Goal: Task Accomplishment & Management: Use online tool/utility

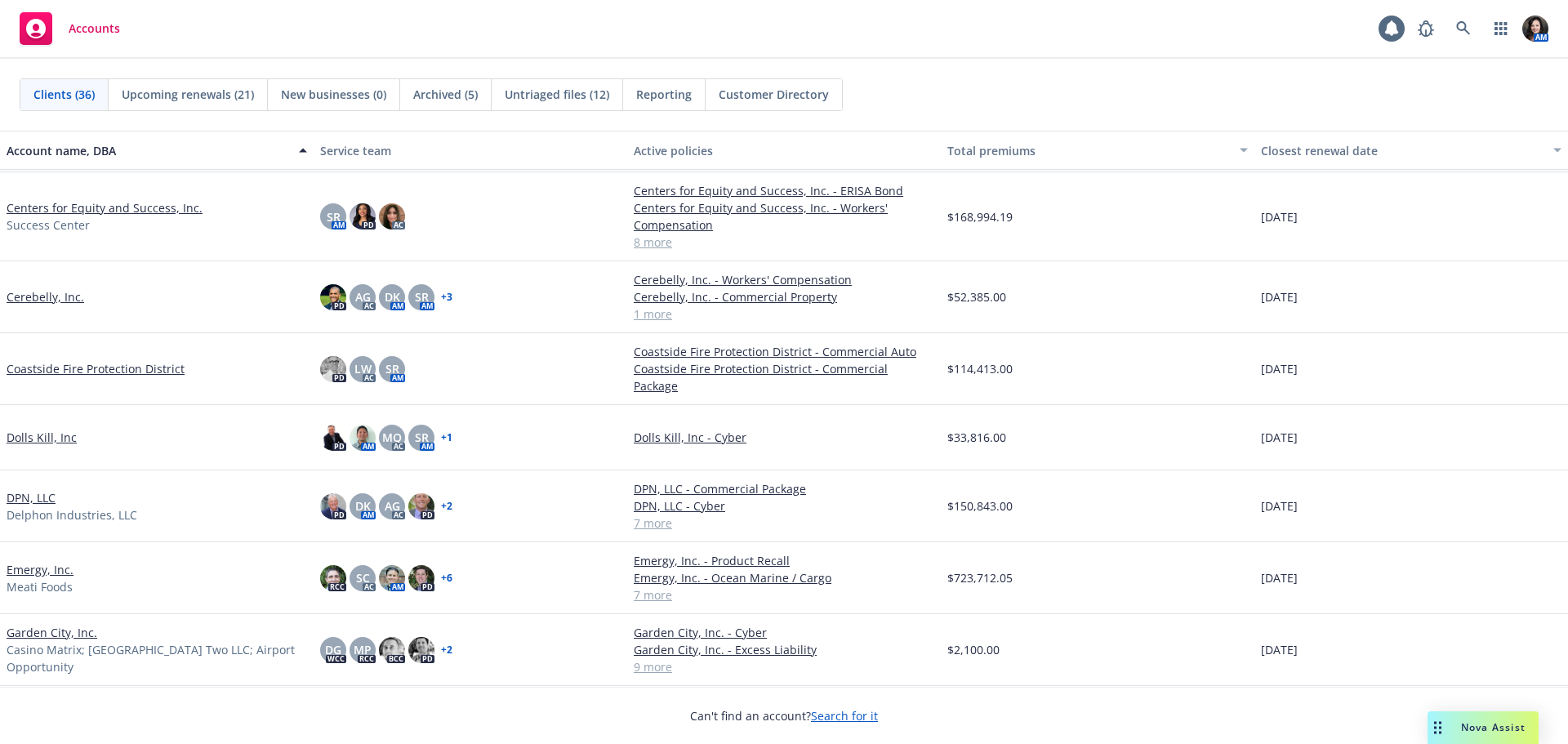
scroll to position [275, 0]
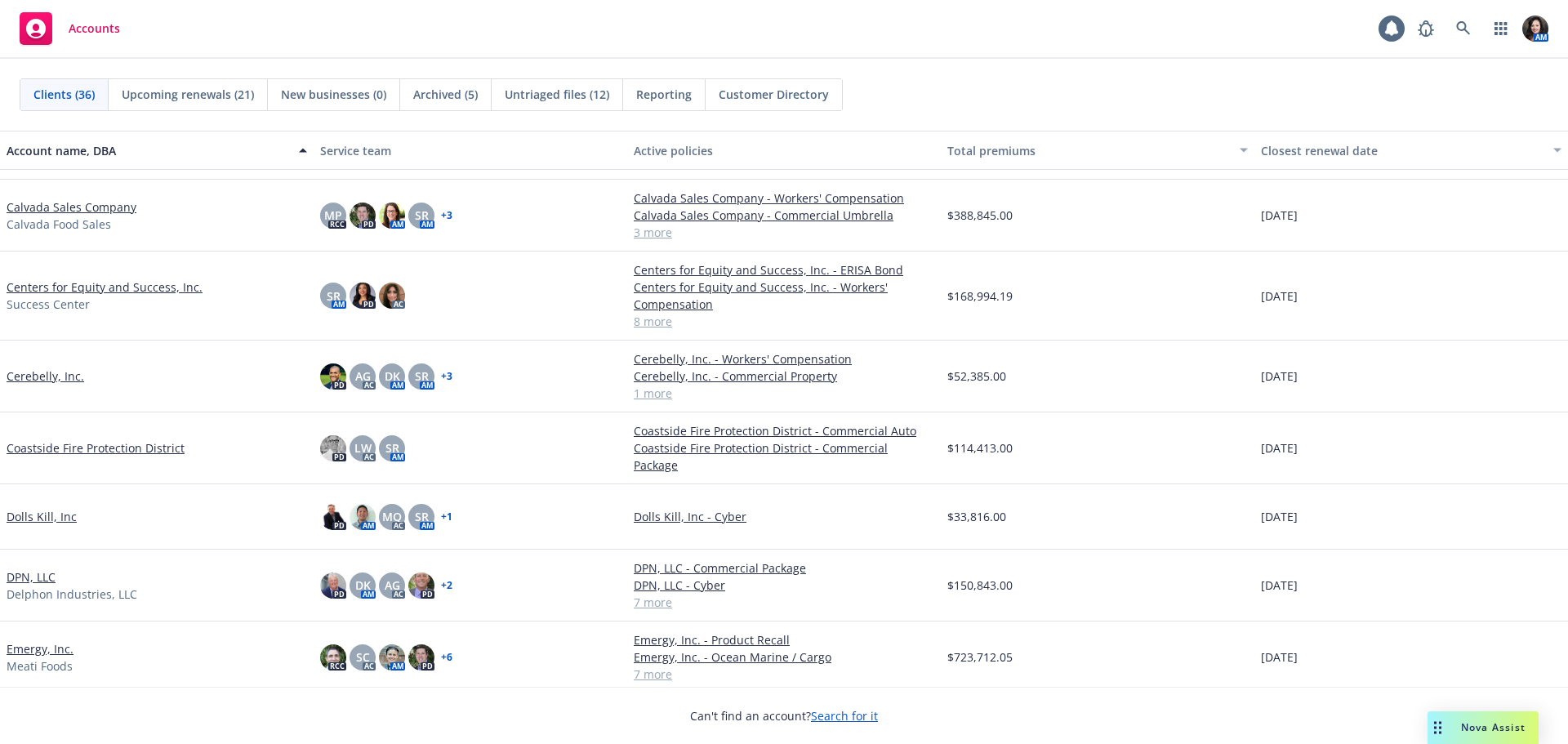
click at [547, 85] on div "Untriaged files (12)" at bounding box center [557, 95] width 131 height 31
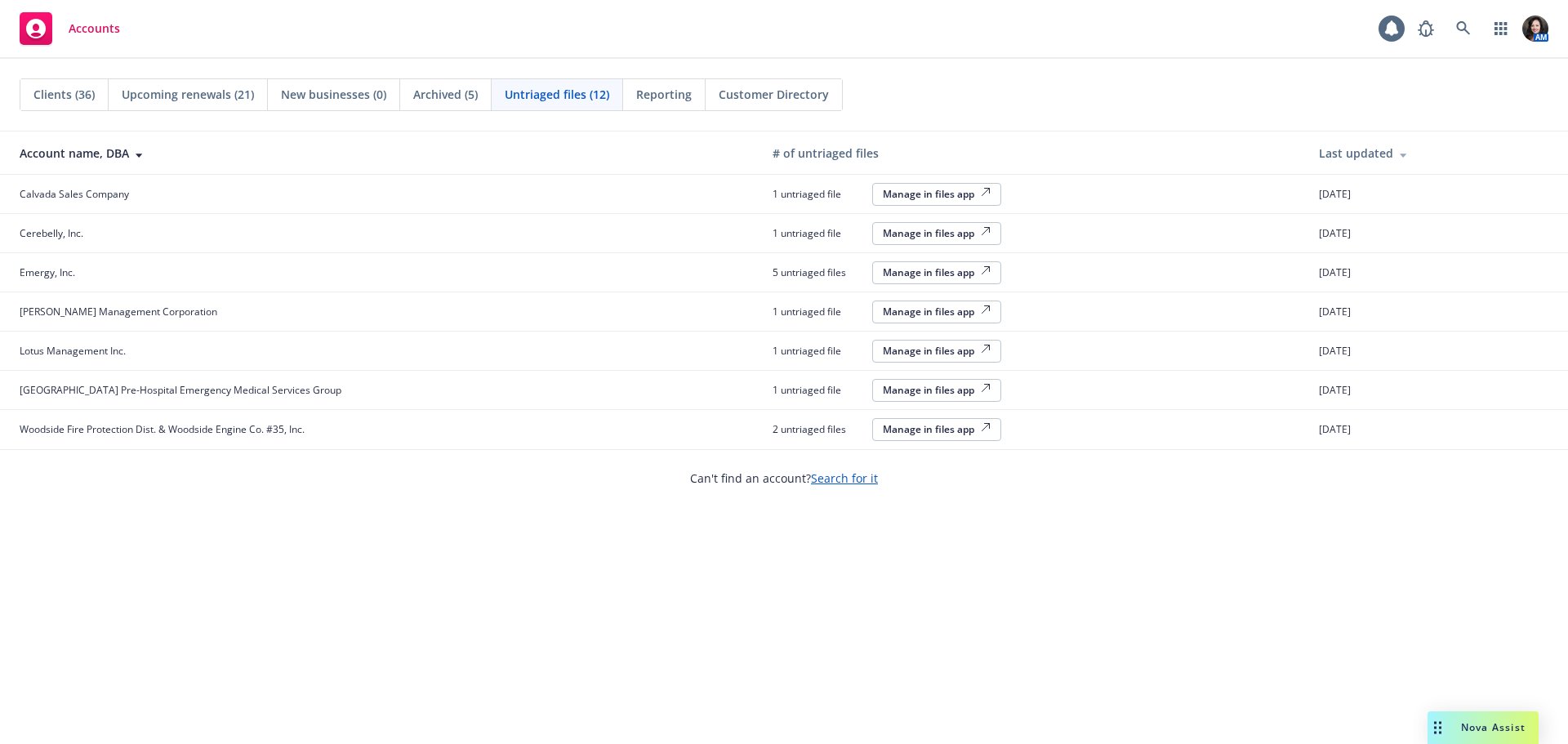
click at [51, 109] on div "Clients (36)" at bounding box center [64, 95] width 88 height 31
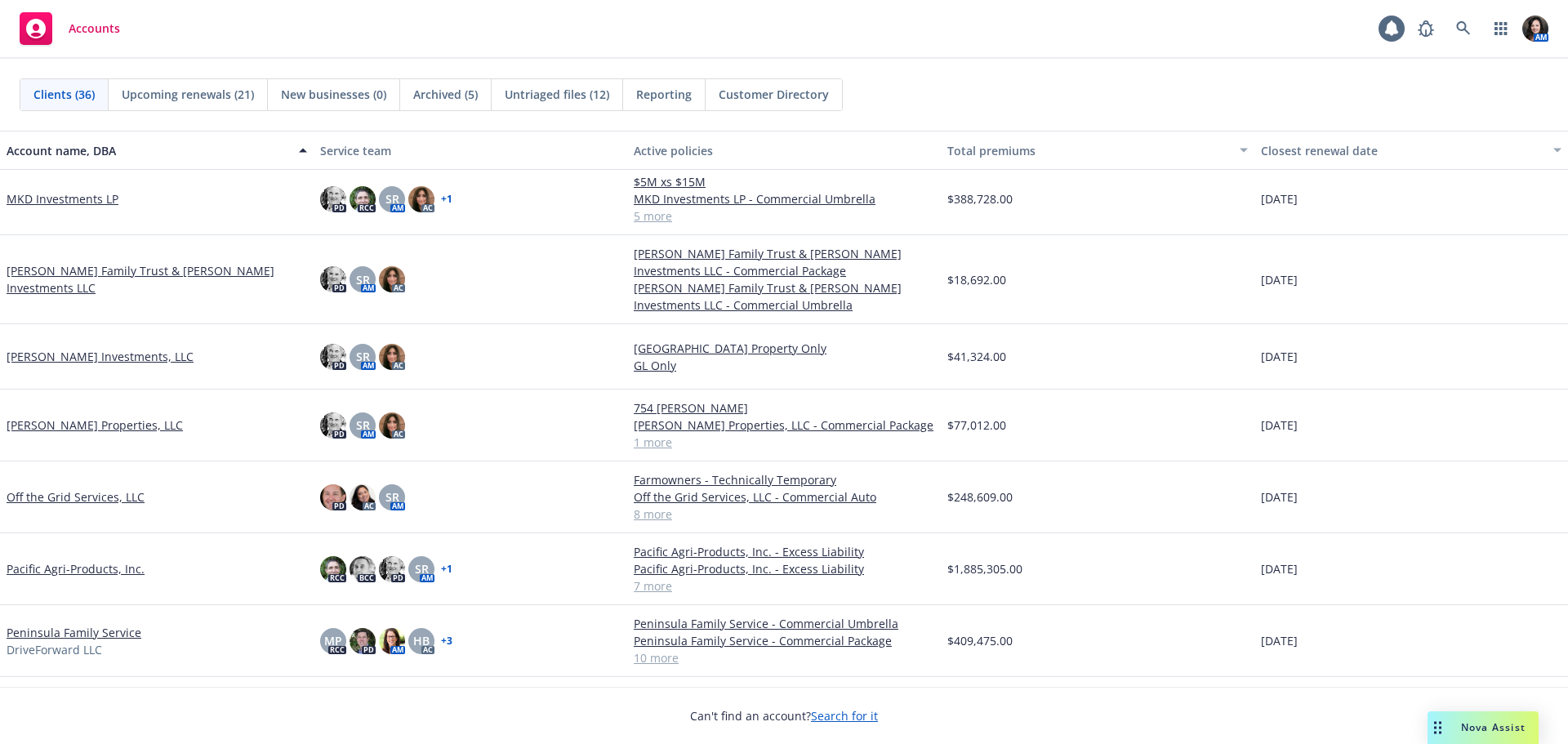
scroll to position [1470, 0]
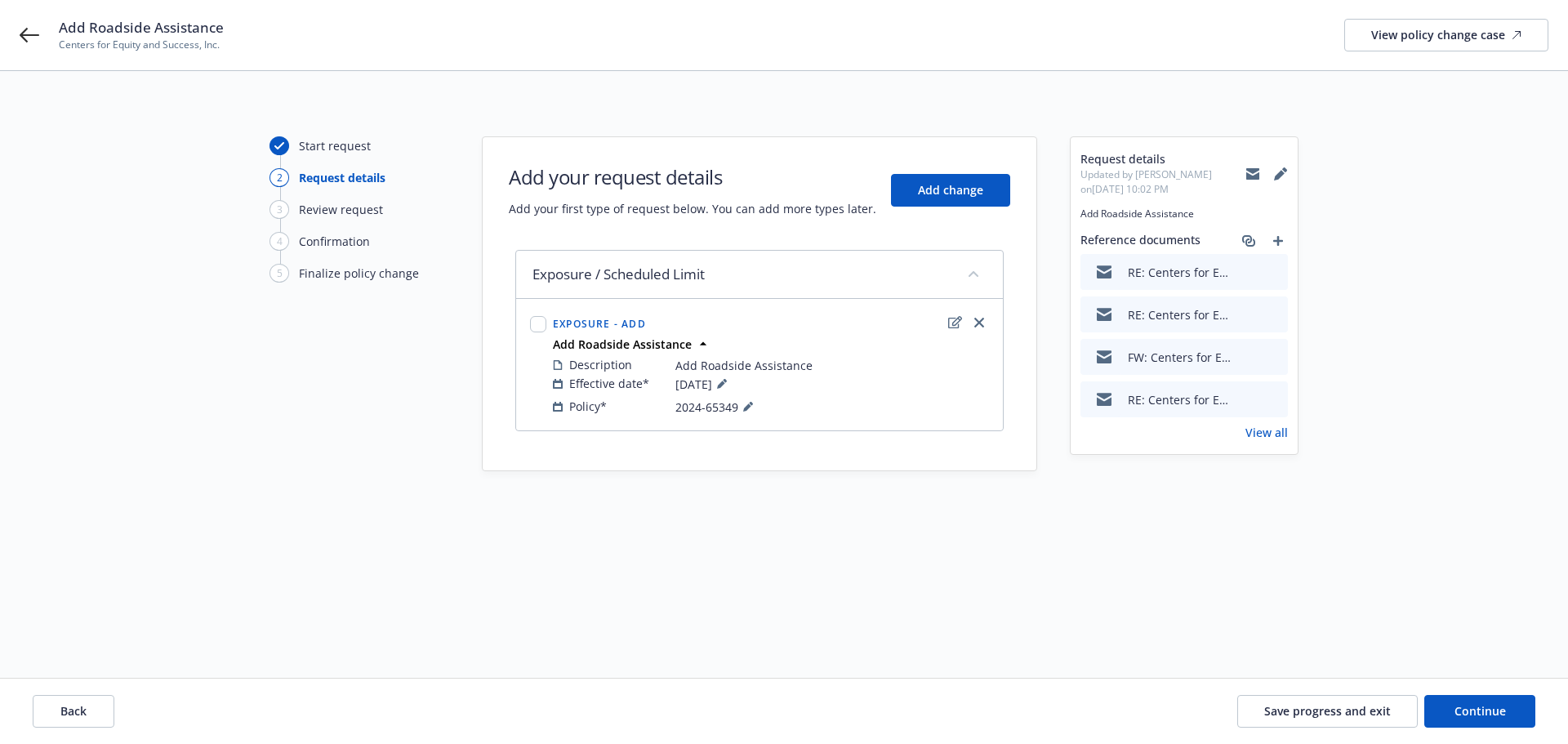
click at [1280, 437] on link "View all" at bounding box center [1267, 433] width 43 height 18
click at [1309, 720] on button "Save progress and exit" at bounding box center [1328, 711] width 181 height 33
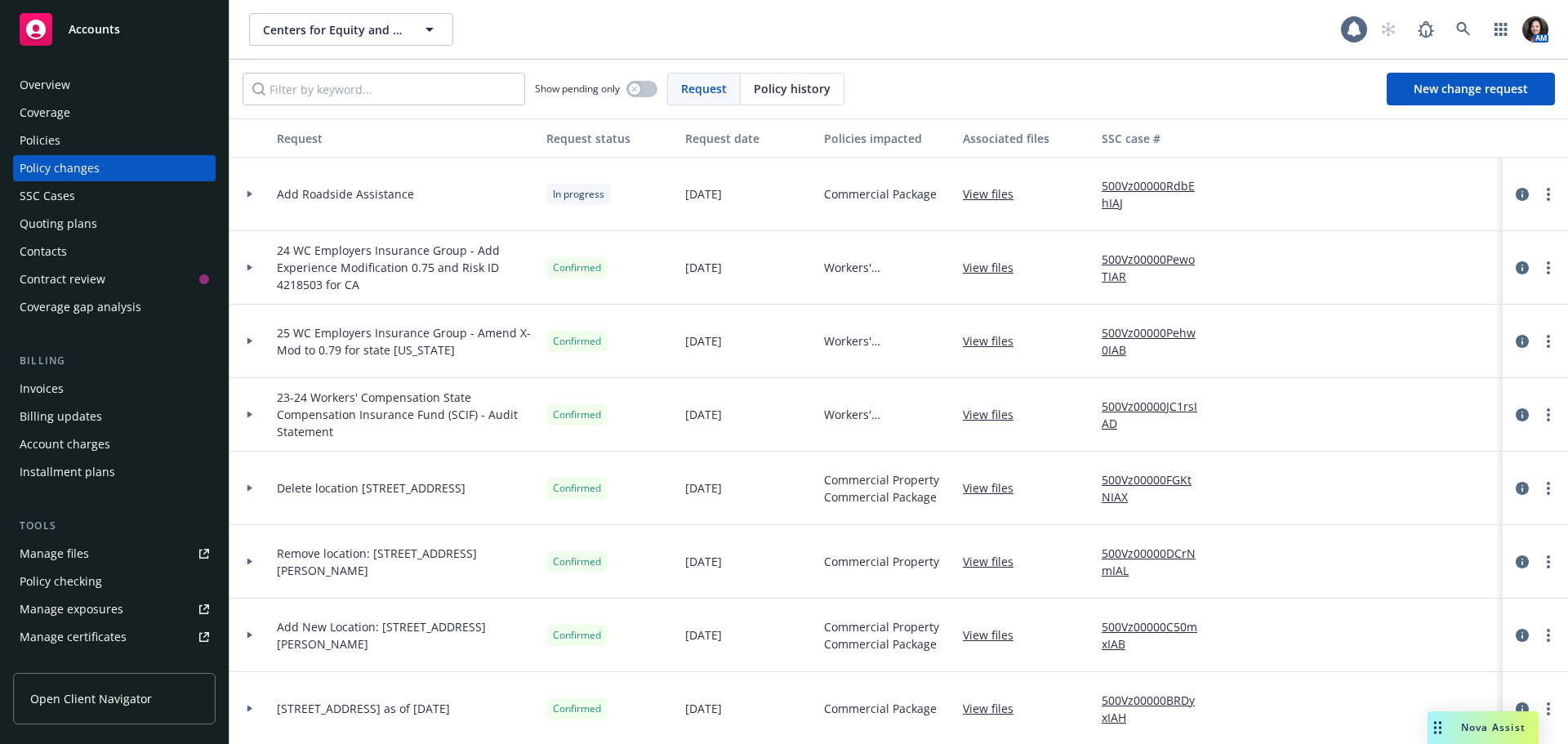
click at [79, 33] on span "Accounts" at bounding box center [95, 29] width 52 height 13
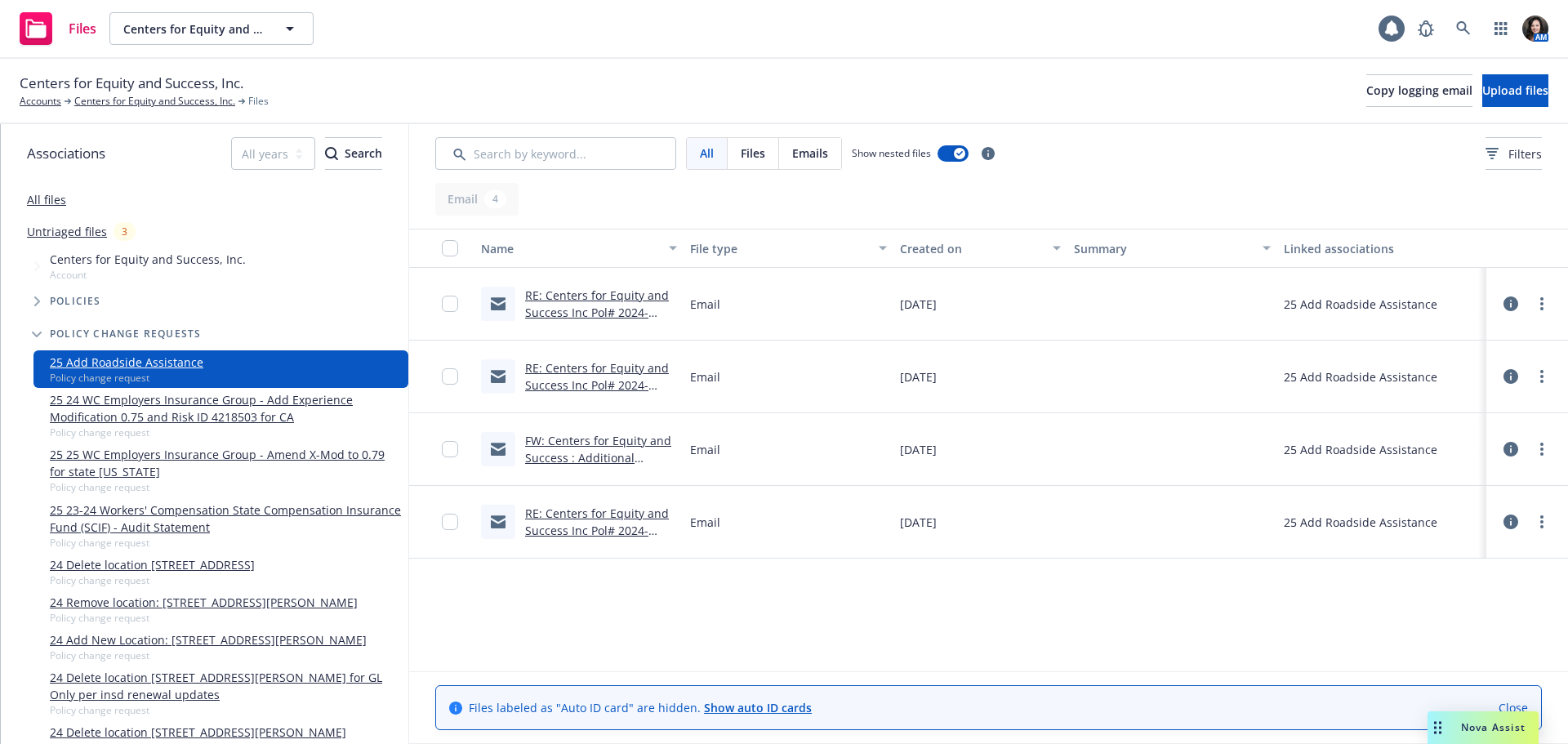
click at [592, 519] on link "RE: Centers for Equity and Success Inc Pol# 2024-65349 | add roadside assistance" at bounding box center [597, 539] width 144 height 67
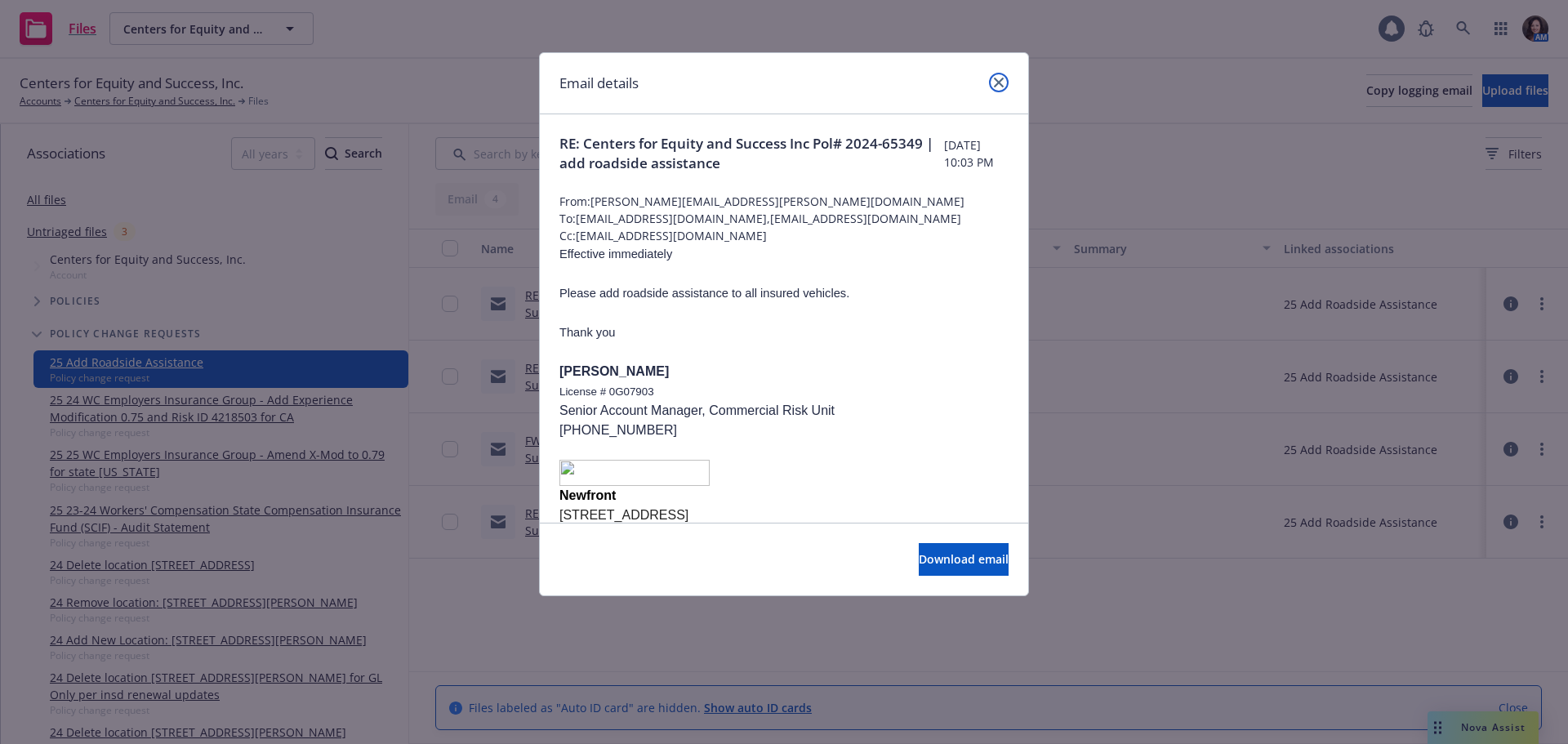
drag, startPoint x: 1002, startPoint y: 80, endPoint x: 879, endPoint y: 45, distance: 127.9
click at [1002, 80] on icon "close" at bounding box center [999, 83] width 10 height 10
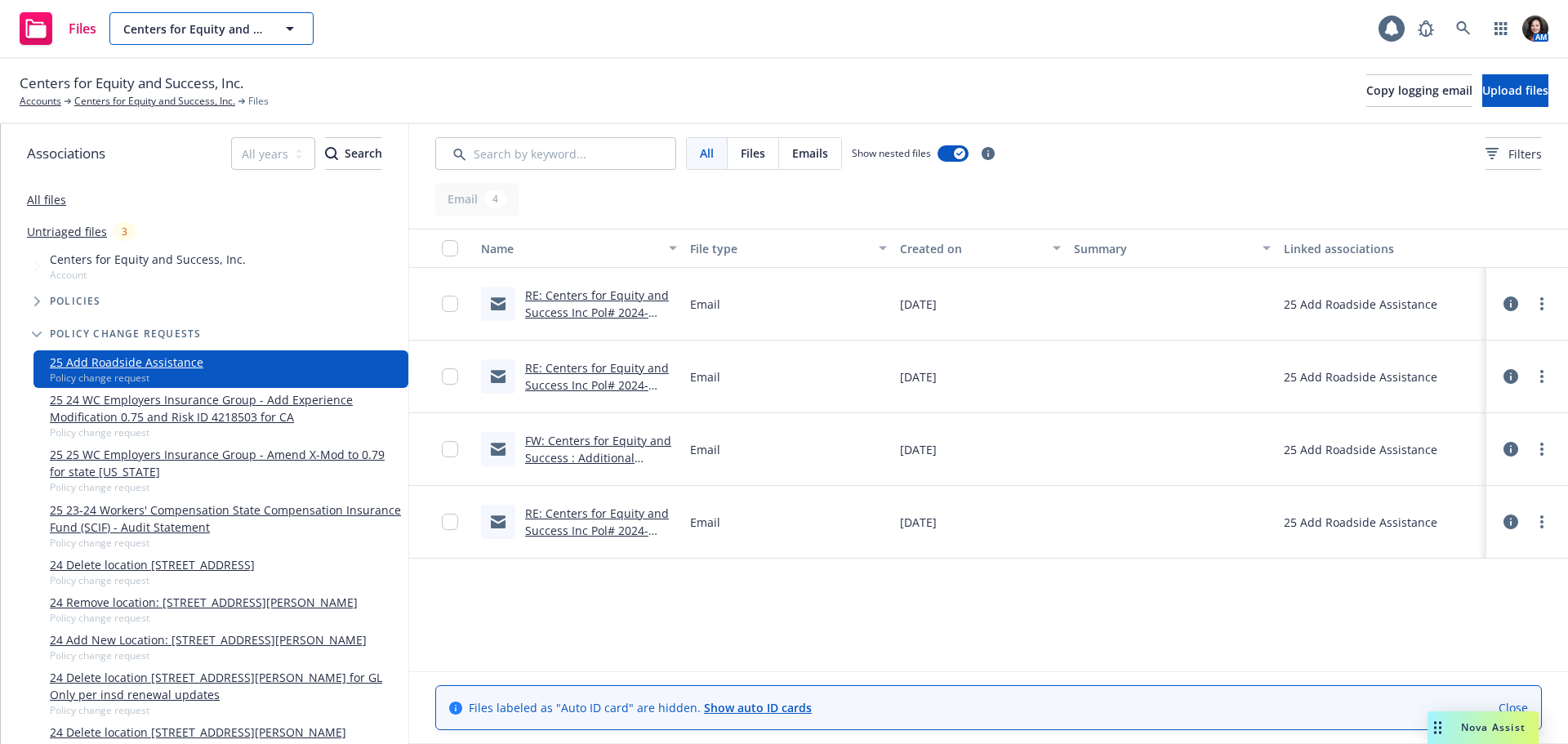
click at [169, 21] on span "Centers for Equity and Success, Inc." at bounding box center [193, 28] width 141 height 18
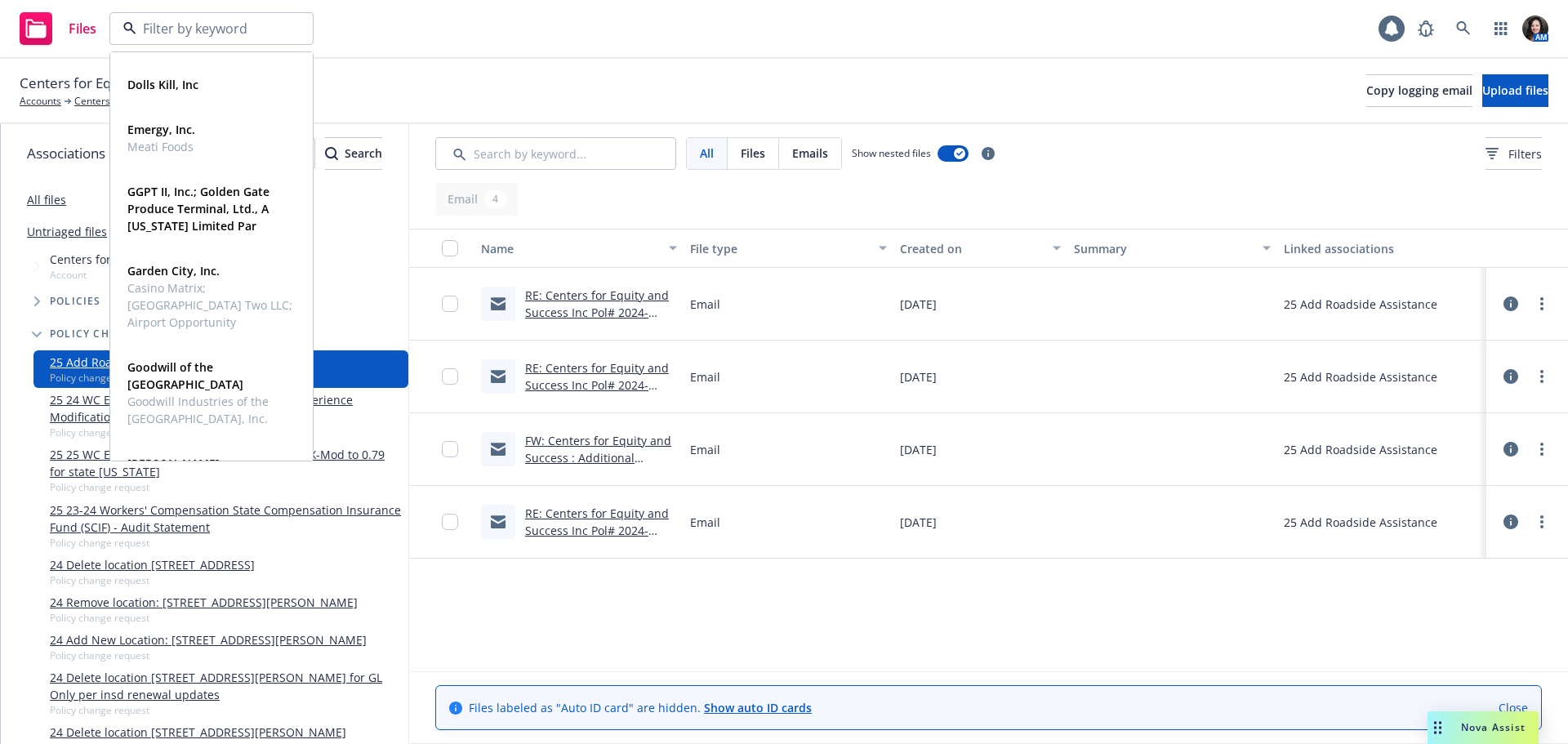
scroll to position [572, 0]
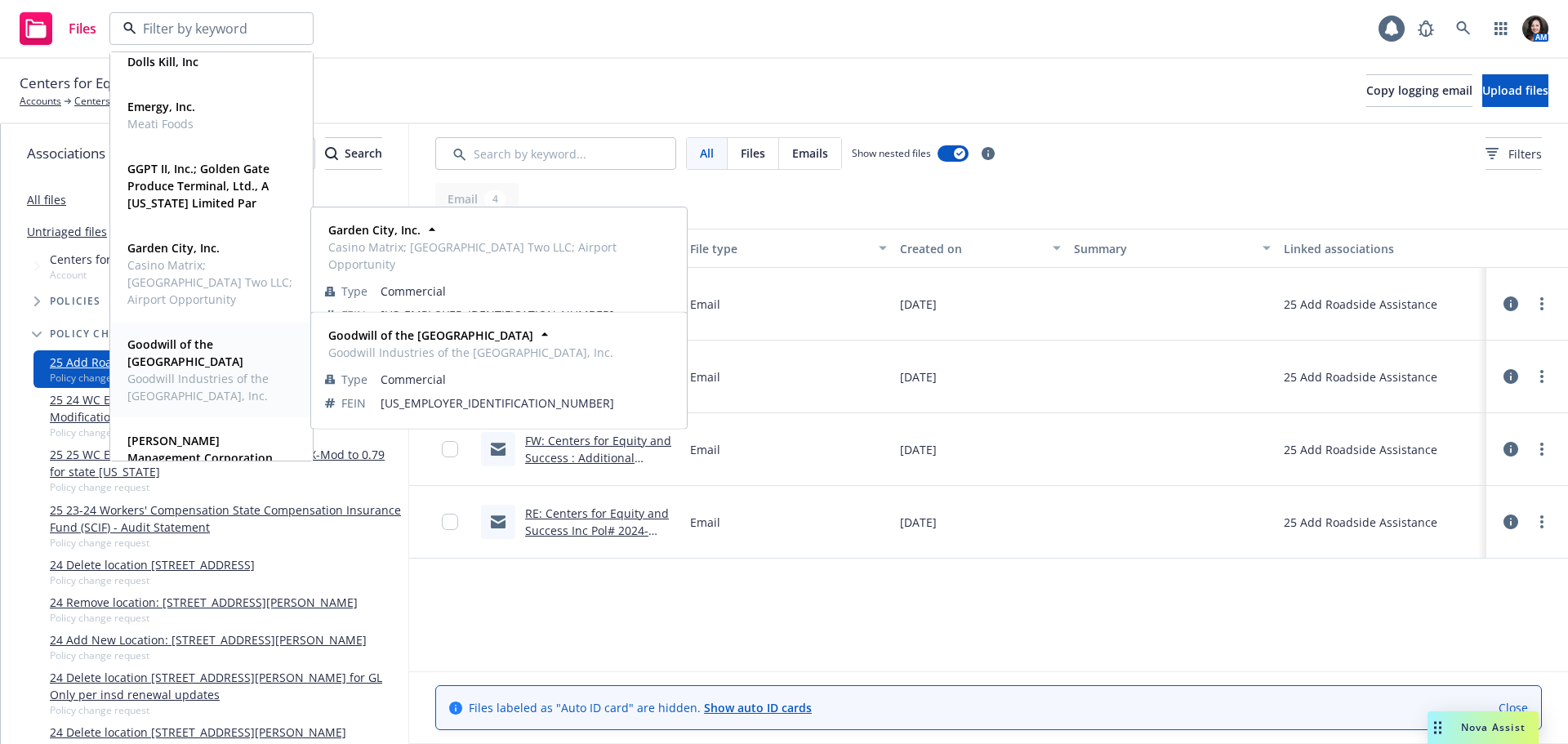
click at [178, 346] on strong "Goodwill of the San Francisco Bay" at bounding box center [185, 352] width 116 height 33
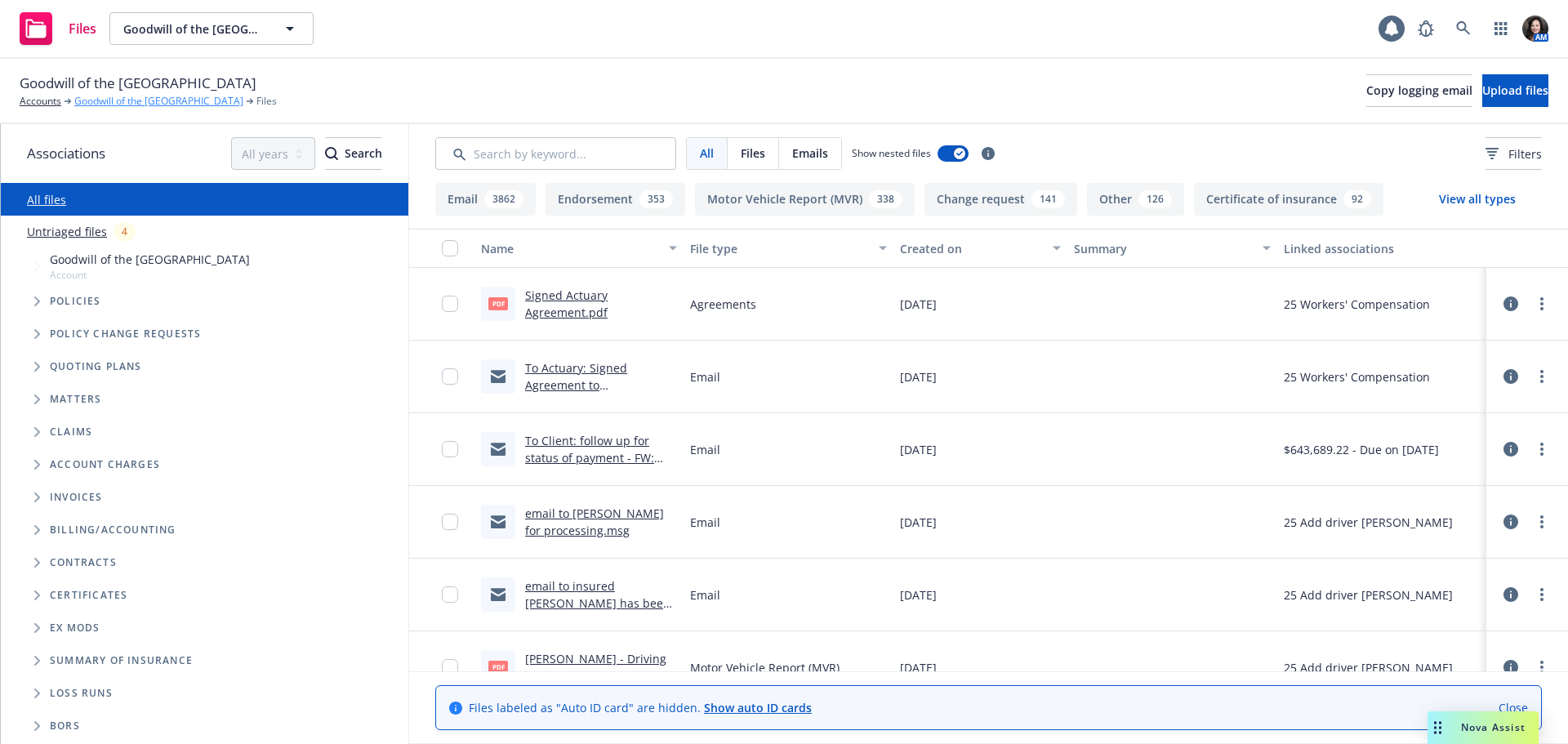
click at [151, 96] on link "Goodwill of the San Francisco Bay" at bounding box center [159, 101] width 169 height 15
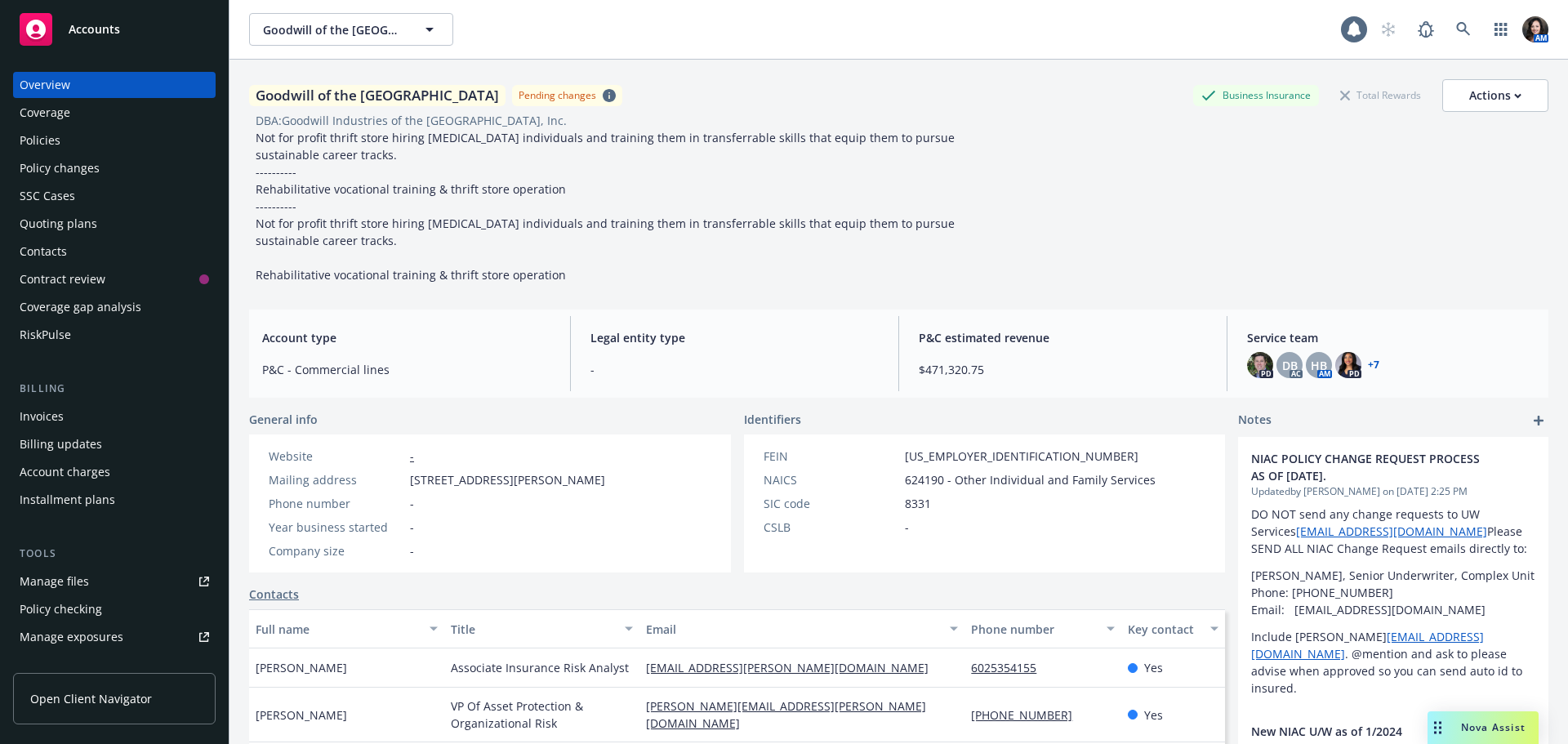
click at [147, 140] on div "Policies" at bounding box center [114, 140] width 189 height 26
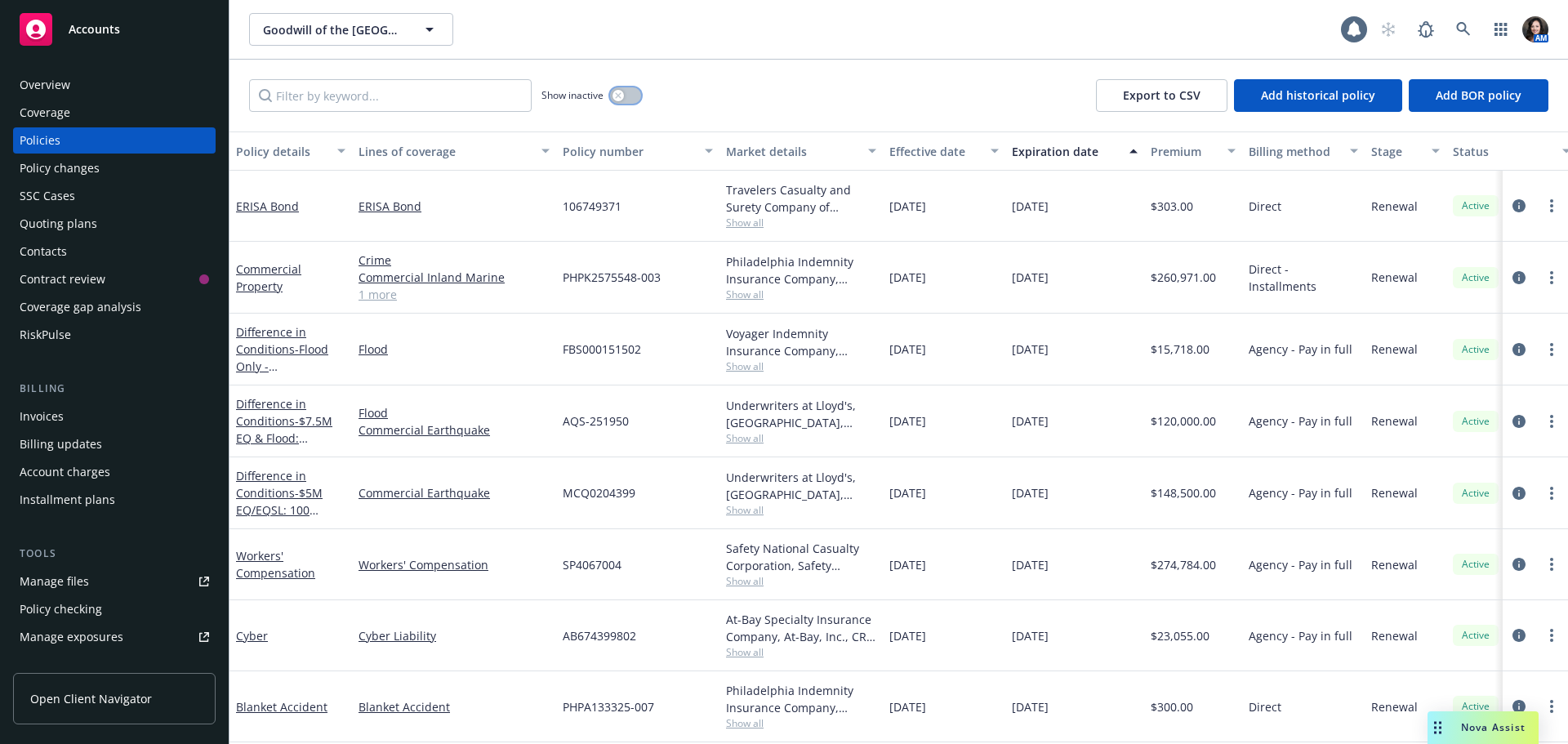
click at [629, 91] on button "button" at bounding box center [625, 95] width 31 height 17
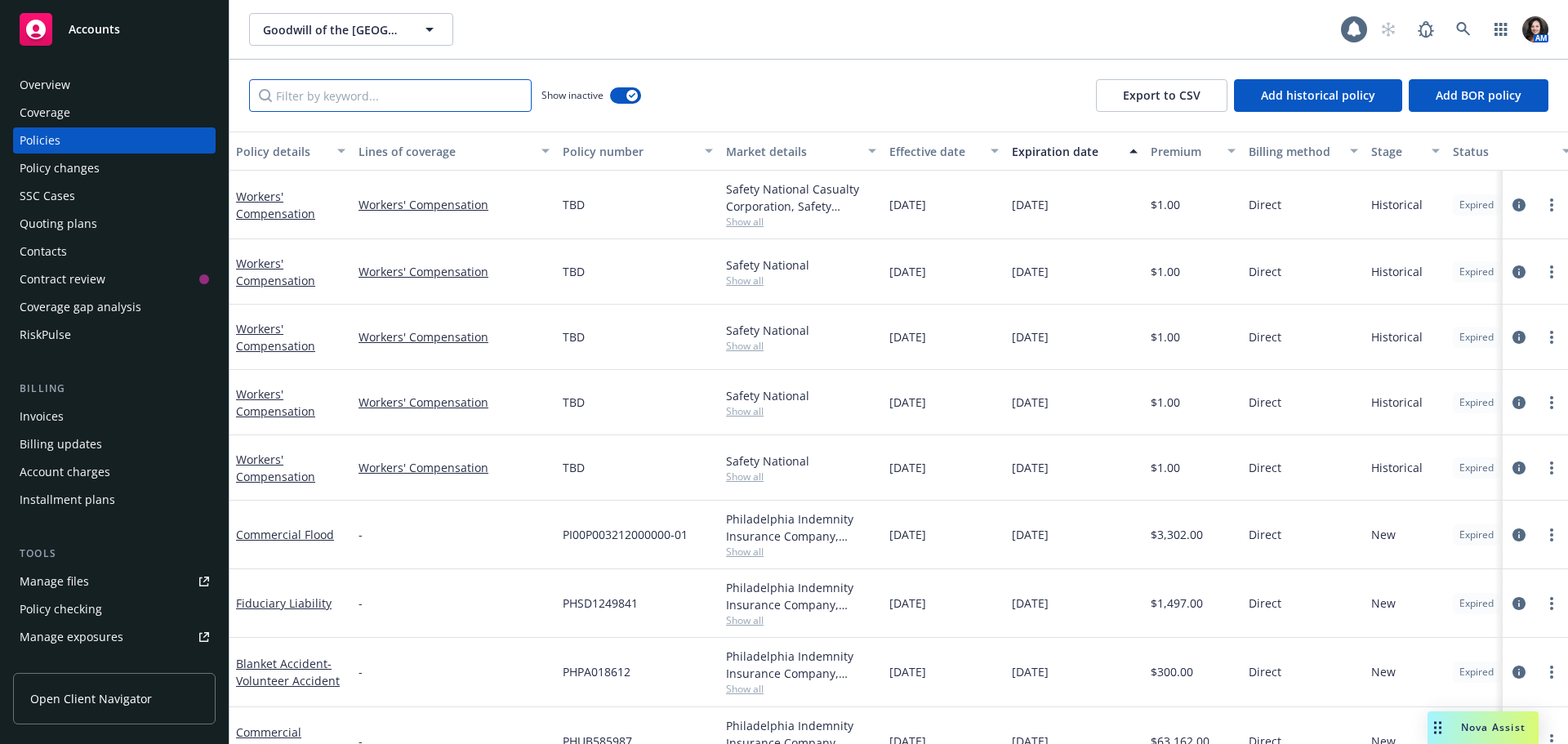
click at [428, 92] on input "Filter by keyword..." at bounding box center [391, 95] width 283 height 33
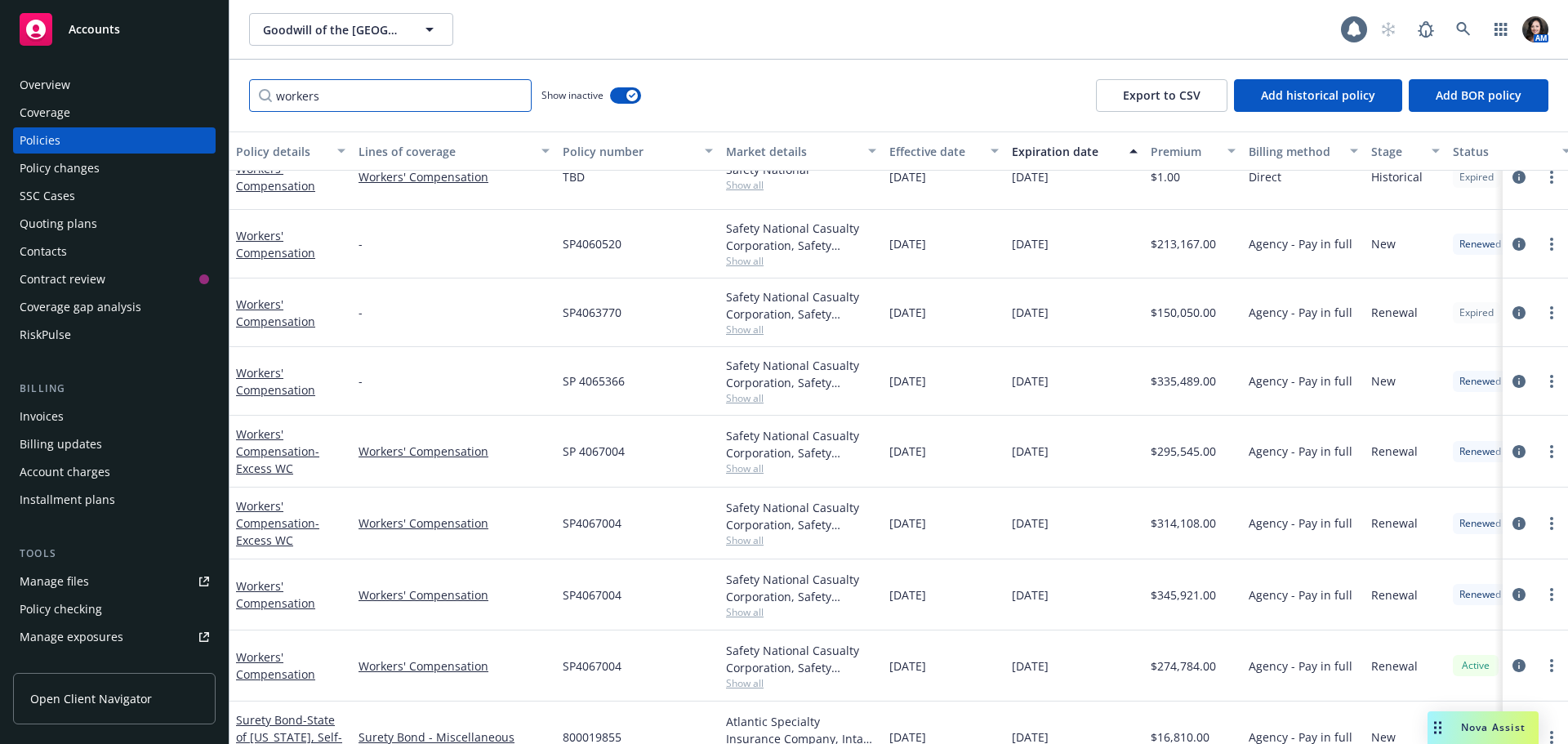
scroll to position [354, 0]
type input "workers"
click at [268, 583] on link "Workers' Compensation" at bounding box center [275, 593] width 79 height 33
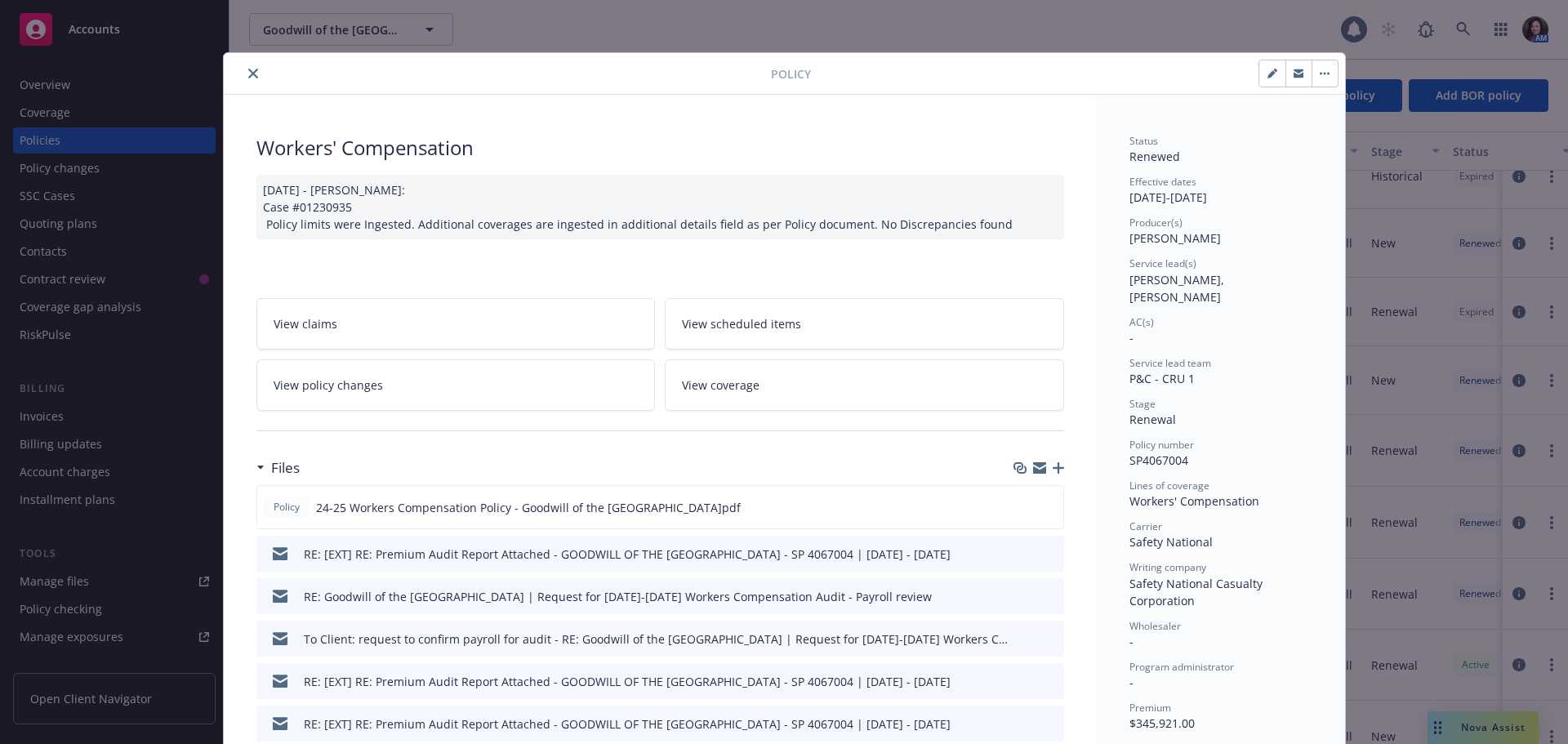
click at [1046, 552] on icon "preview file" at bounding box center [1049, 553] width 15 height 12
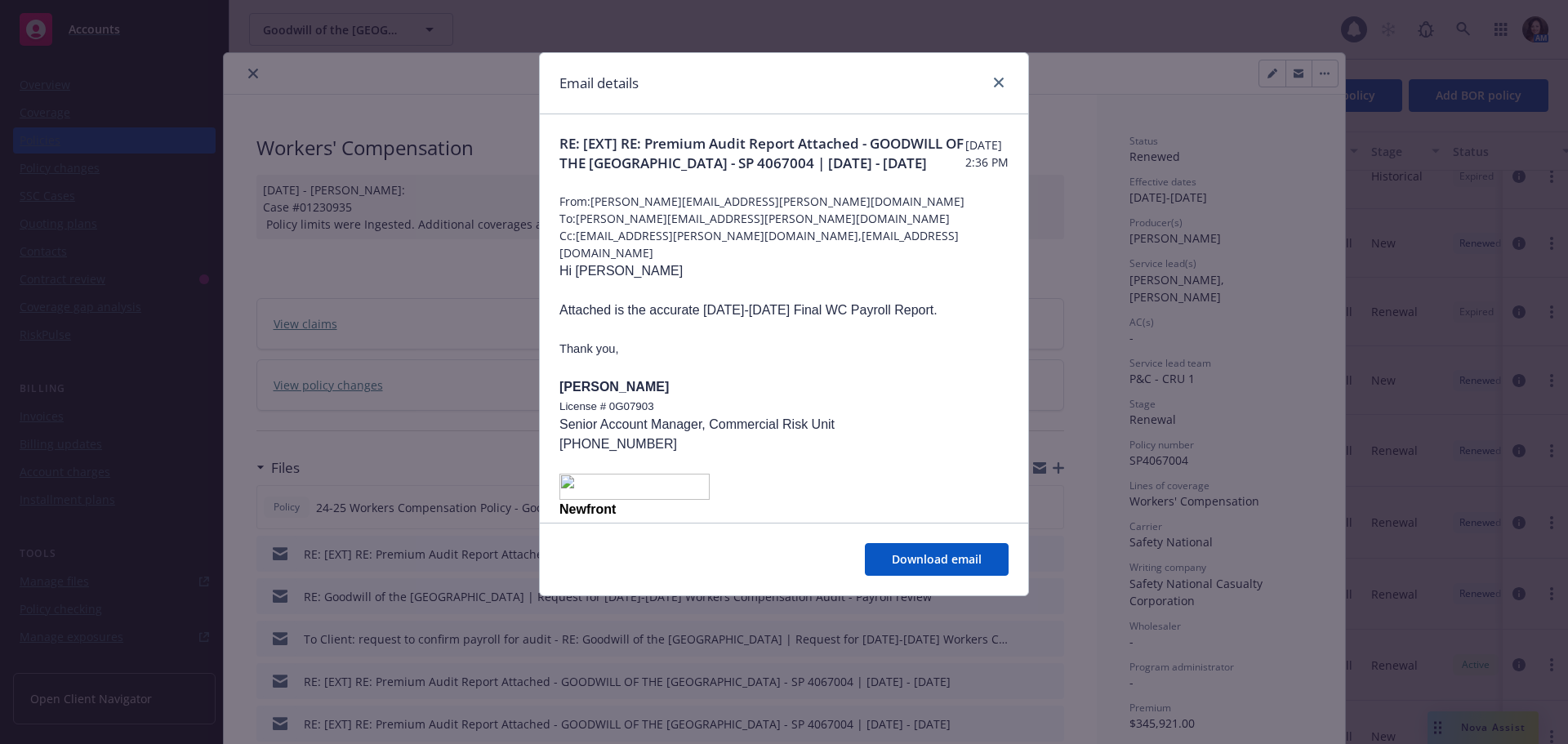
drag, startPoint x: 1018, startPoint y: 87, endPoint x: 981, endPoint y: 83, distance: 37.2
click at [1009, 87] on div "Email details" at bounding box center [784, 83] width 489 height 61
drag, startPoint x: 999, startPoint y: 81, endPoint x: 534, endPoint y: 78, distance: 465.0
click at [992, 81] on link "close" at bounding box center [998, 82] width 19 height 19
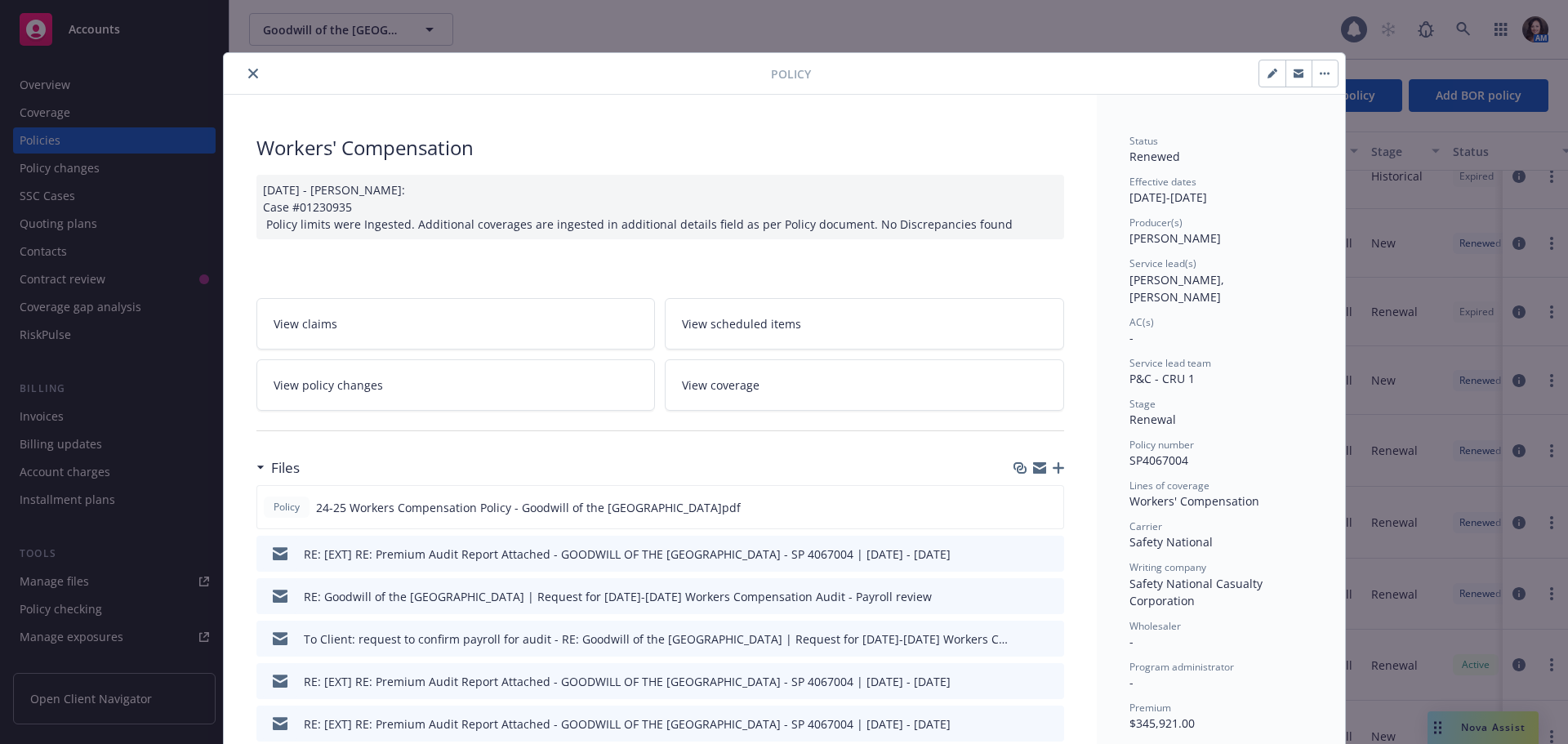
click at [249, 73] on icon "close" at bounding box center [254, 74] width 10 height 10
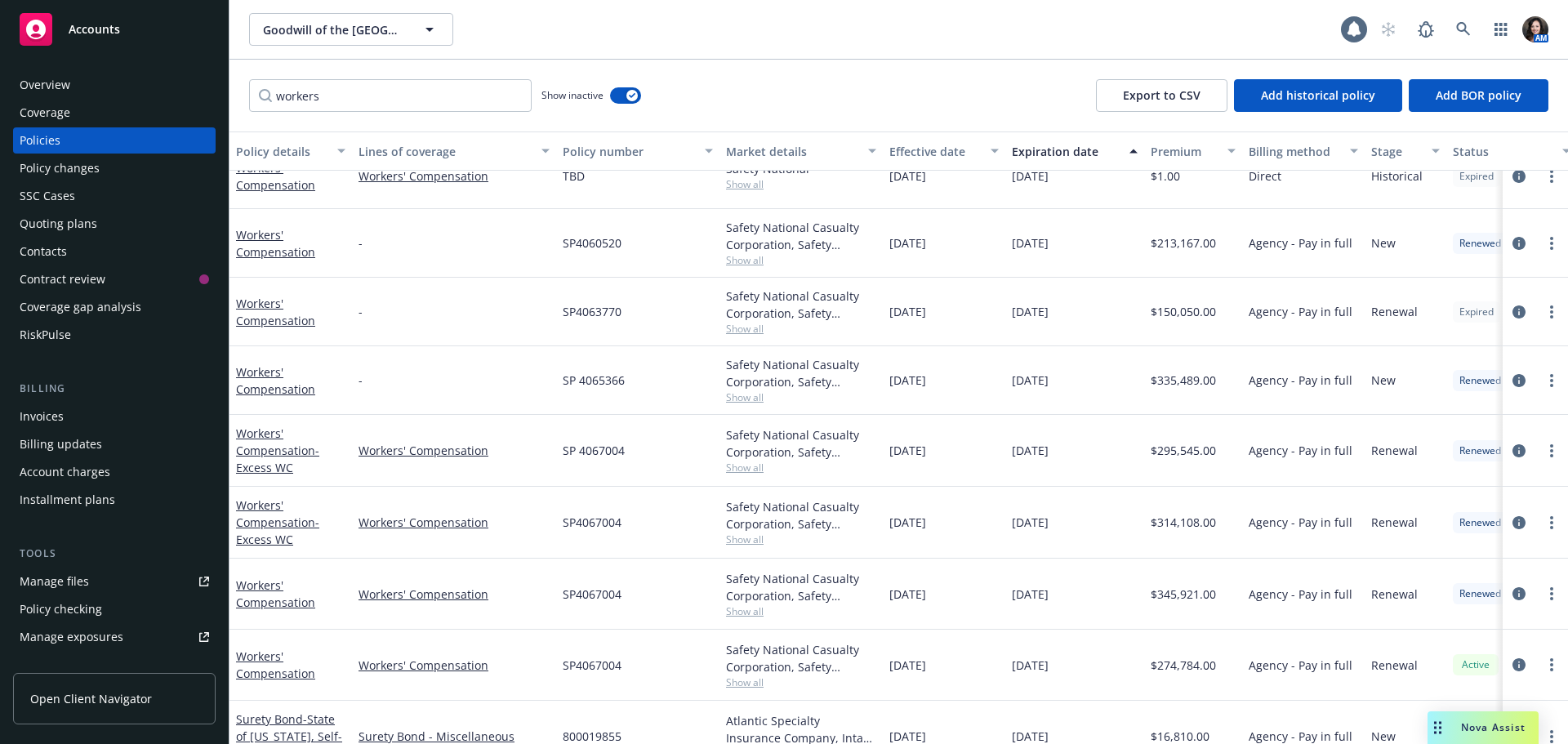
drag, startPoint x: 58, startPoint y: 25, endPoint x: 77, endPoint y: 25, distance: 19.0
click at [58, 25] on div "Accounts" at bounding box center [114, 29] width 189 height 33
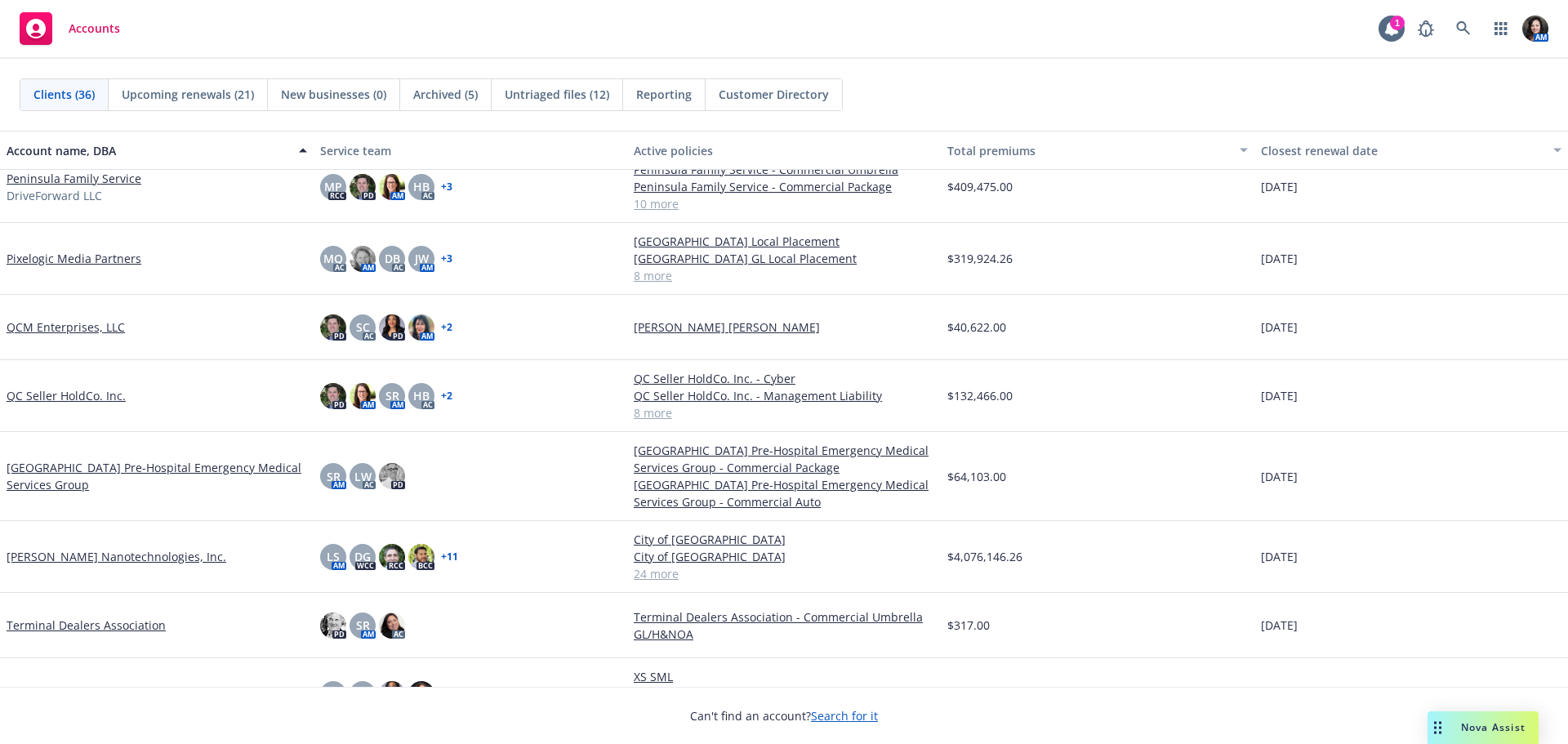
scroll to position [1798, 0]
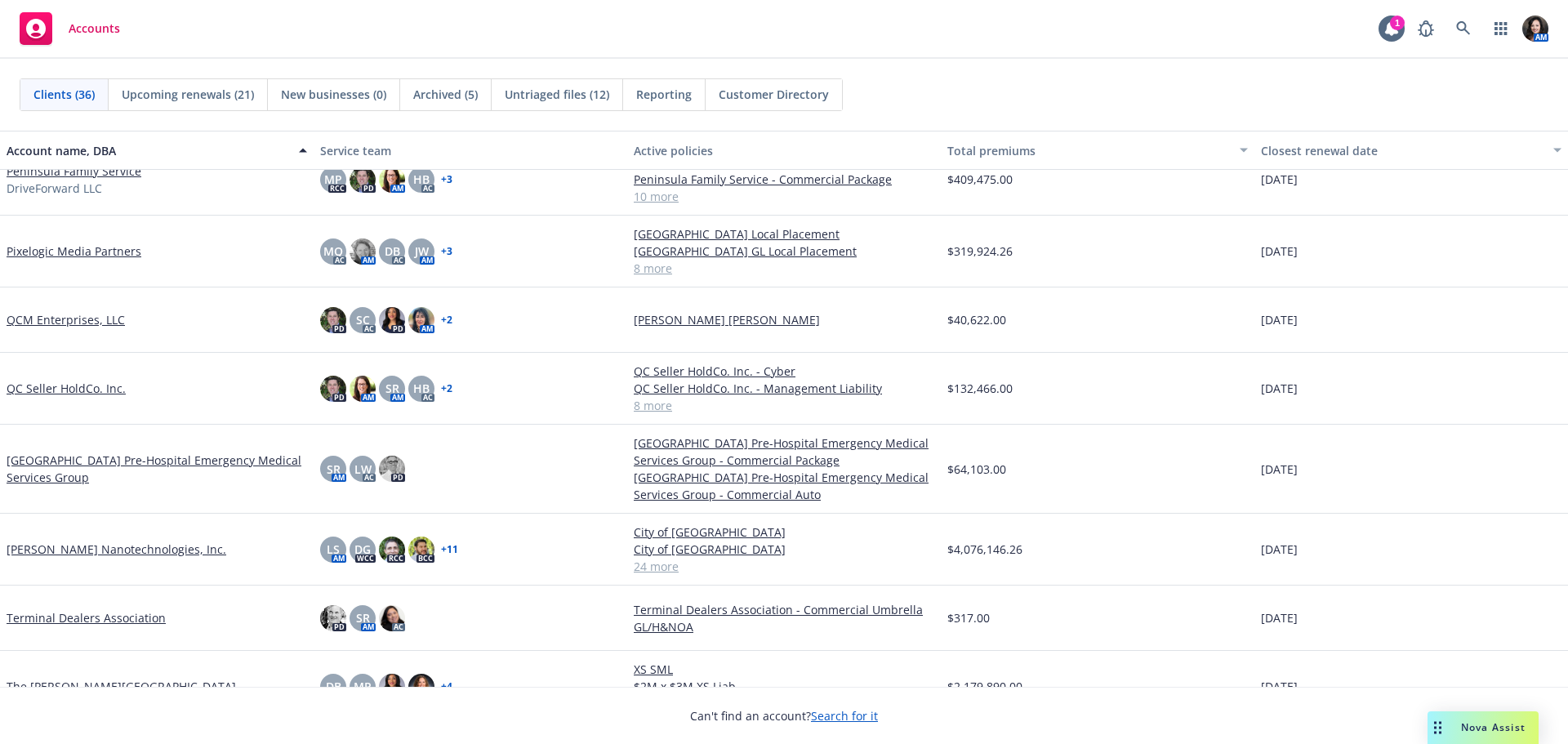
click at [70, 550] on link "[PERSON_NAME] Nanotechnologies, Inc." at bounding box center [116, 549] width 220 height 18
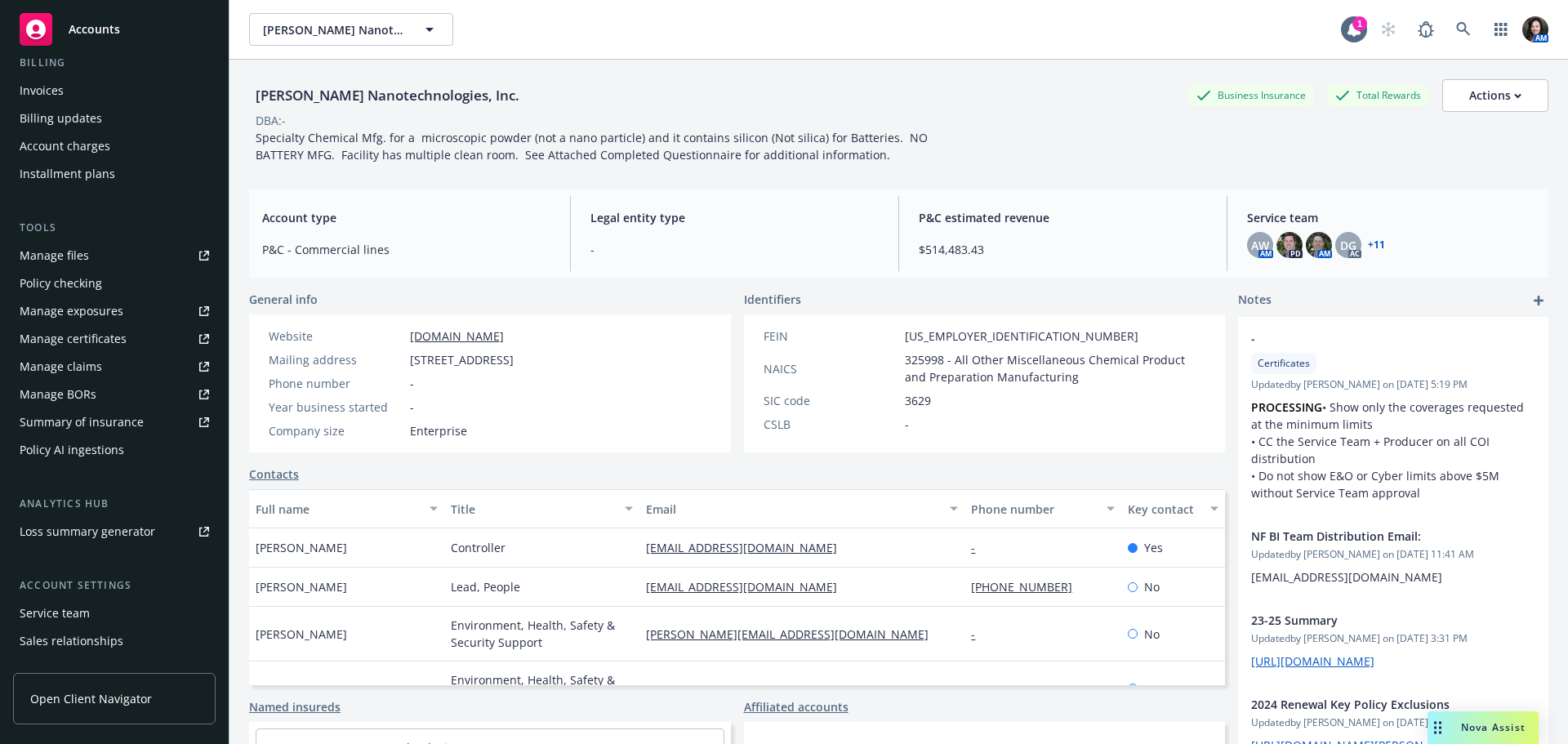
scroll to position [327, 0]
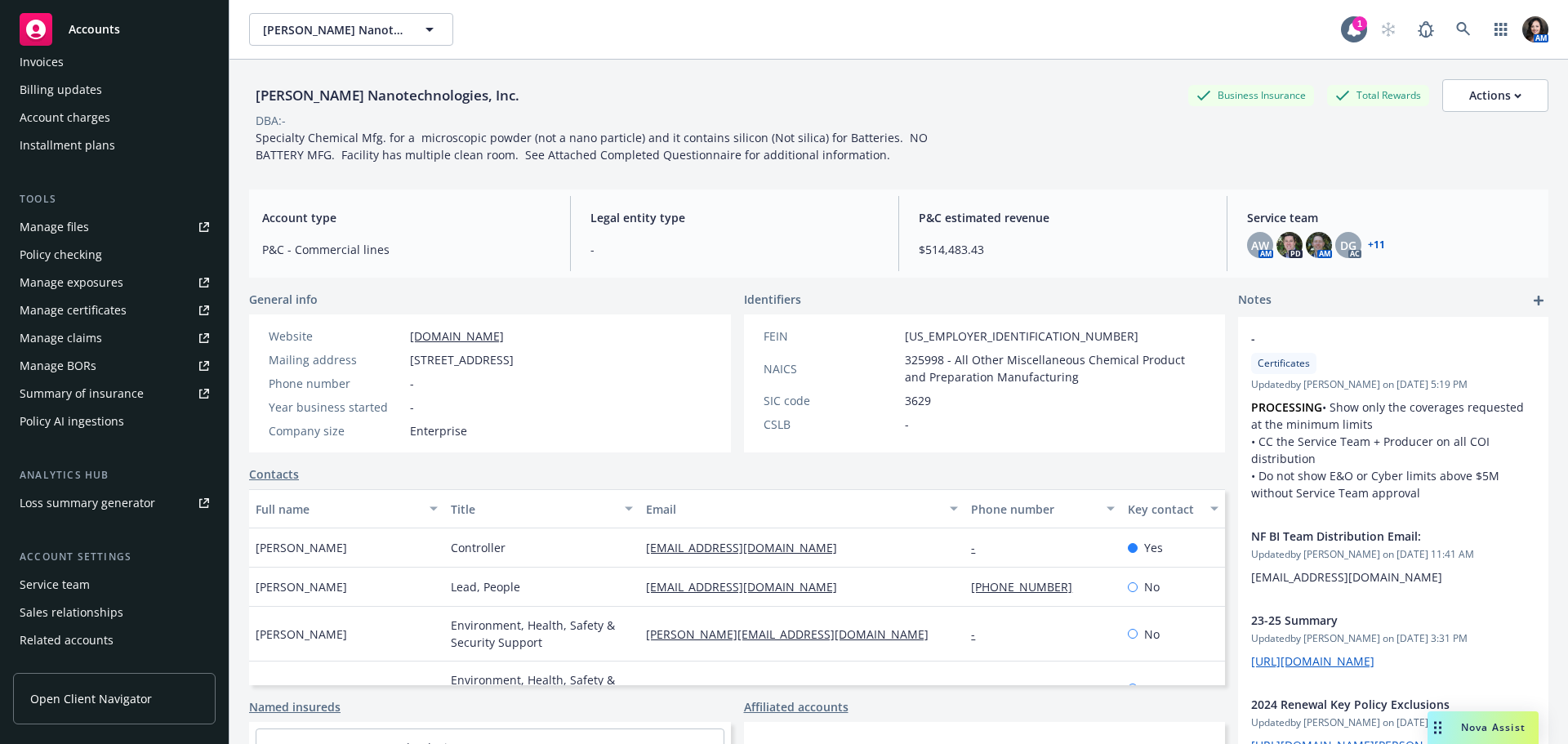
click at [64, 577] on div "Service team" at bounding box center [54, 584] width 70 height 26
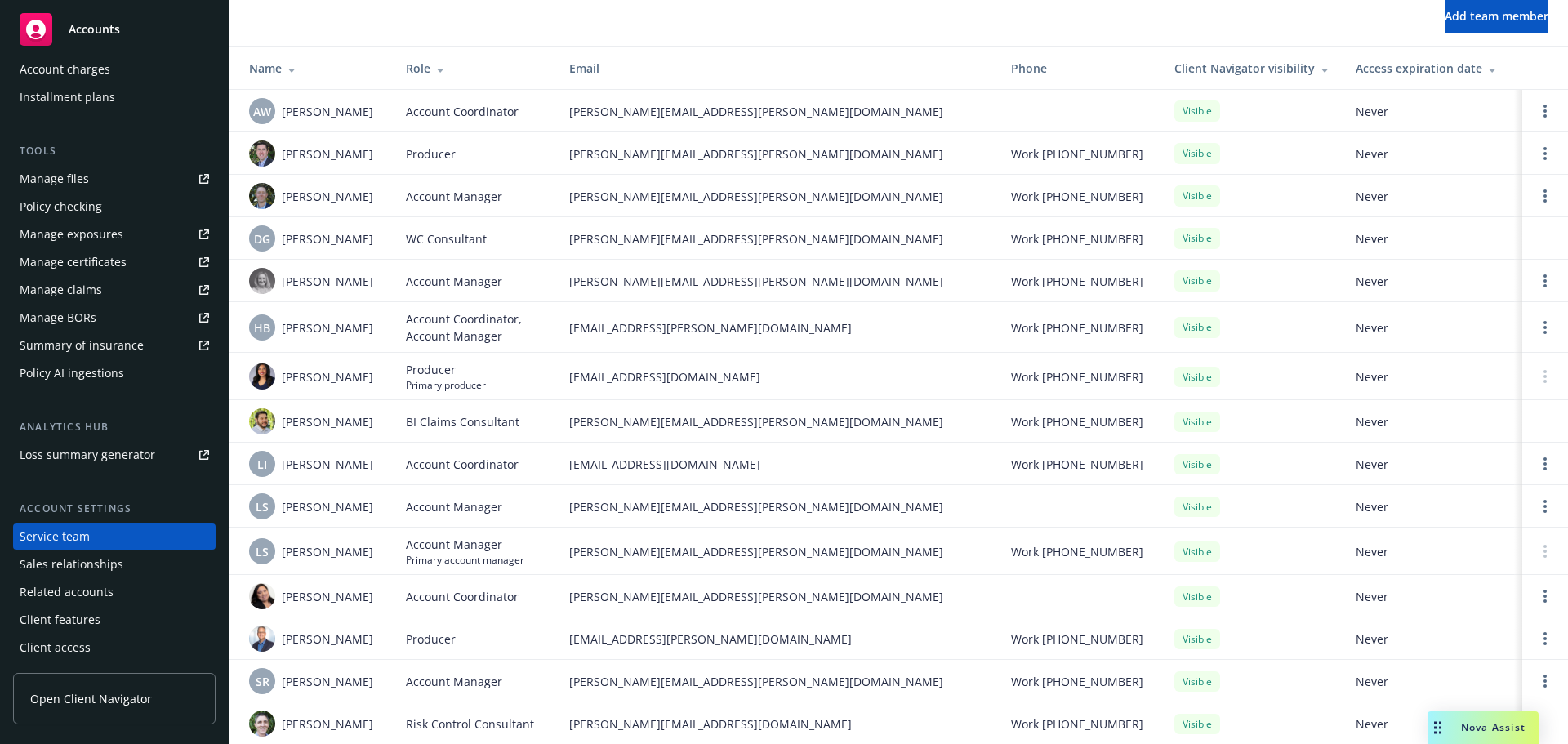
scroll to position [71, 0]
click at [23, 29] on rect at bounding box center [35, 29] width 33 height 33
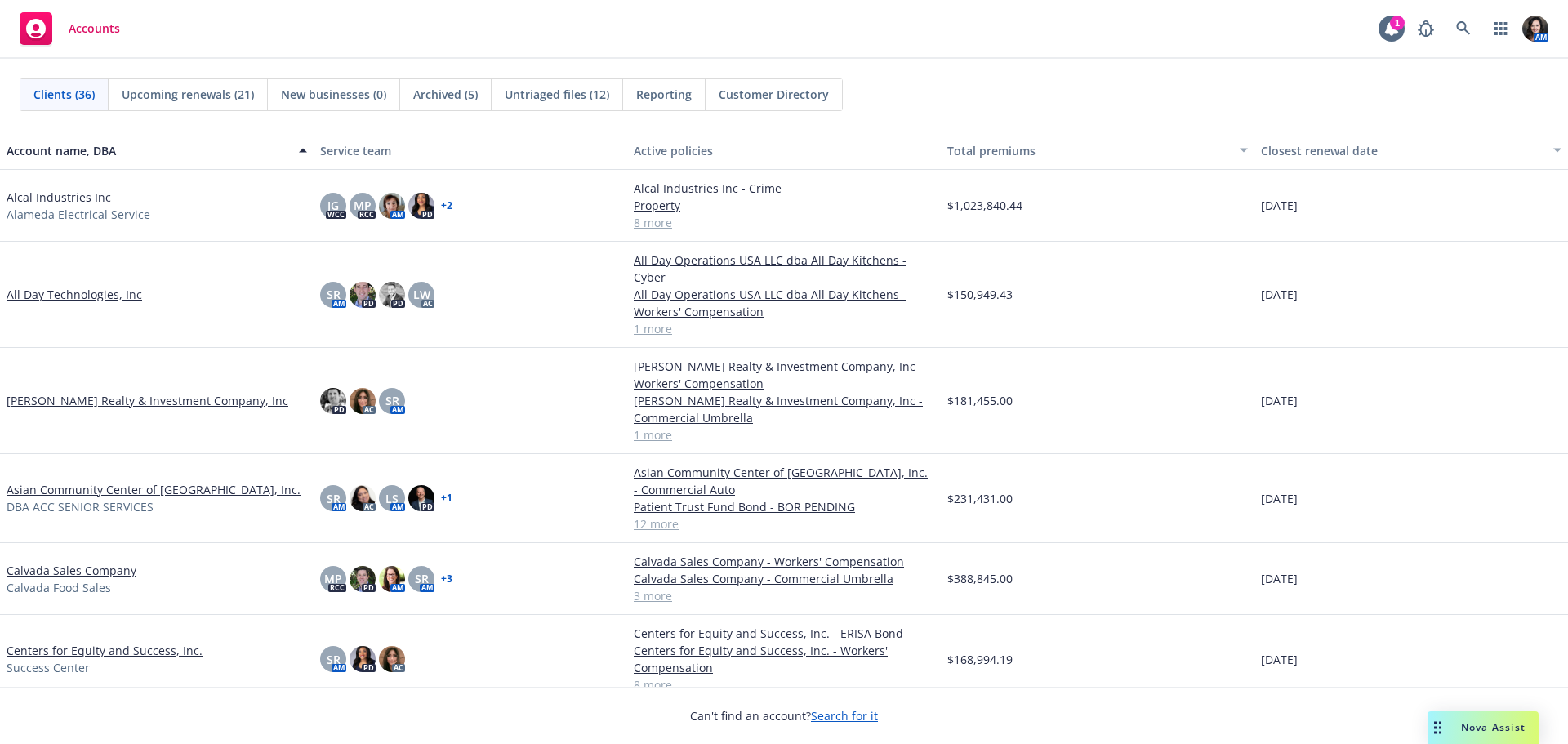
click at [54, 192] on link "Alcal Industries Inc" at bounding box center [59, 198] width 105 height 18
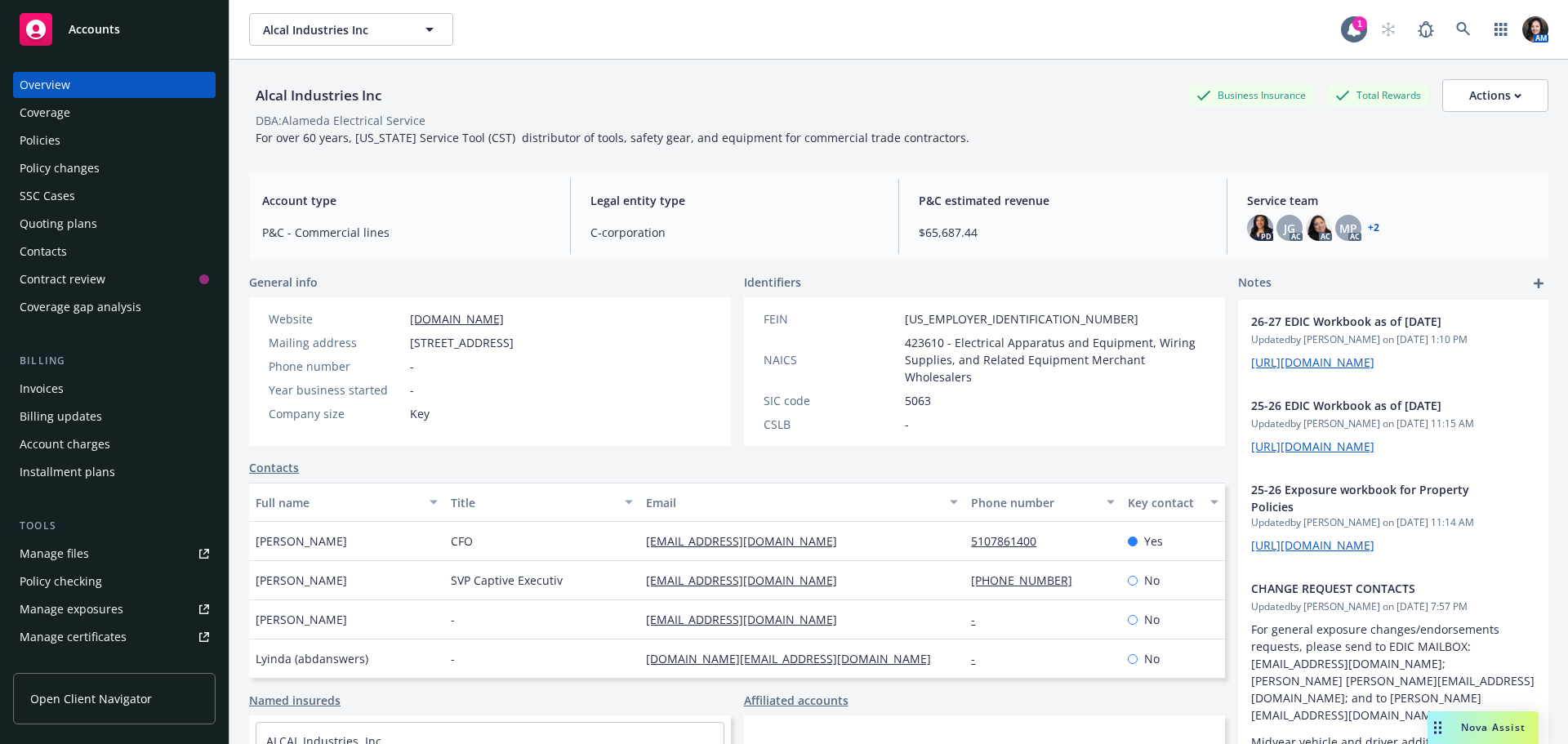
click at [29, 216] on div "Quoting plans" at bounding box center [58, 223] width 78 height 26
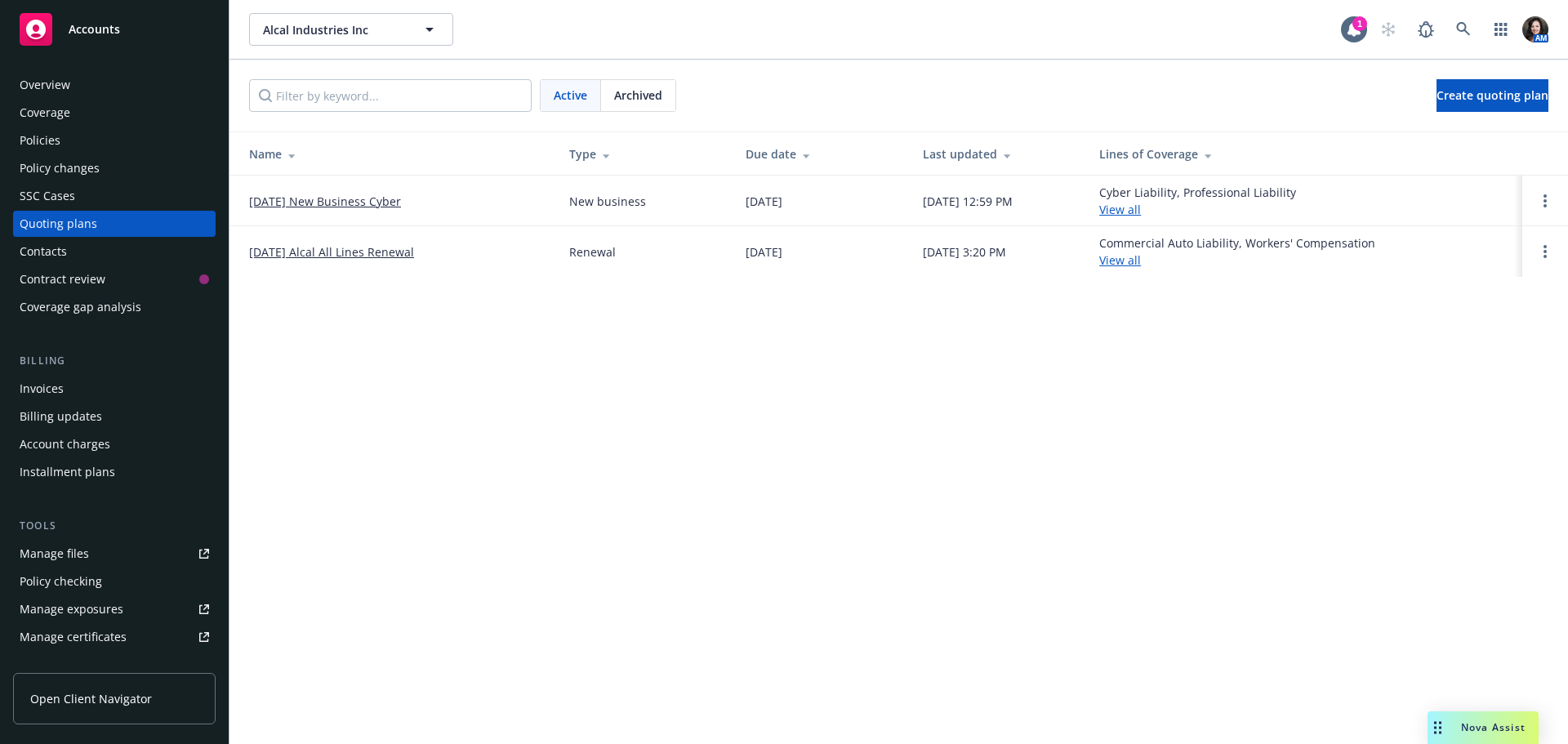
click at [277, 249] on link "1/1/2026 Alcal All Lines Renewal" at bounding box center [331, 252] width 165 height 18
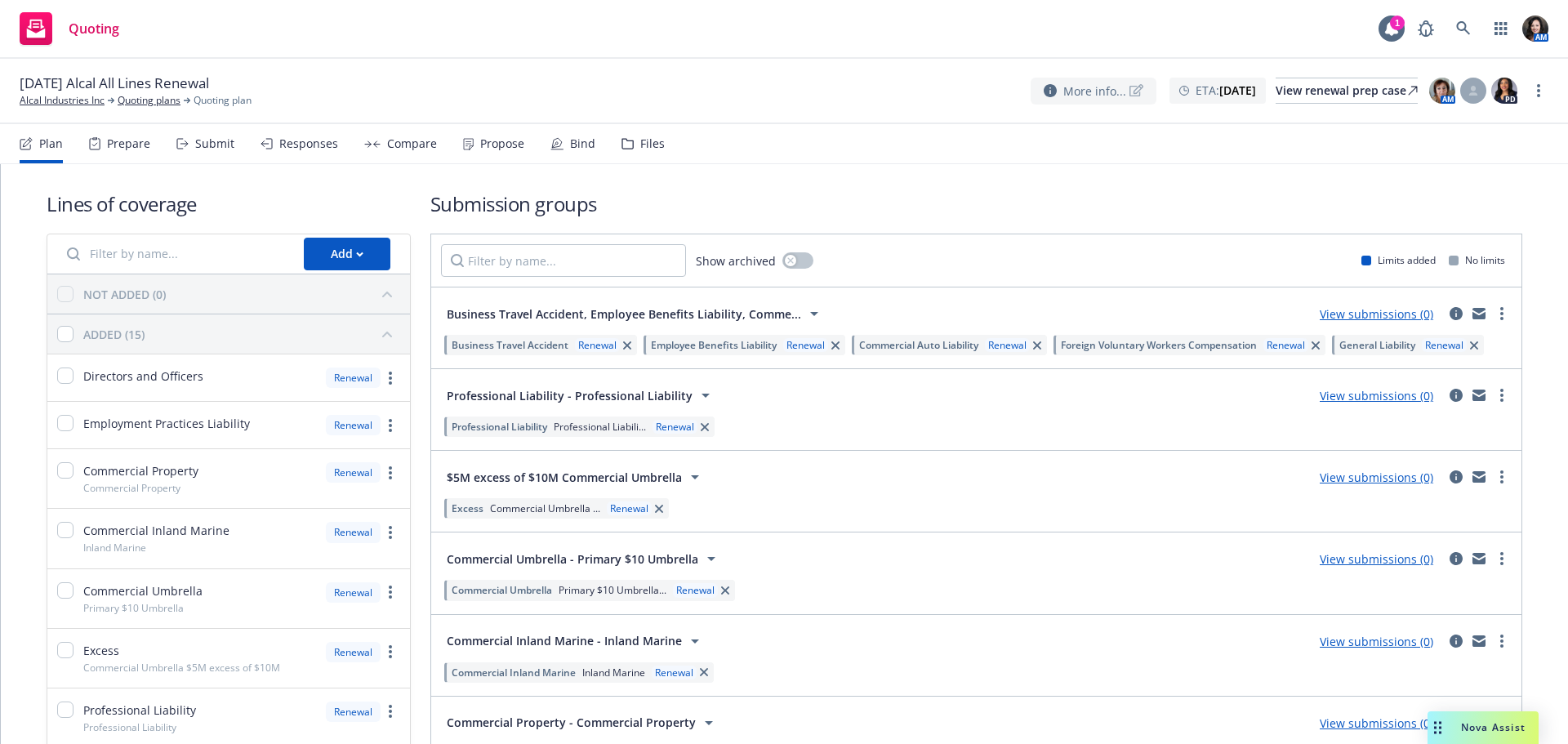
click at [1063, 86] on span "More info..." at bounding box center [1094, 91] width 63 height 18
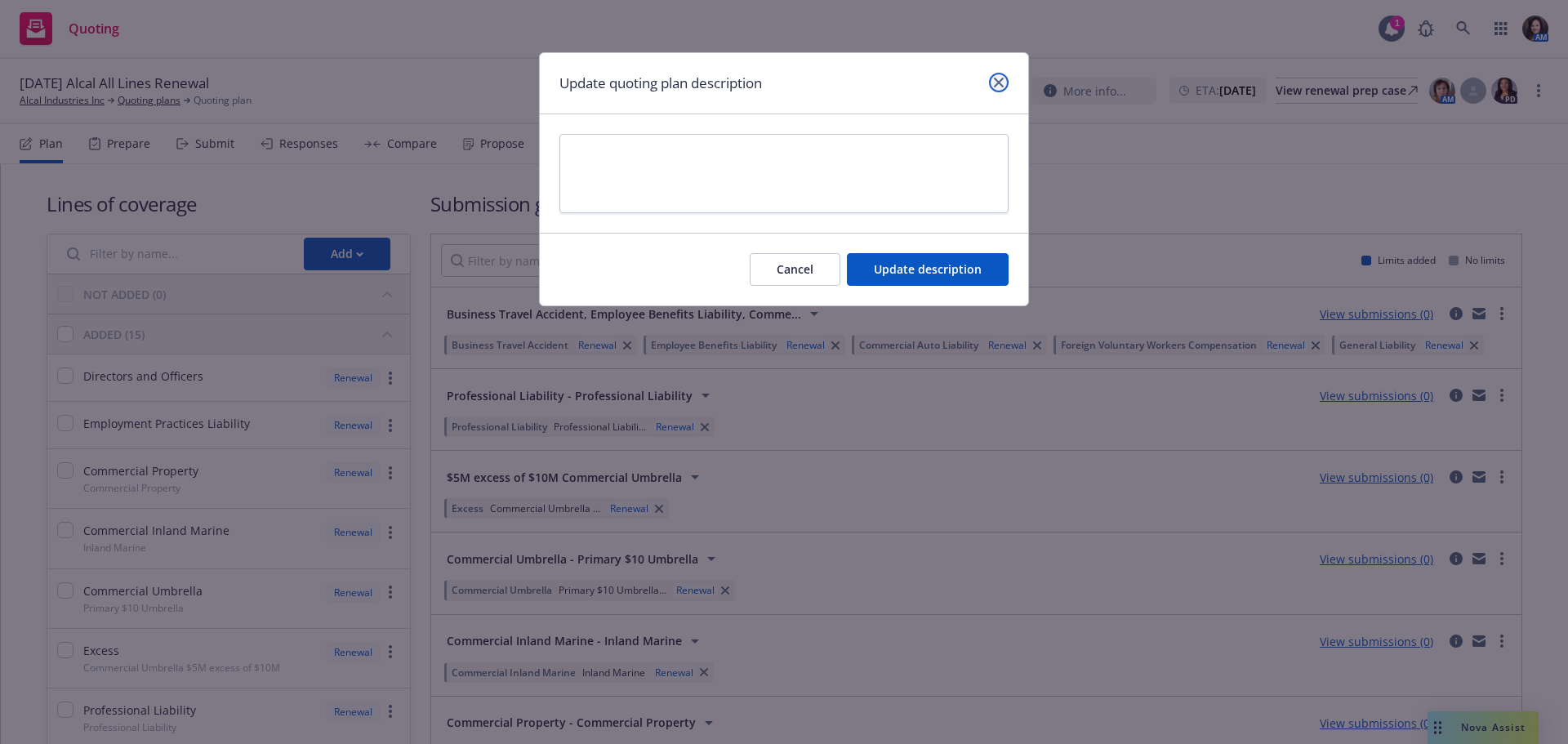
click at [1001, 81] on icon "close" at bounding box center [999, 83] width 10 height 10
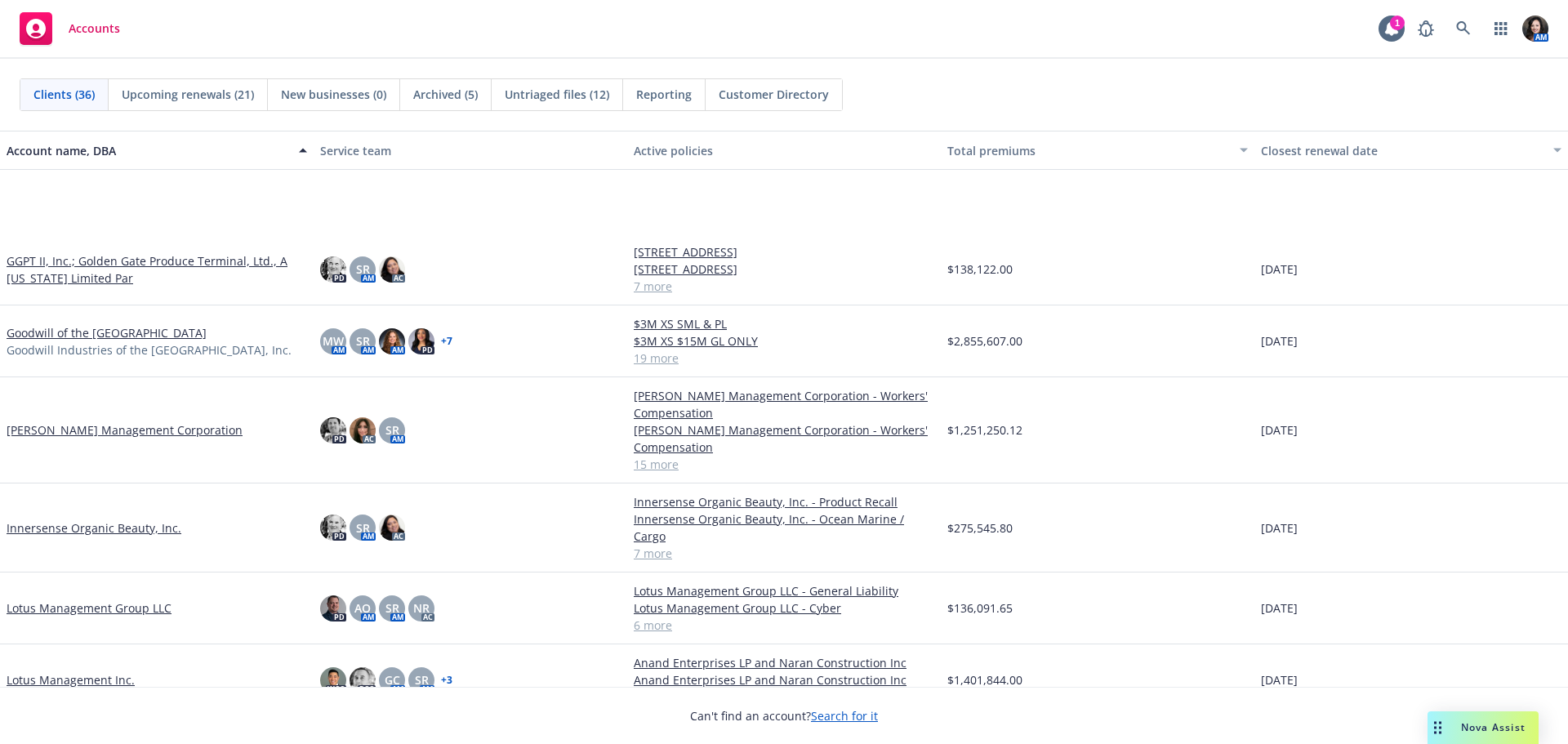
scroll to position [899, 0]
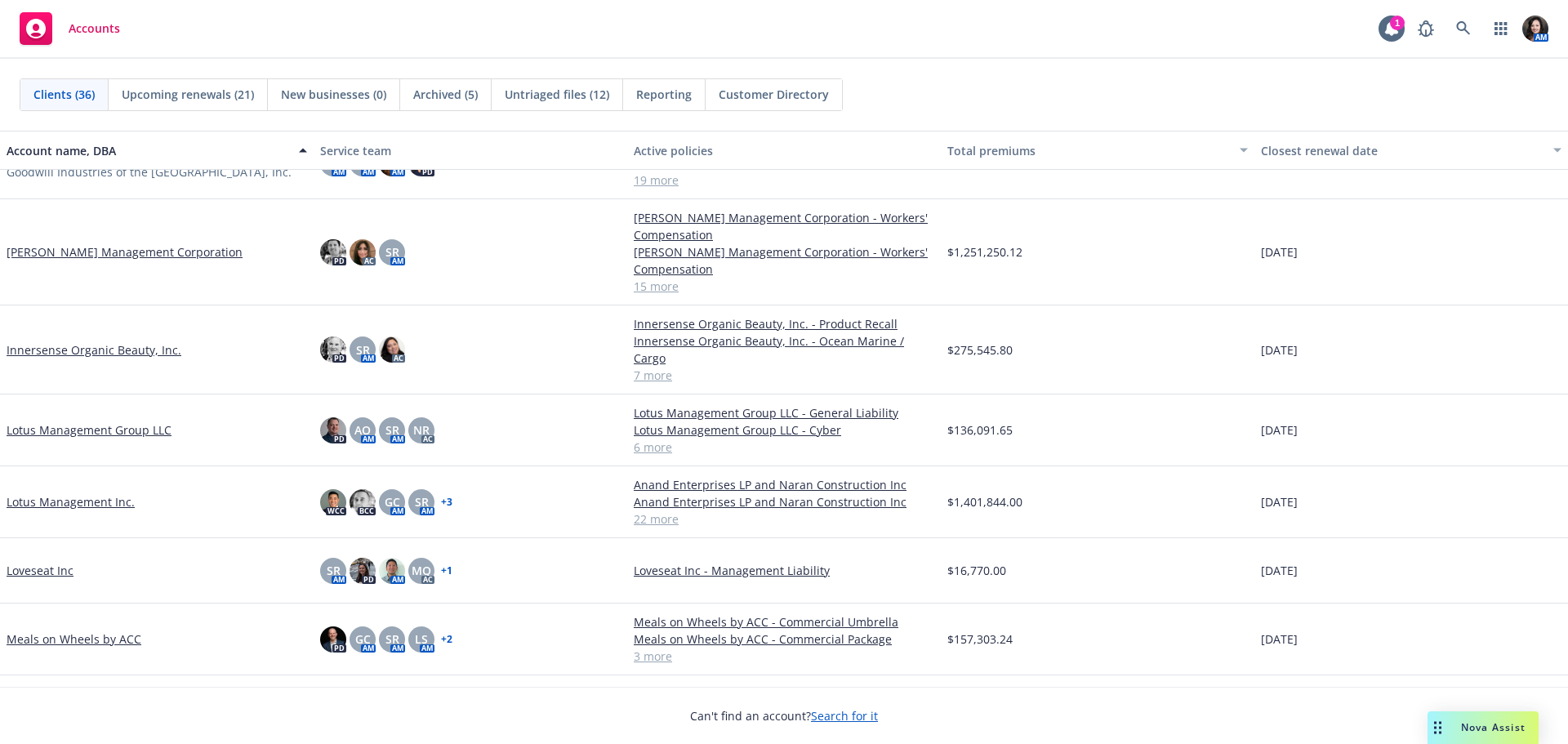
click at [51, 250] on link "[PERSON_NAME] Management Corporation" at bounding box center [125, 252] width 236 height 18
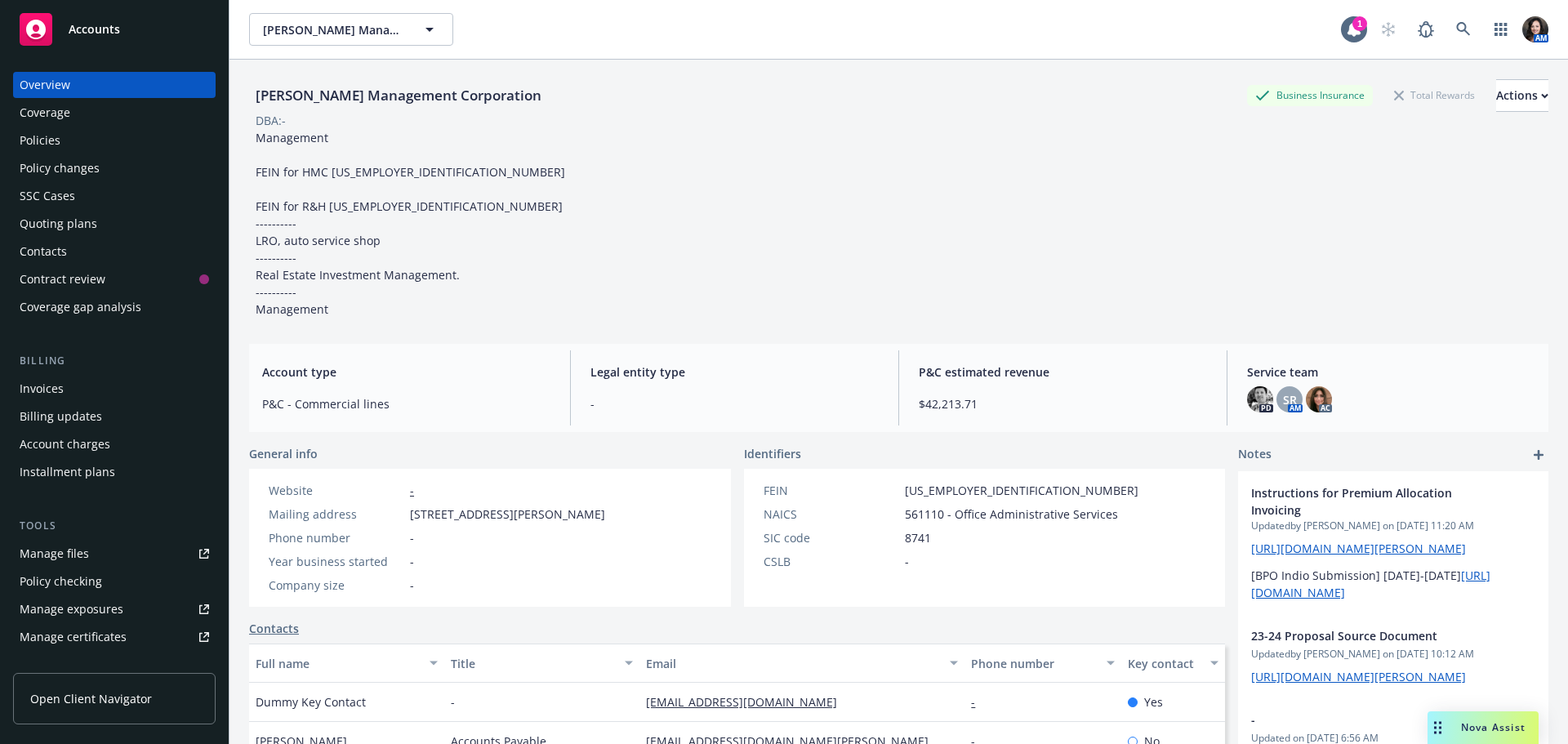
click at [74, 221] on div "Quoting plans" at bounding box center [58, 223] width 78 height 26
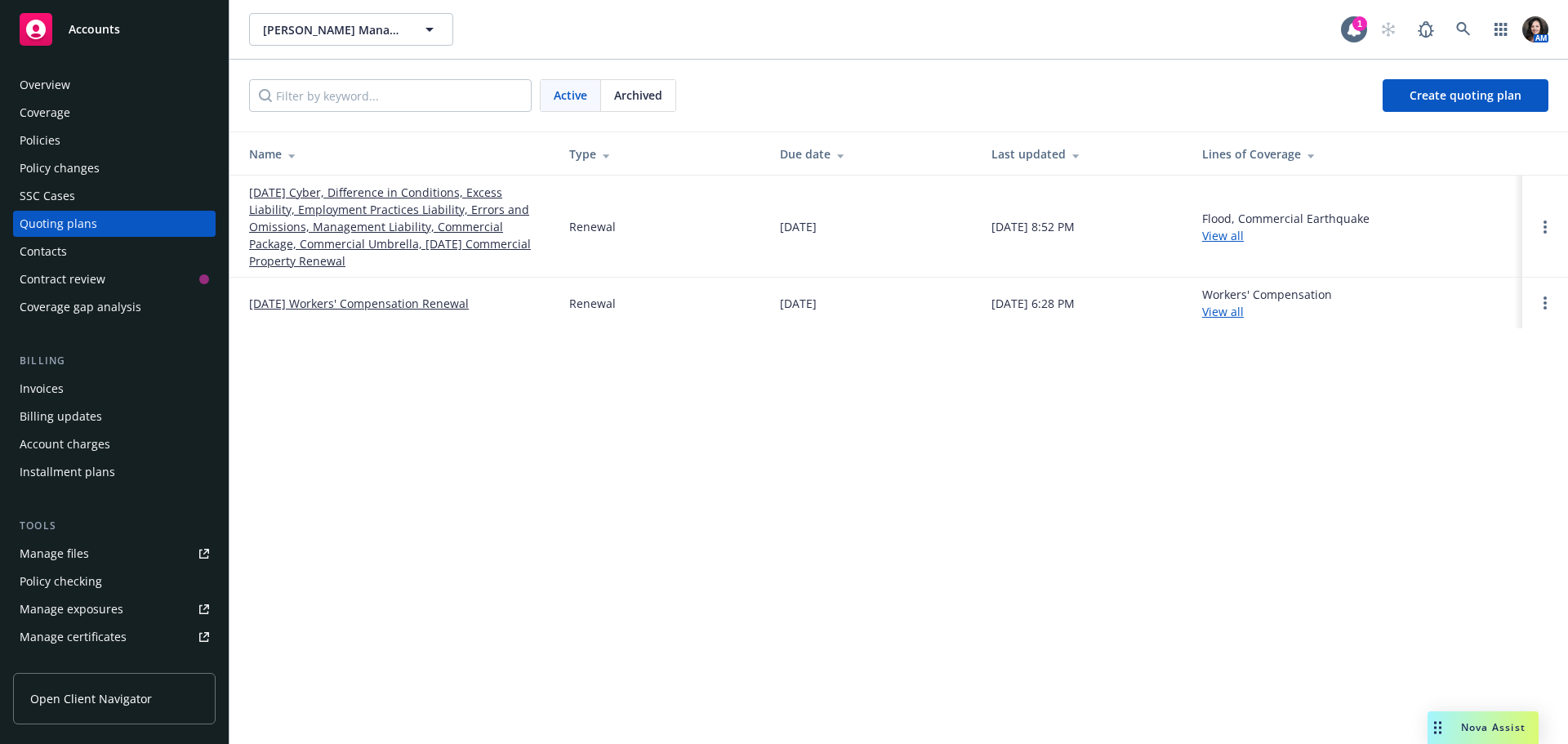
click at [398, 208] on link "[DATE] Cyber, Difference in Conditions, Excess Liability, Employment Practices …" at bounding box center [396, 227] width 294 height 86
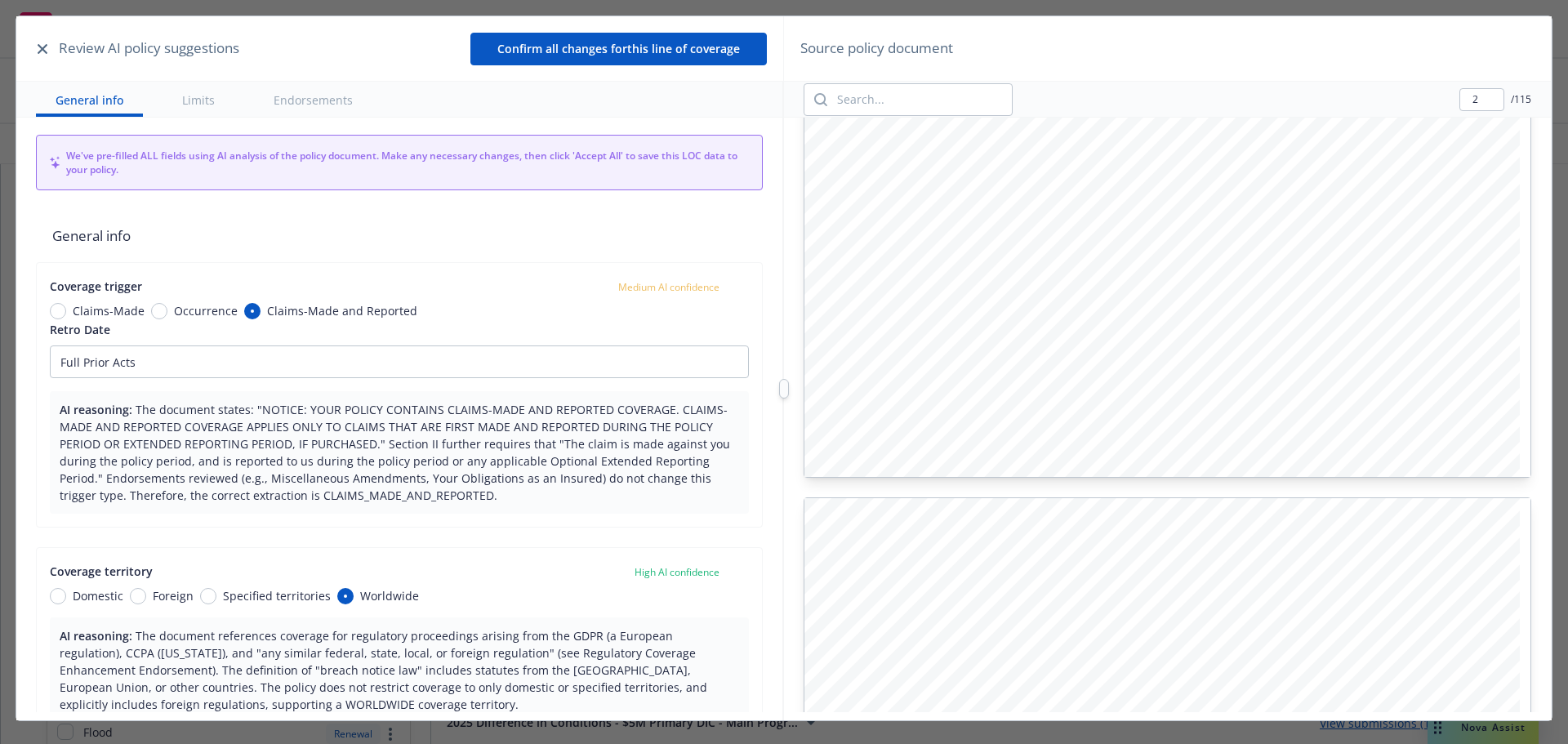
scroll to position [1698, 0]
type input "3"
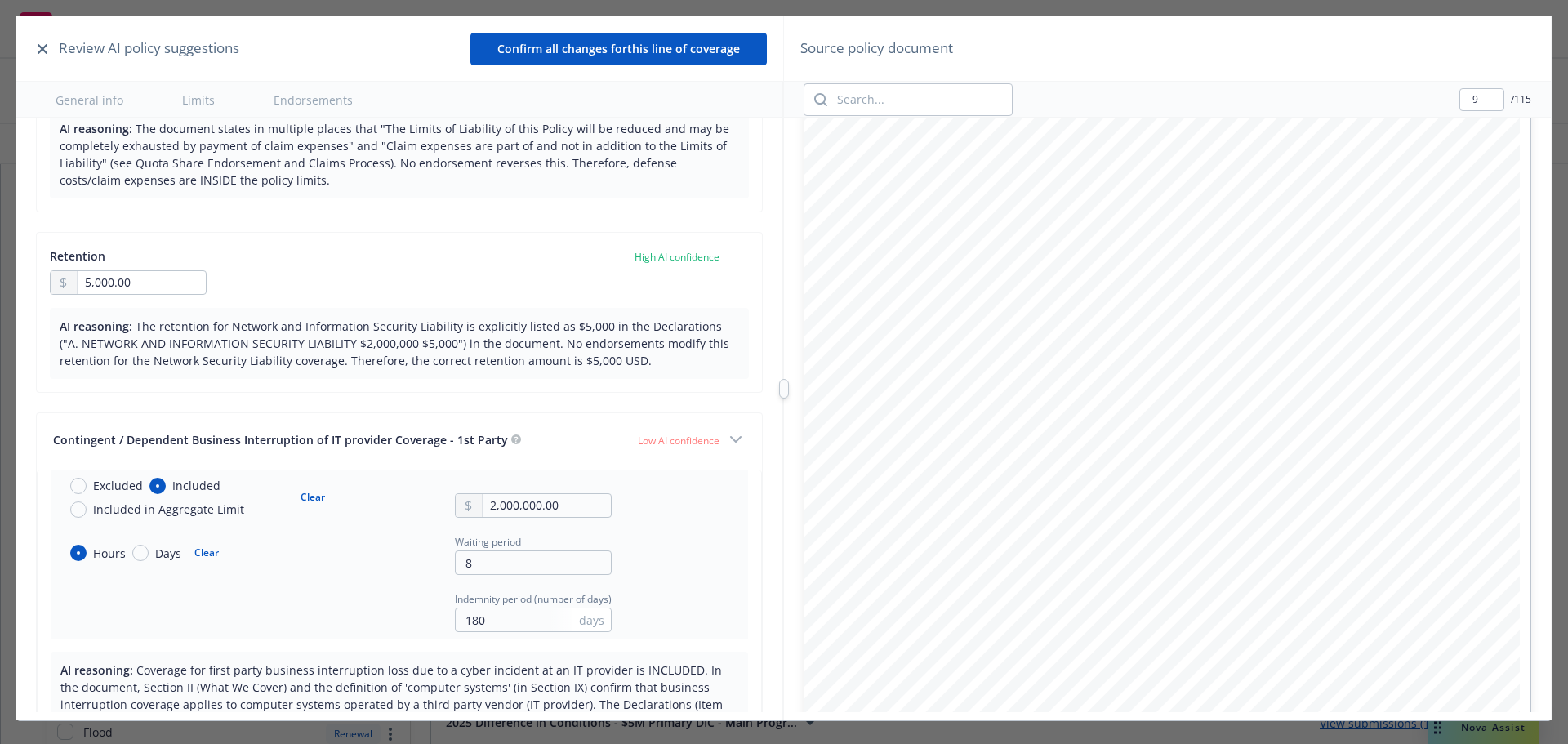
scroll to position [7634, 0]
click at [846, 86] on input "search" at bounding box center [920, 100] width 185 height 31
type input "DEPENDENT BUSINESS INTER"
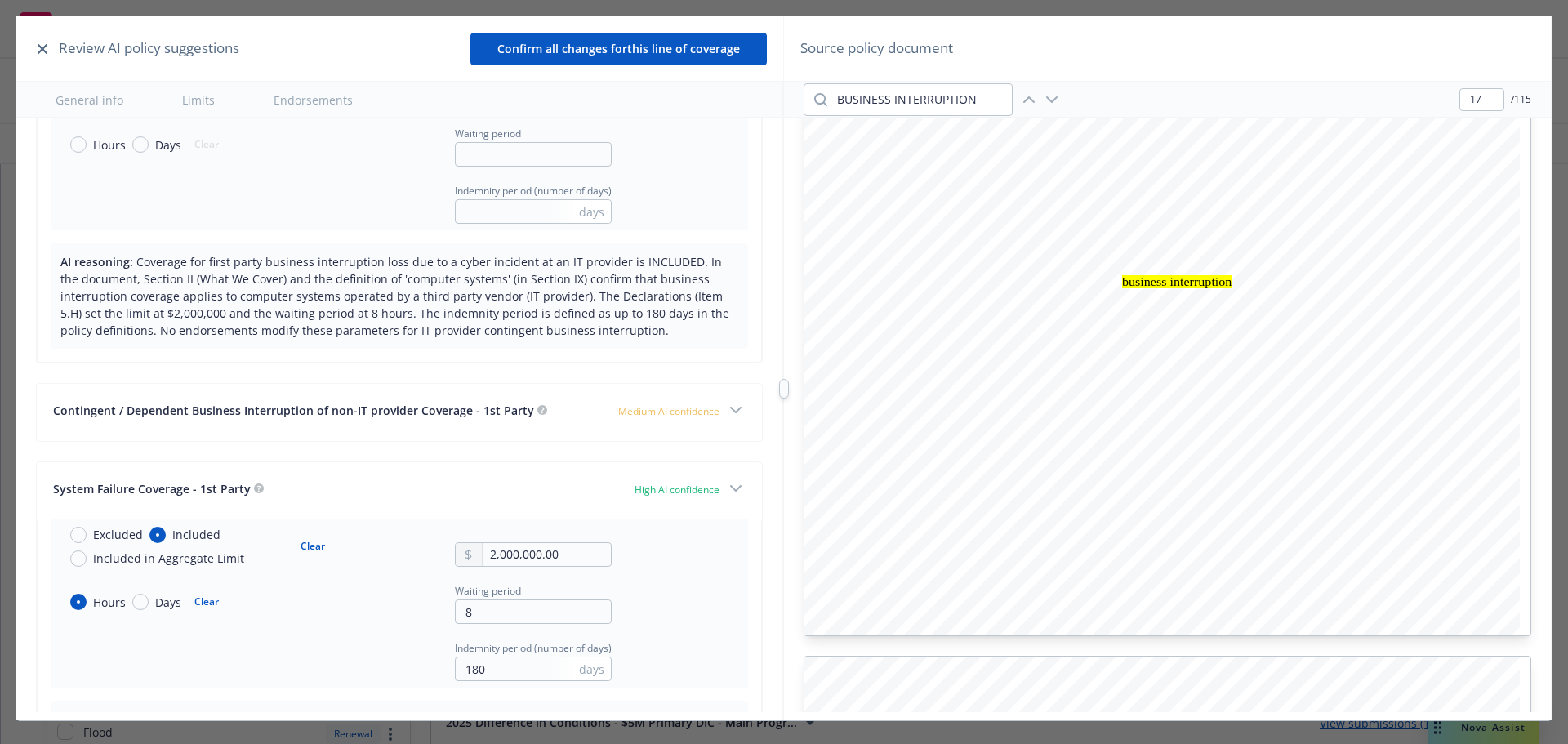
scroll to position [1552, 0]
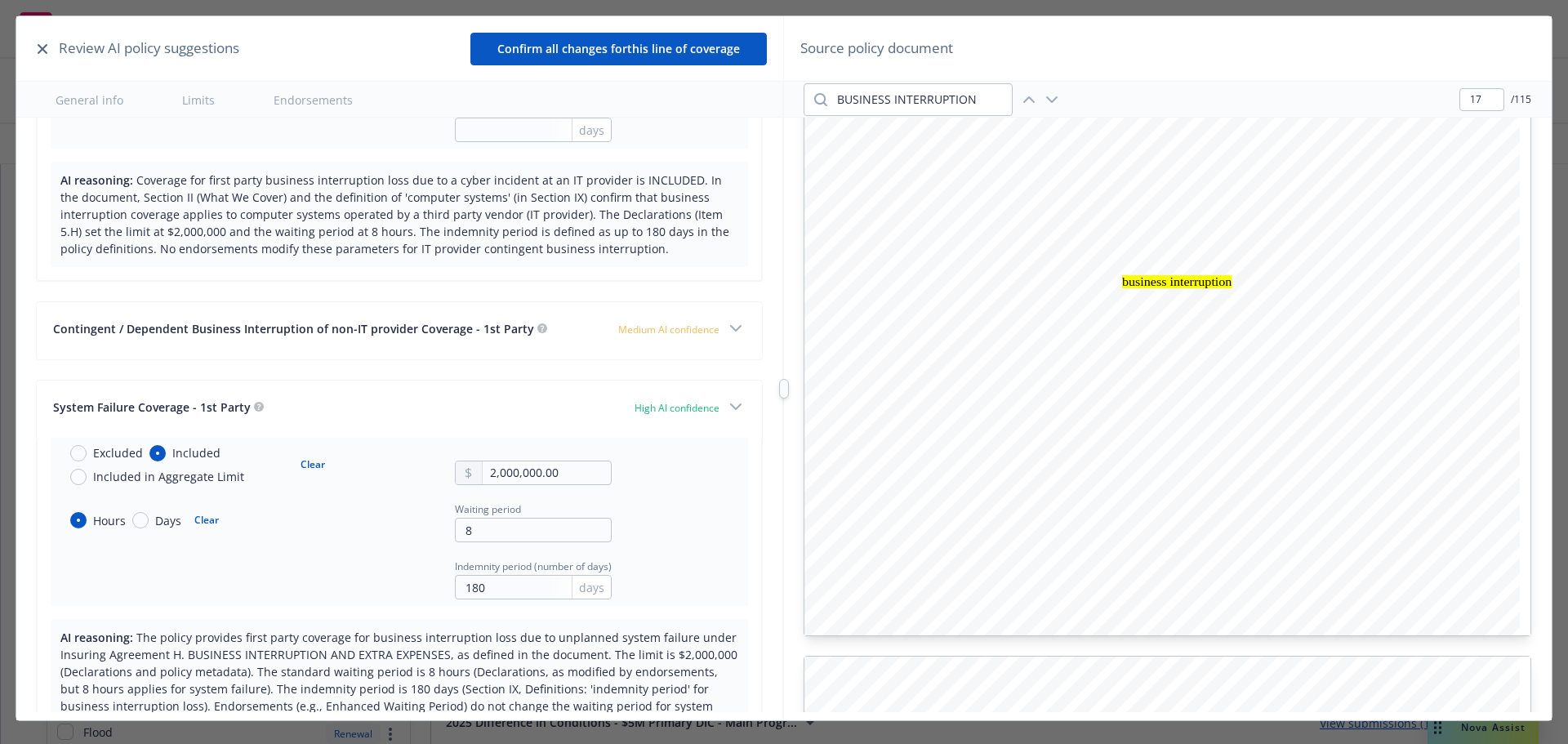
click at [726, 326] on icon "button" at bounding box center [735, 328] width 19 height 19
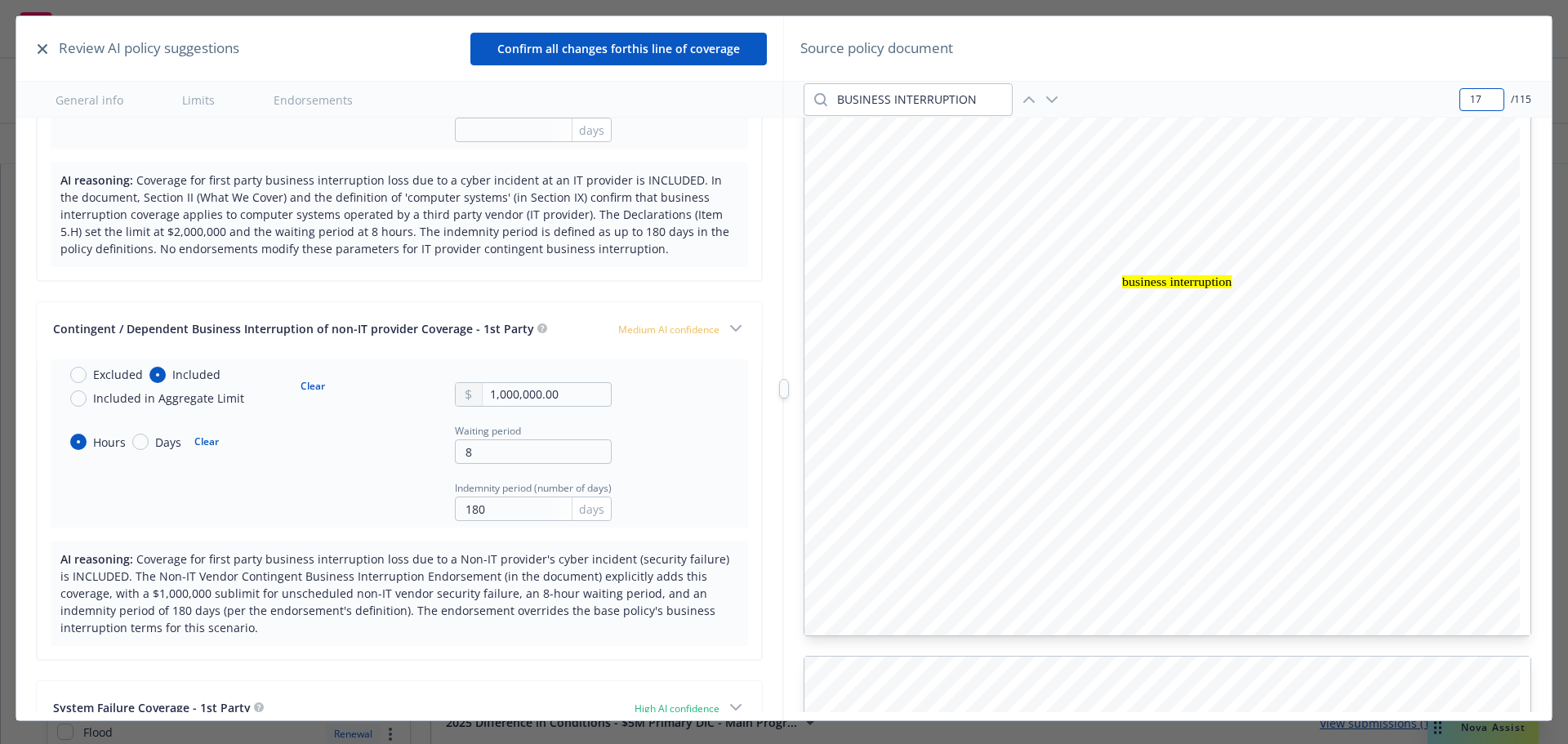
click at [1474, 99] on input "17" at bounding box center [1483, 99] width 44 height 21
click at [1475, 96] on input "20" at bounding box center [1483, 99] width 44 height 21
drag, startPoint x: 1482, startPoint y: 96, endPoint x: 1449, endPoint y: 95, distance: 33.0
click at [1437, 96] on div "BUSINESS INTERRUPTION 94 / 115" at bounding box center [1167, 100] width 767 height 36
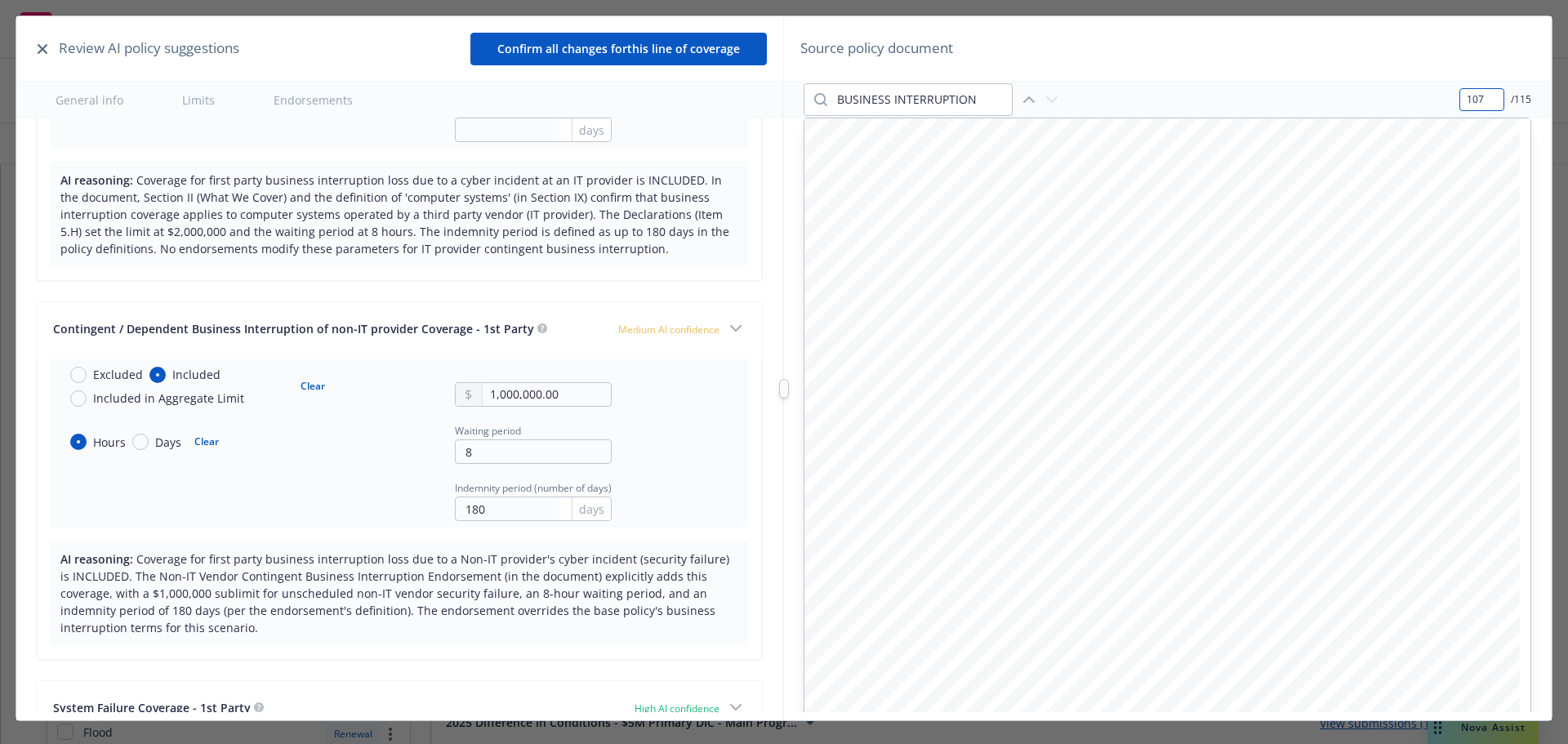
scroll to position [0, 0]
click at [1480, 93] on input "1" at bounding box center [1483, 99] width 44 height 21
click at [1473, 100] on input "1" at bounding box center [1483, 99] width 44 height 21
type input "15"
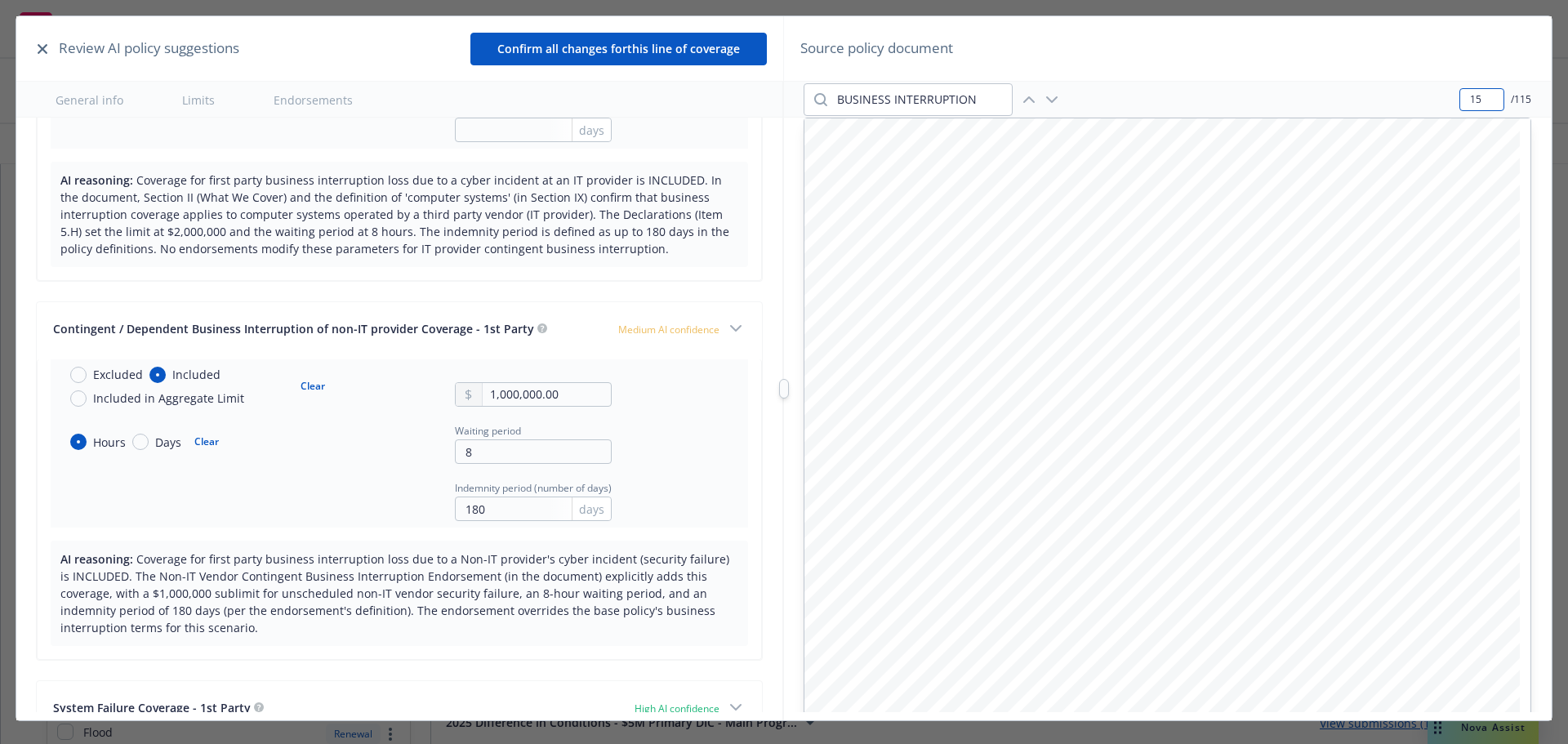
drag, startPoint x: 1475, startPoint y: 99, endPoint x: 1460, endPoint y: 101, distance: 15.1
click at [1461, 101] on input "15" at bounding box center [1483, 99] width 44 height 21
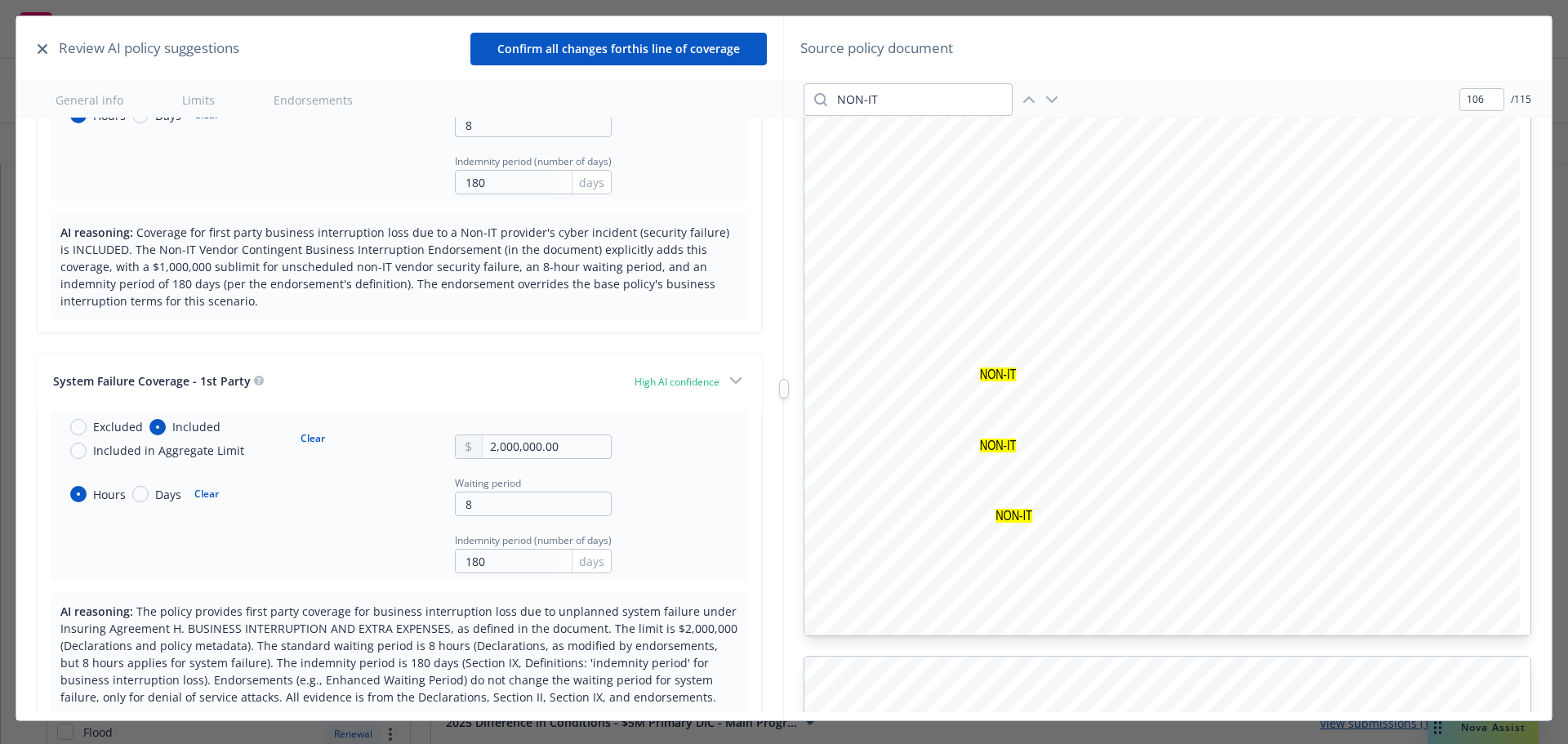
scroll to position [1961, 0]
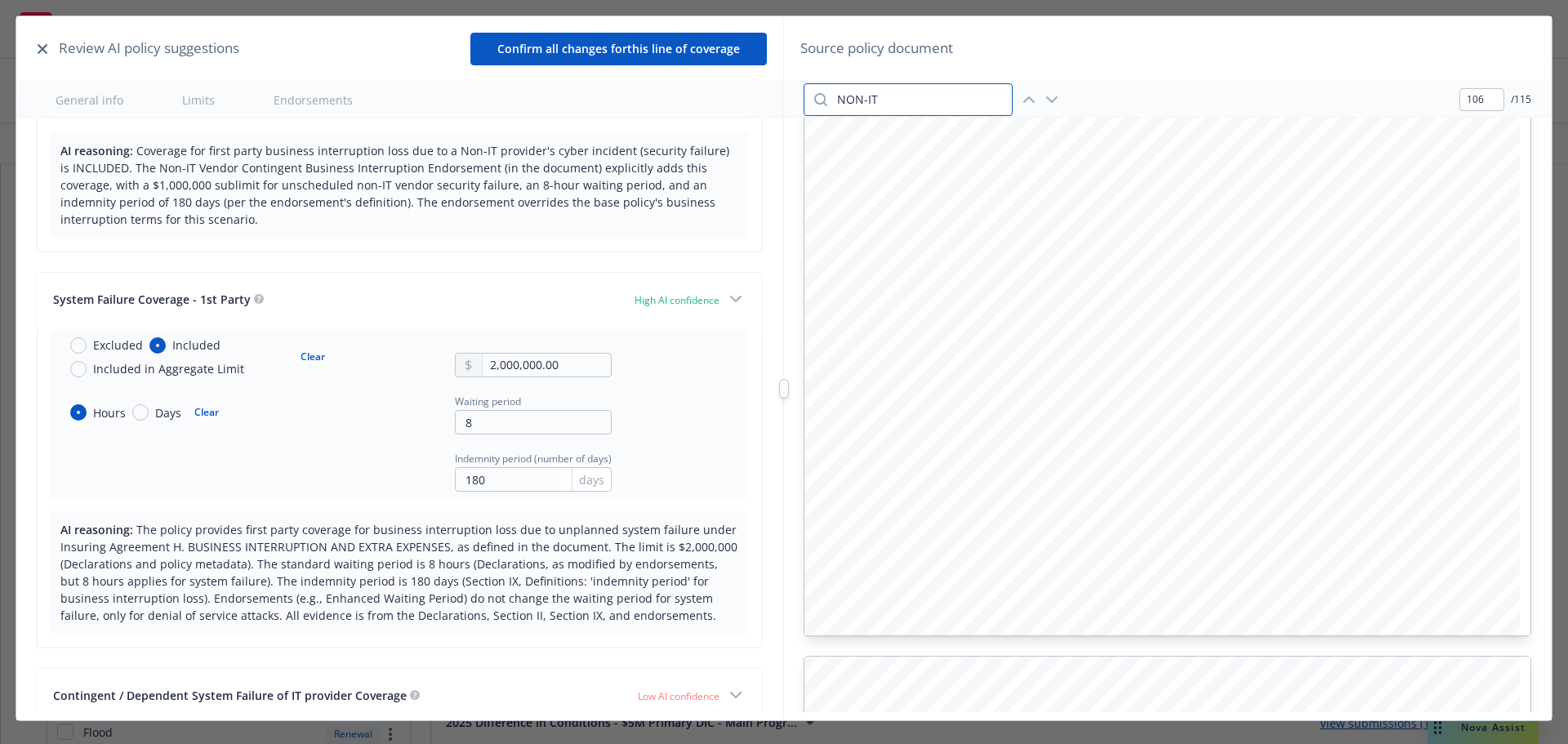
drag, startPoint x: 886, startPoint y: 99, endPoint x: 839, endPoint y: 101, distance: 47.0
click at [793, 104] on div "NON-IT 106 / 115" at bounding box center [1167, 100] width 767 height 36
type input "SYSTEM"
click at [1048, 100] on icon "button" at bounding box center [1052, 99] width 19 height 19
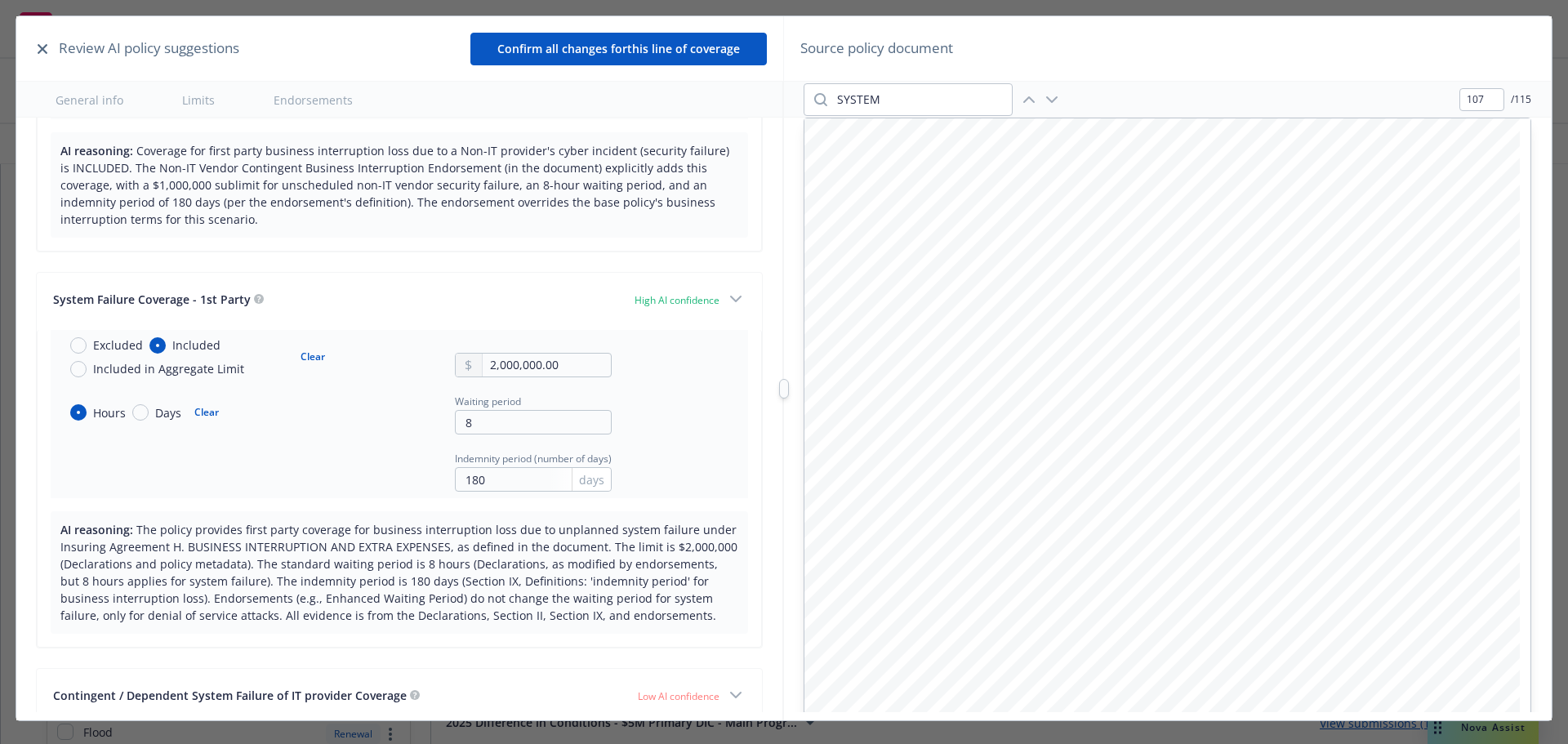
type input "107"
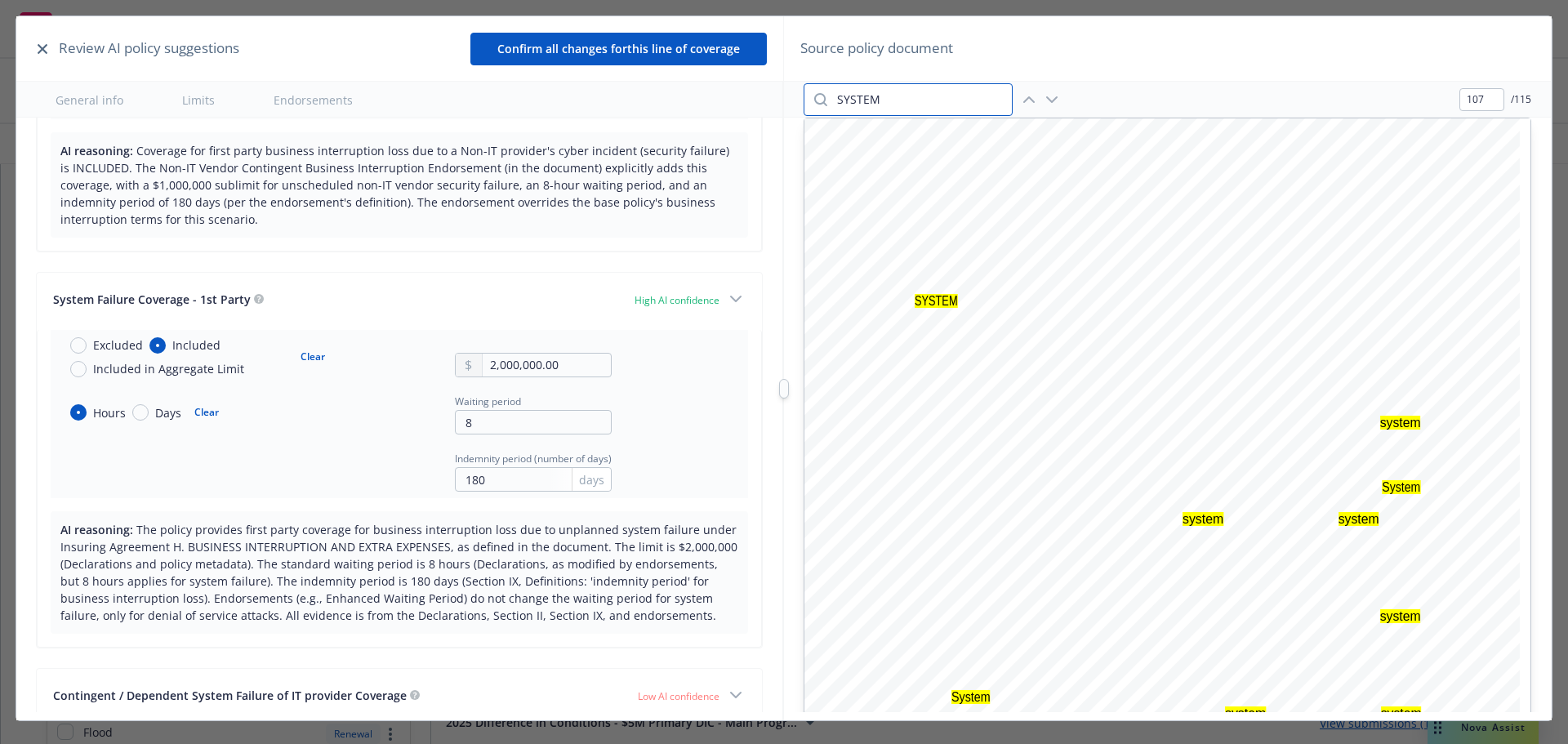
click at [939, 96] on input "SYSTEM" at bounding box center [920, 100] width 185 height 31
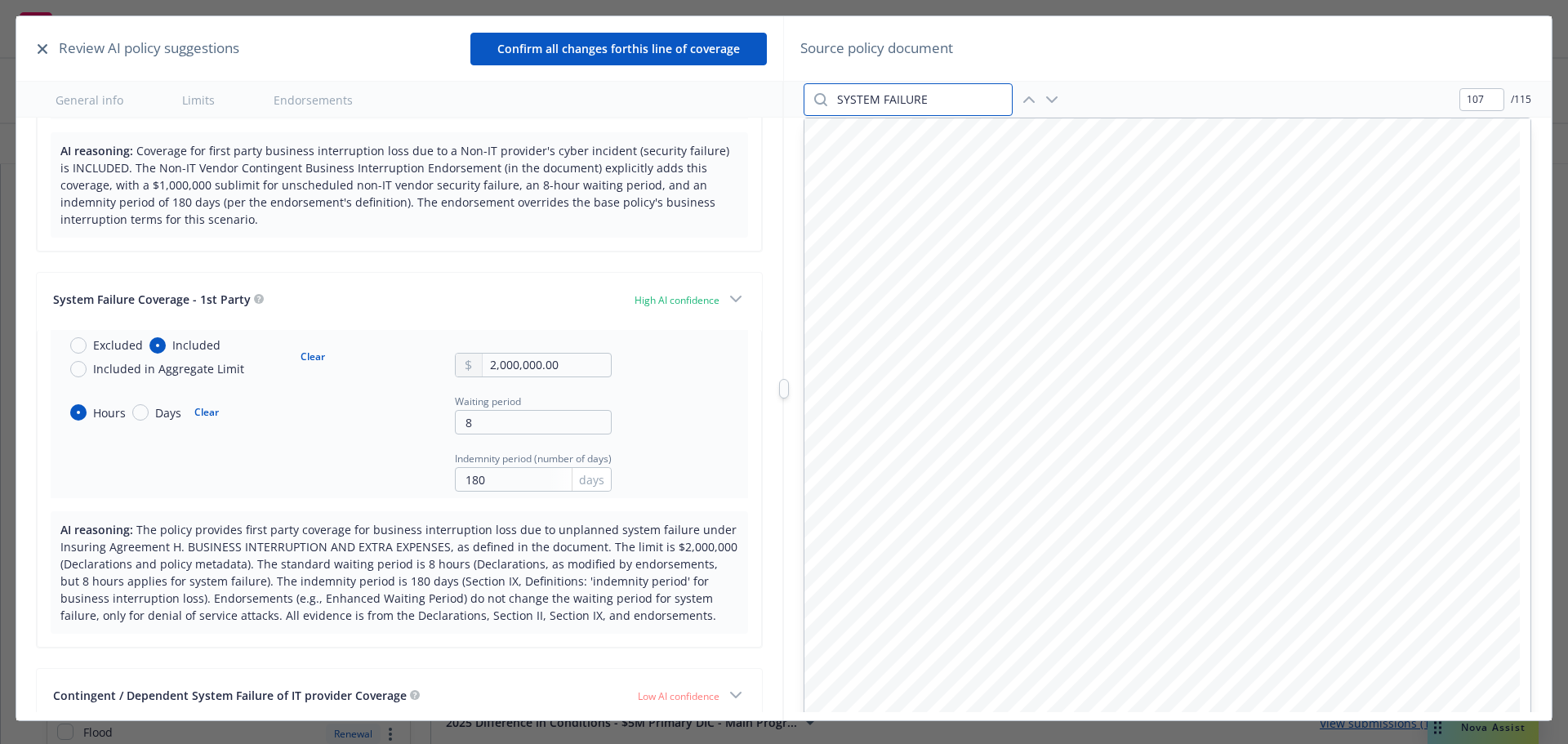
type input "SYSTEM FAILURE"
click at [1053, 102] on icon "button" at bounding box center [1053, 100] width 10 height 5
type input "108"
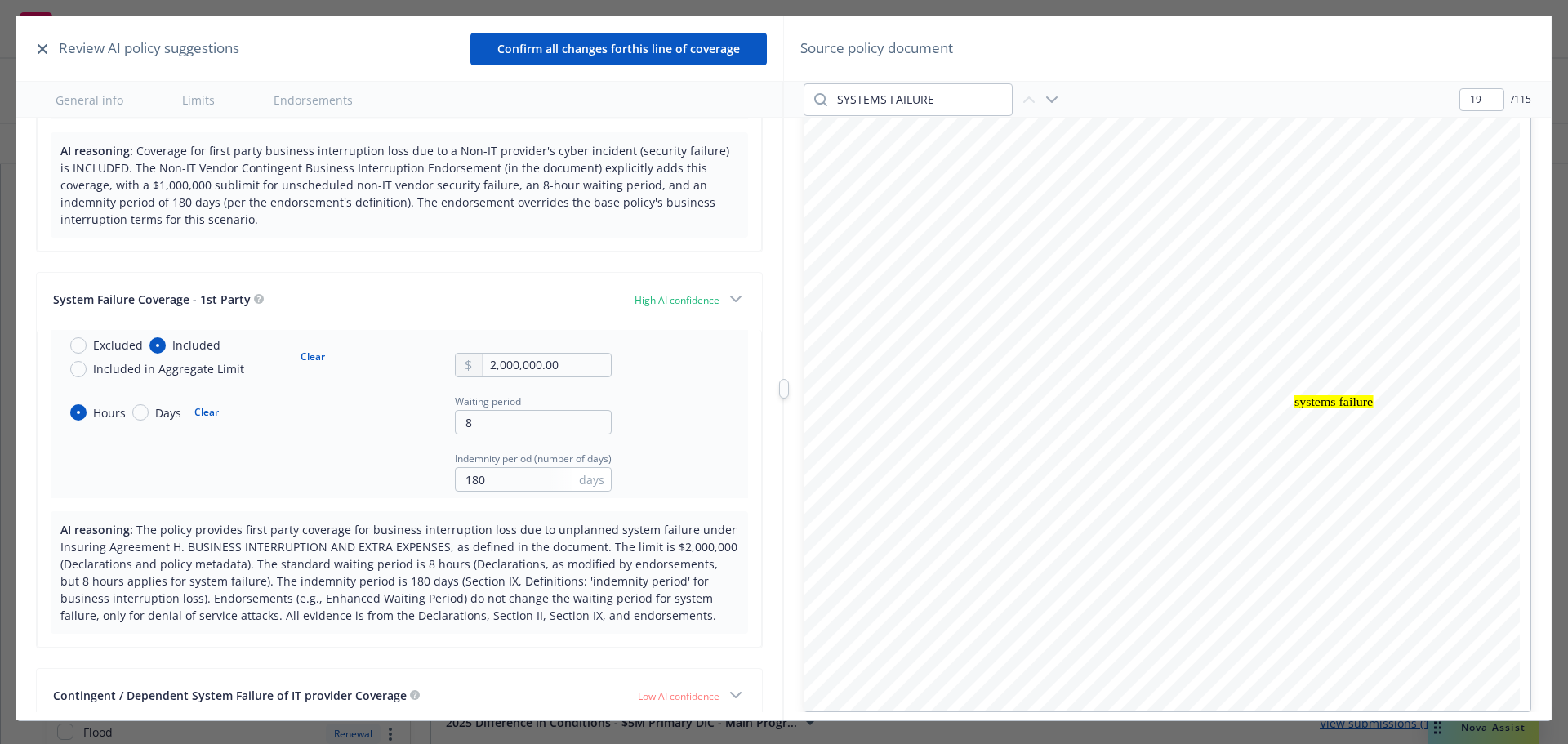
click at [1048, 97] on div at bounding box center [1040, 99] width 43 height 19
click at [1052, 97] on icon "button" at bounding box center [1052, 99] width 19 height 19
click at [1030, 100] on icon "button" at bounding box center [1028, 99] width 19 height 19
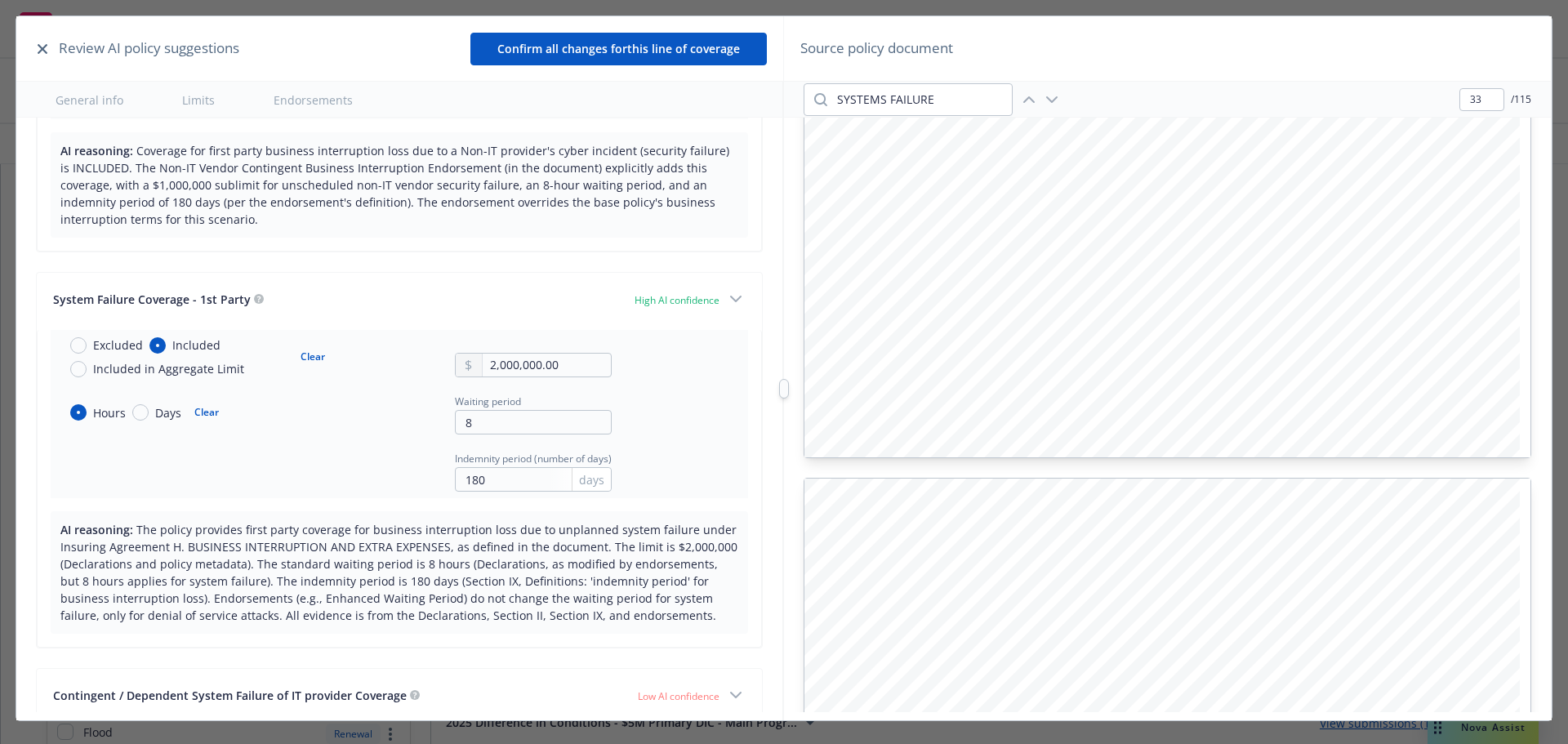
scroll to position [17397, 0]
click at [1030, 100] on icon "button" at bounding box center [1028, 99] width 19 height 19
click at [1053, 100] on icon "button" at bounding box center [1053, 100] width 10 height 5
type input "36"
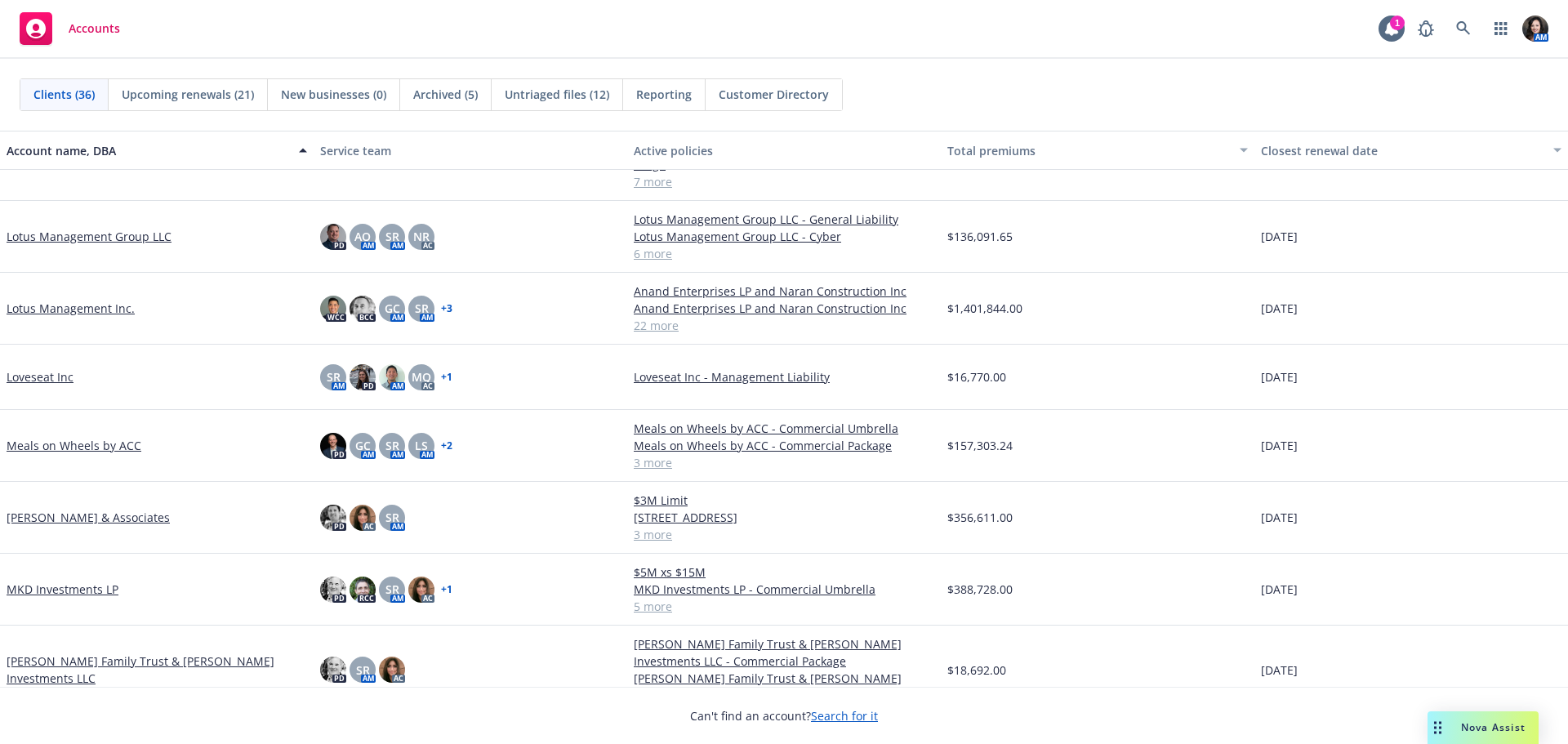
scroll to position [684, 0]
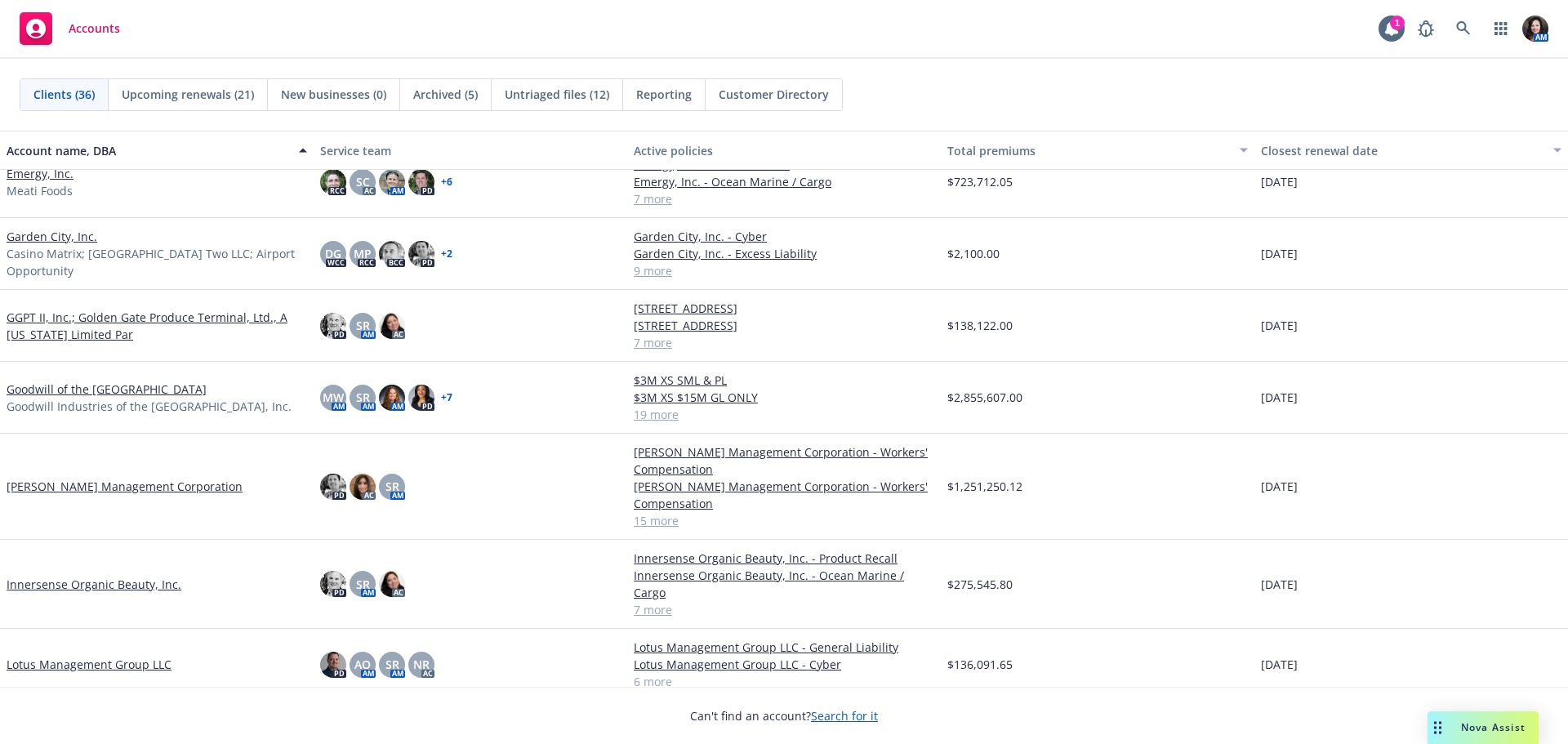
click at [96, 488] on link "[PERSON_NAME] Management Corporation" at bounding box center [125, 486] width 236 height 18
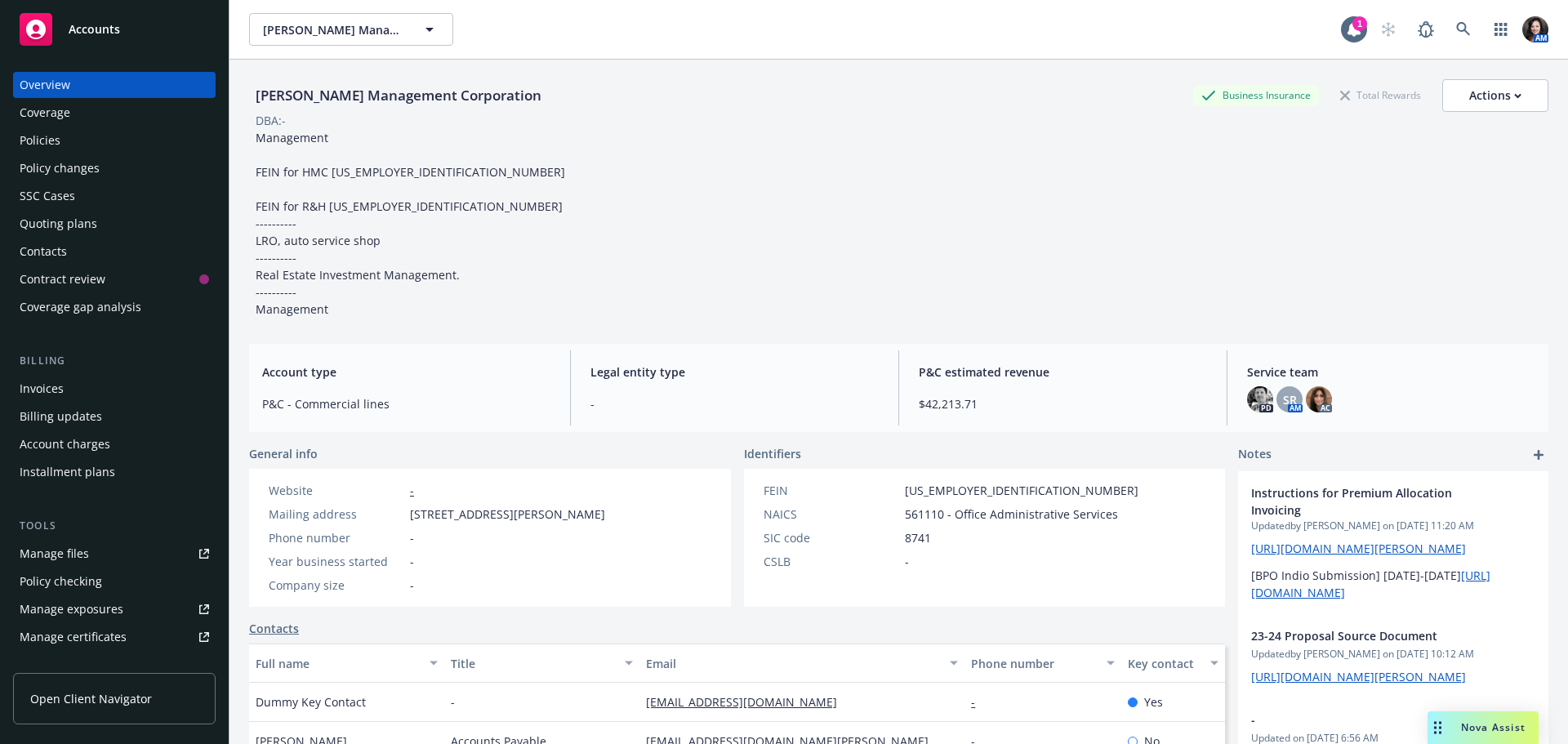
click at [80, 148] on div "Policies" at bounding box center [114, 140] width 189 height 26
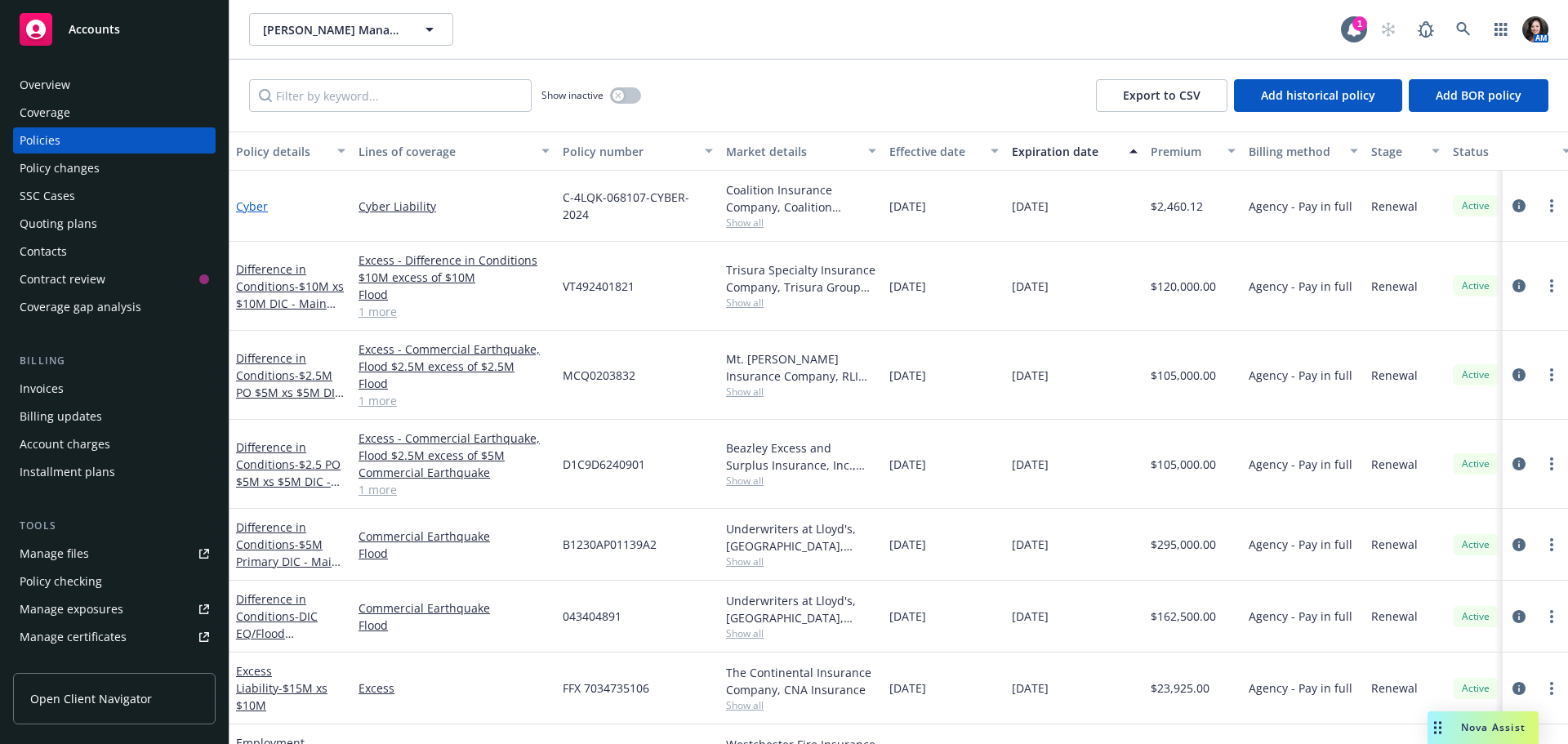
click at [246, 199] on link "Cyber" at bounding box center [252, 206] width 32 height 16
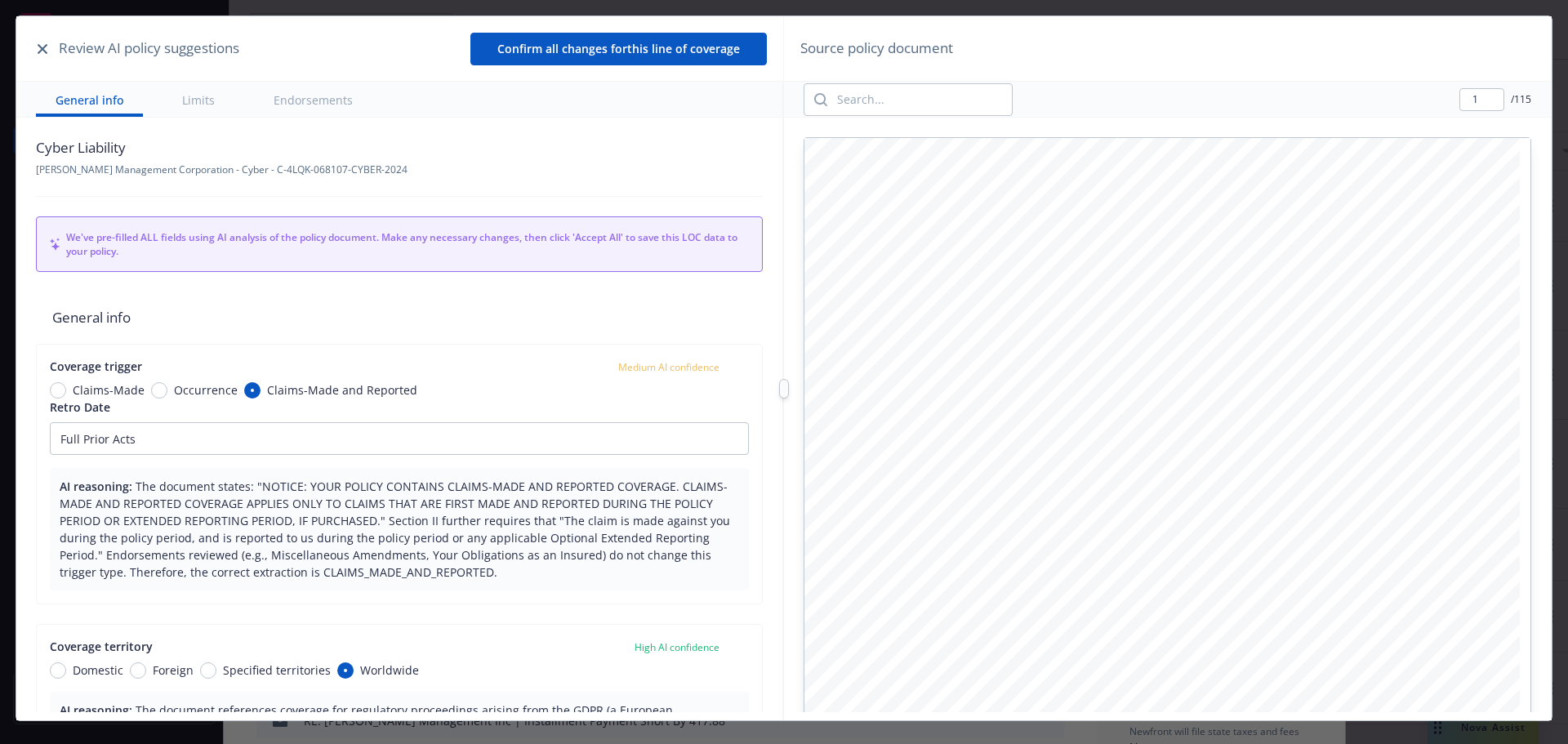
click at [41, 48] on icon "button" at bounding box center [43, 49] width 10 height 10
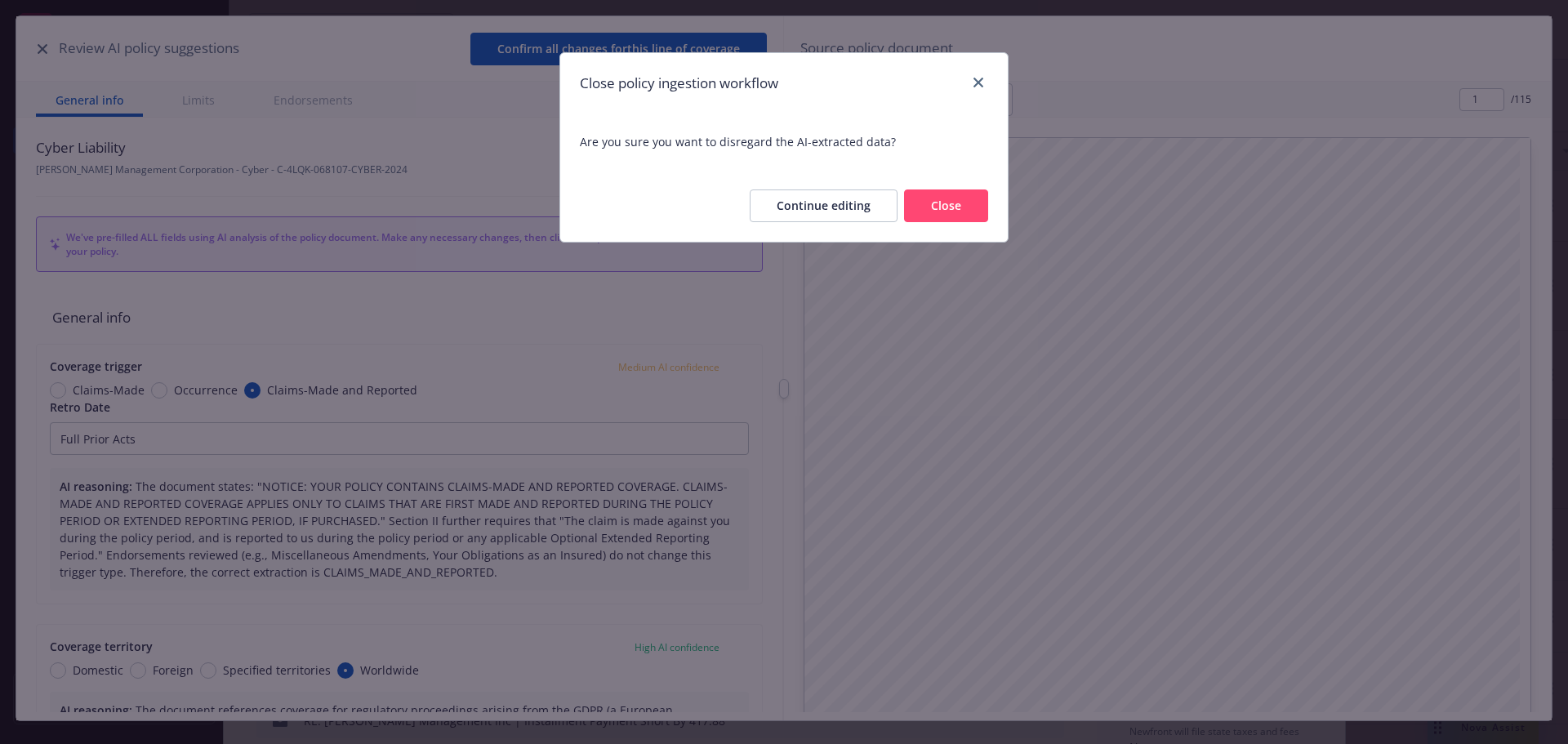
click at [935, 202] on button "Close" at bounding box center [946, 205] width 85 height 33
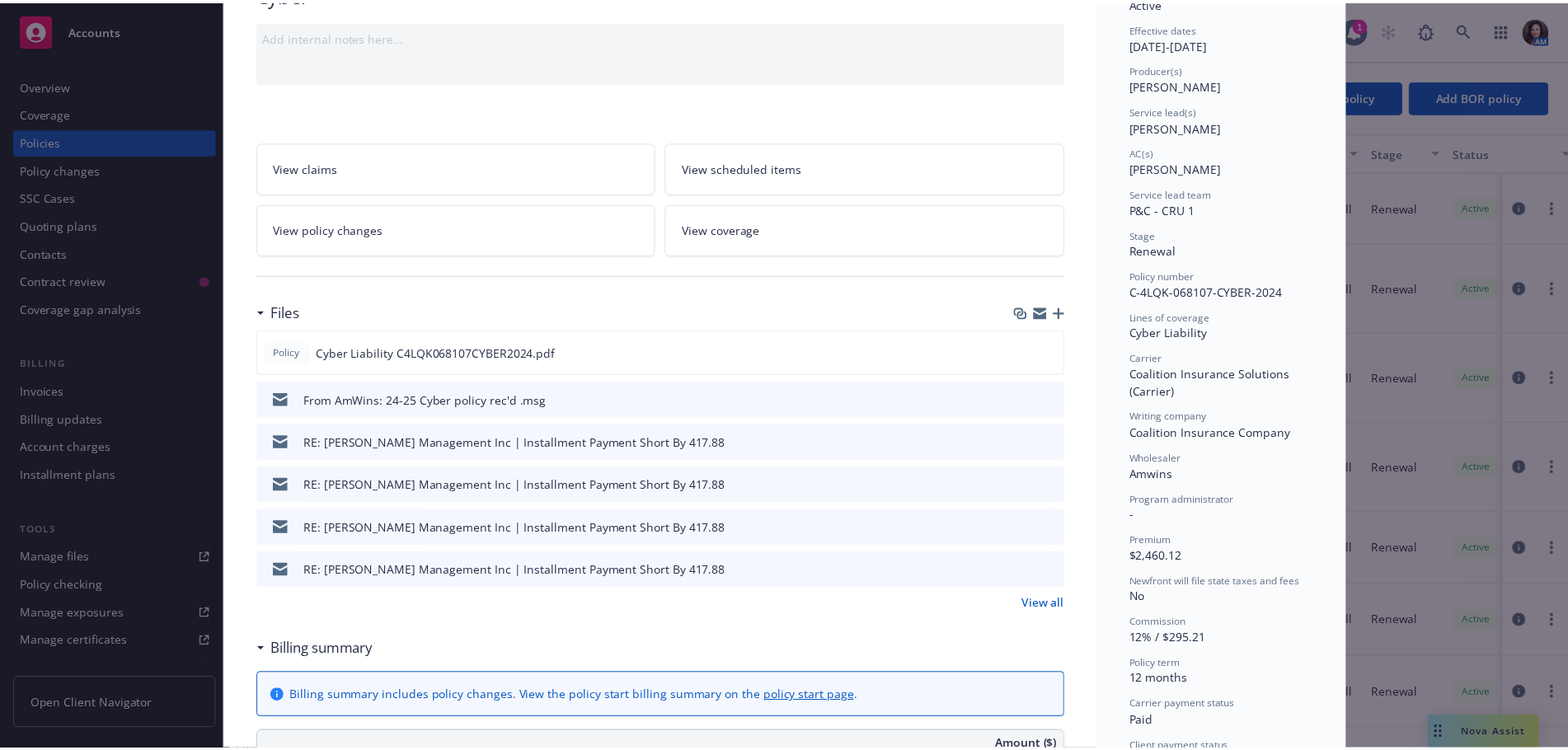
scroll to position [165, 0]
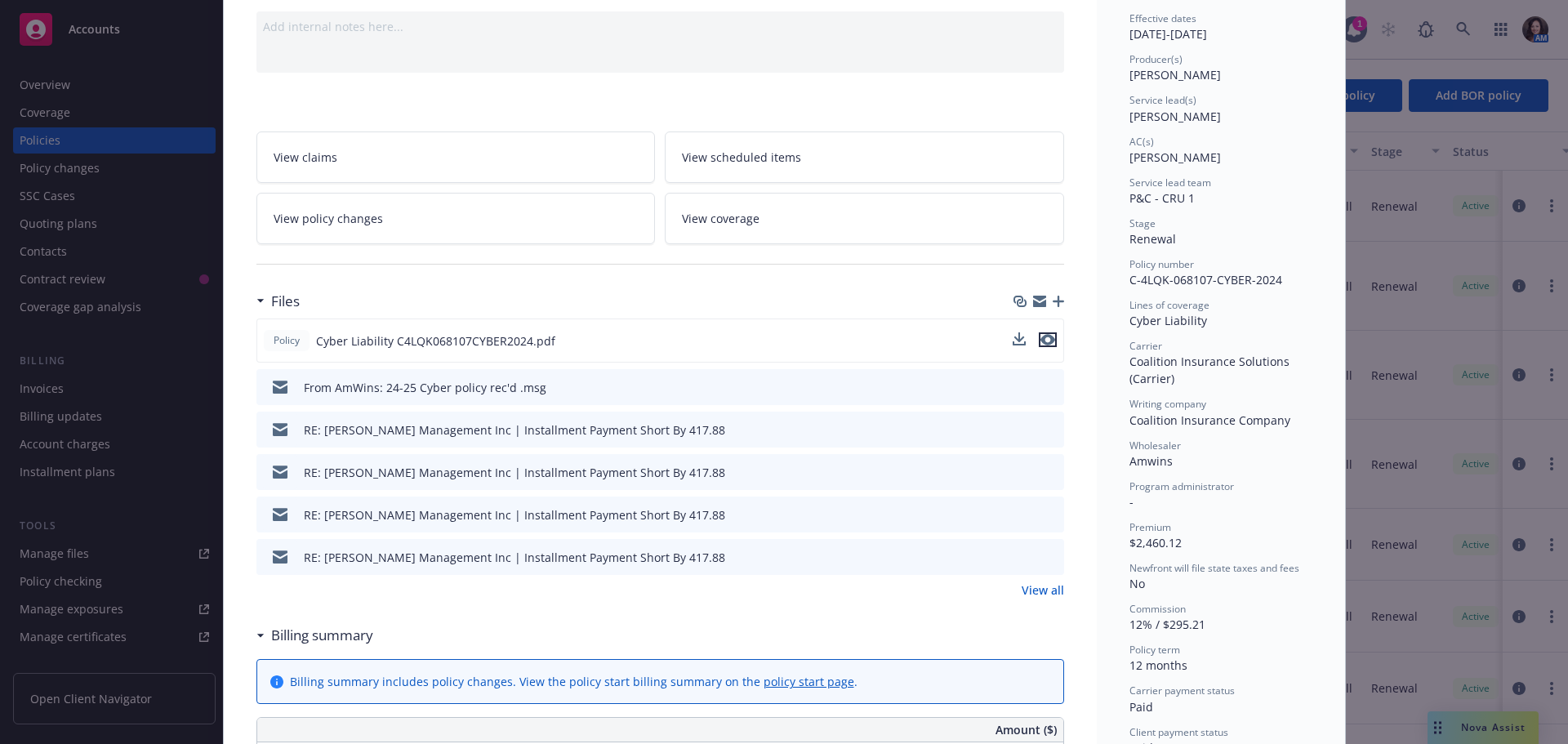
click at [1041, 341] on icon "preview file" at bounding box center [1048, 340] width 15 height 12
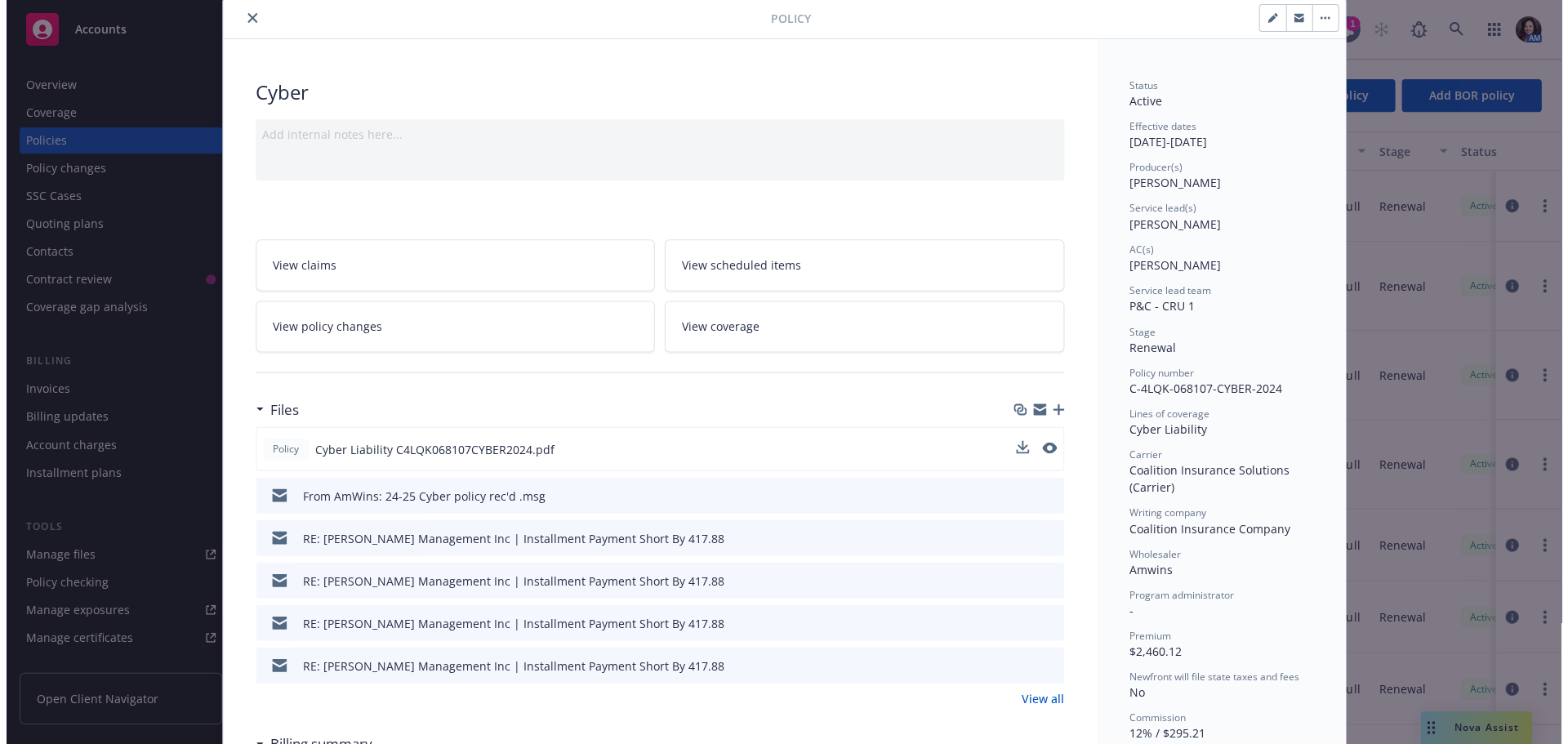
scroll to position [0, 0]
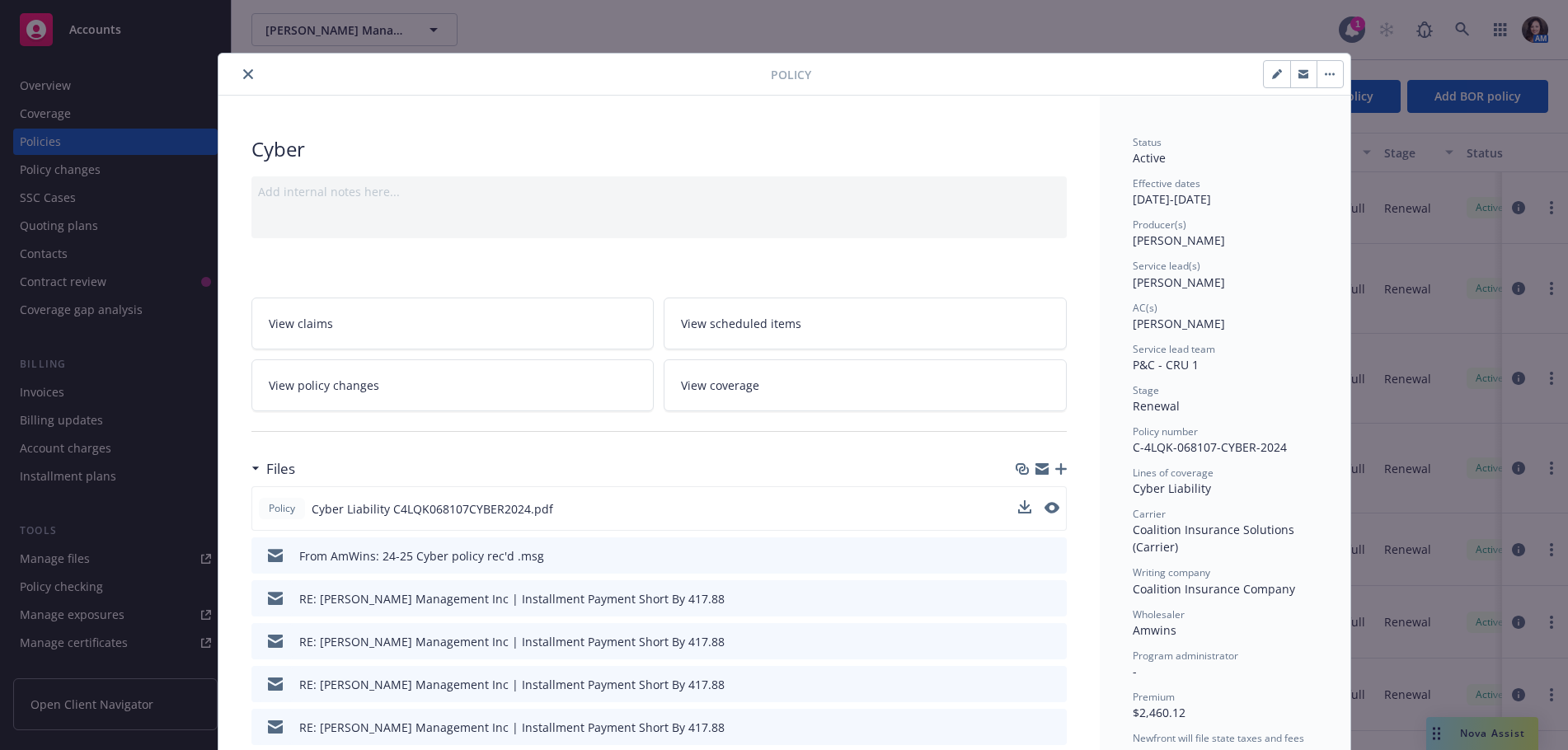
click at [243, 76] on icon "close" at bounding box center [248, 74] width 10 height 10
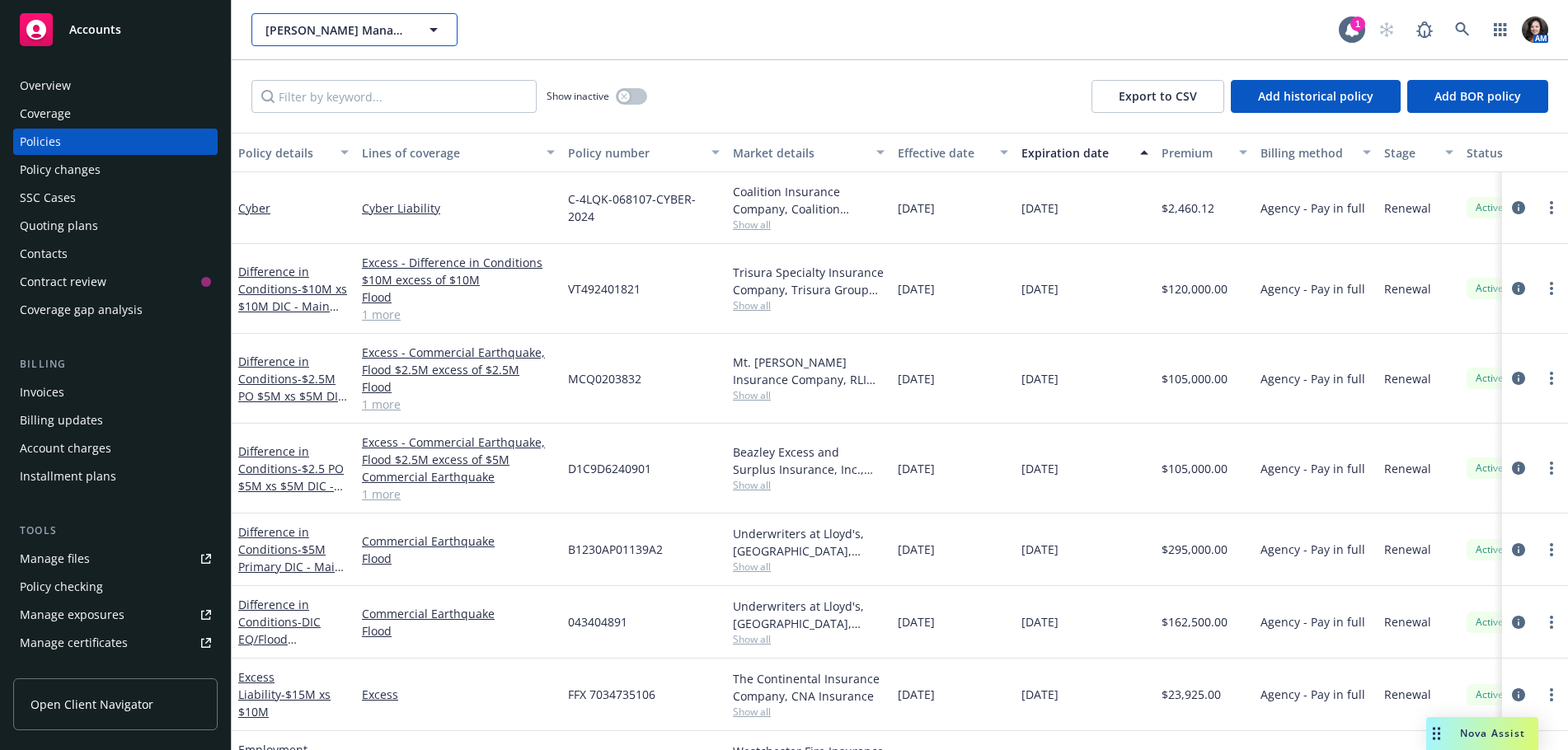
click at [310, 26] on span "[PERSON_NAME] Management Corporation" at bounding box center [336, 30] width 143 height 18
type input "GOODWILL"
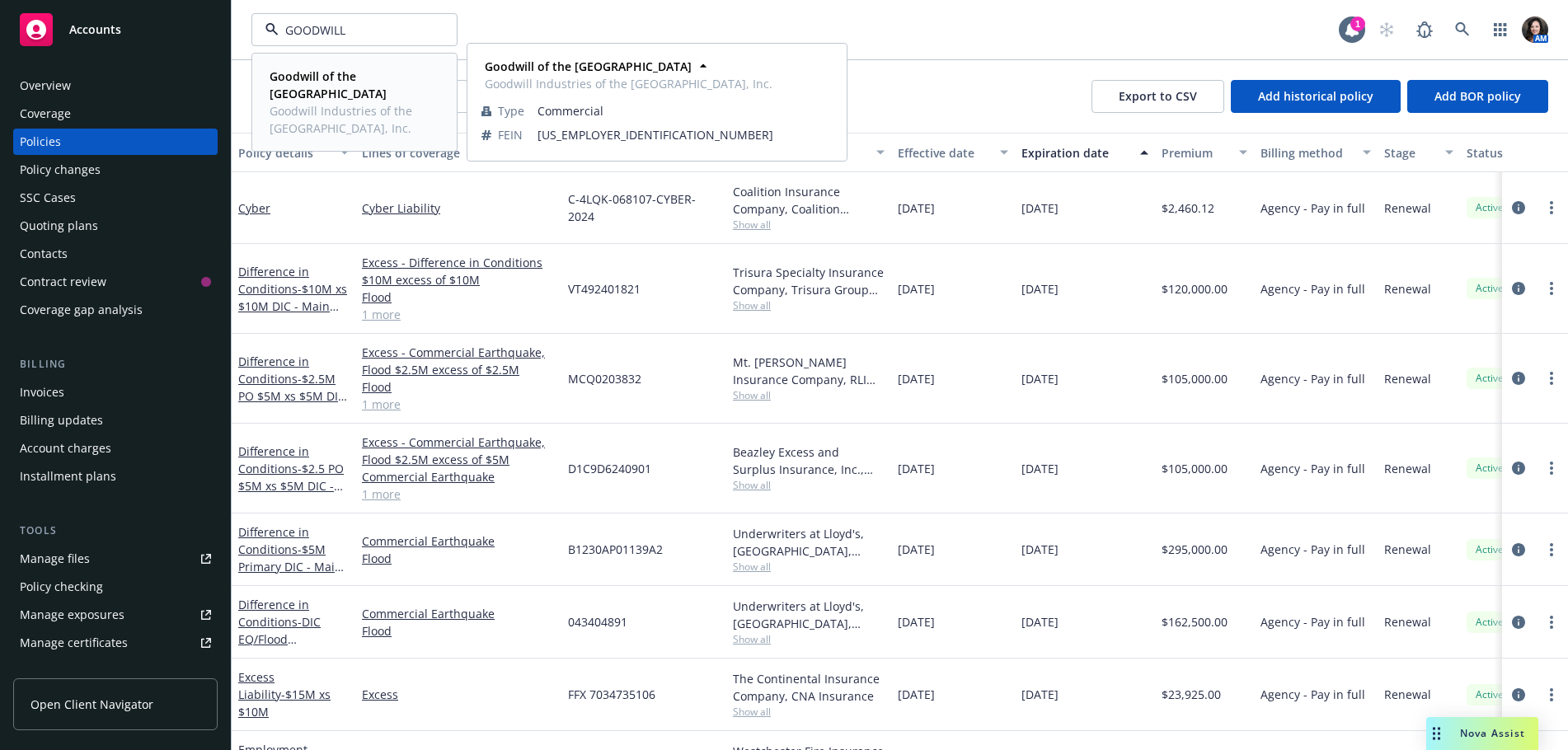
click at [334, 66] on div "Goodwill of the San Francisco Bay Goodwill Industries of the [GEOGRAPHIC_DATA],…" at bounding box center [350, 102] width 176 height 76
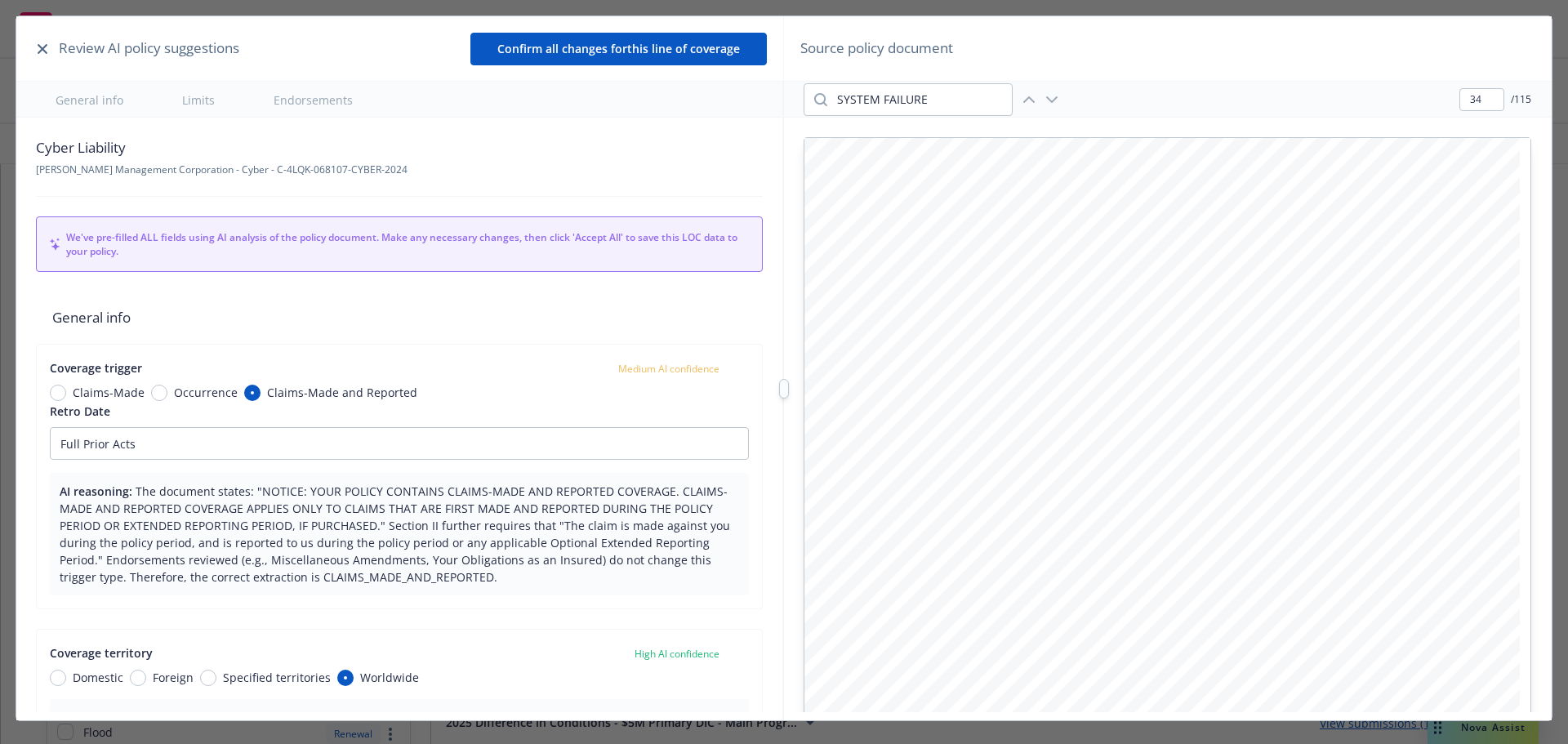
scroll to position [17463, 0]
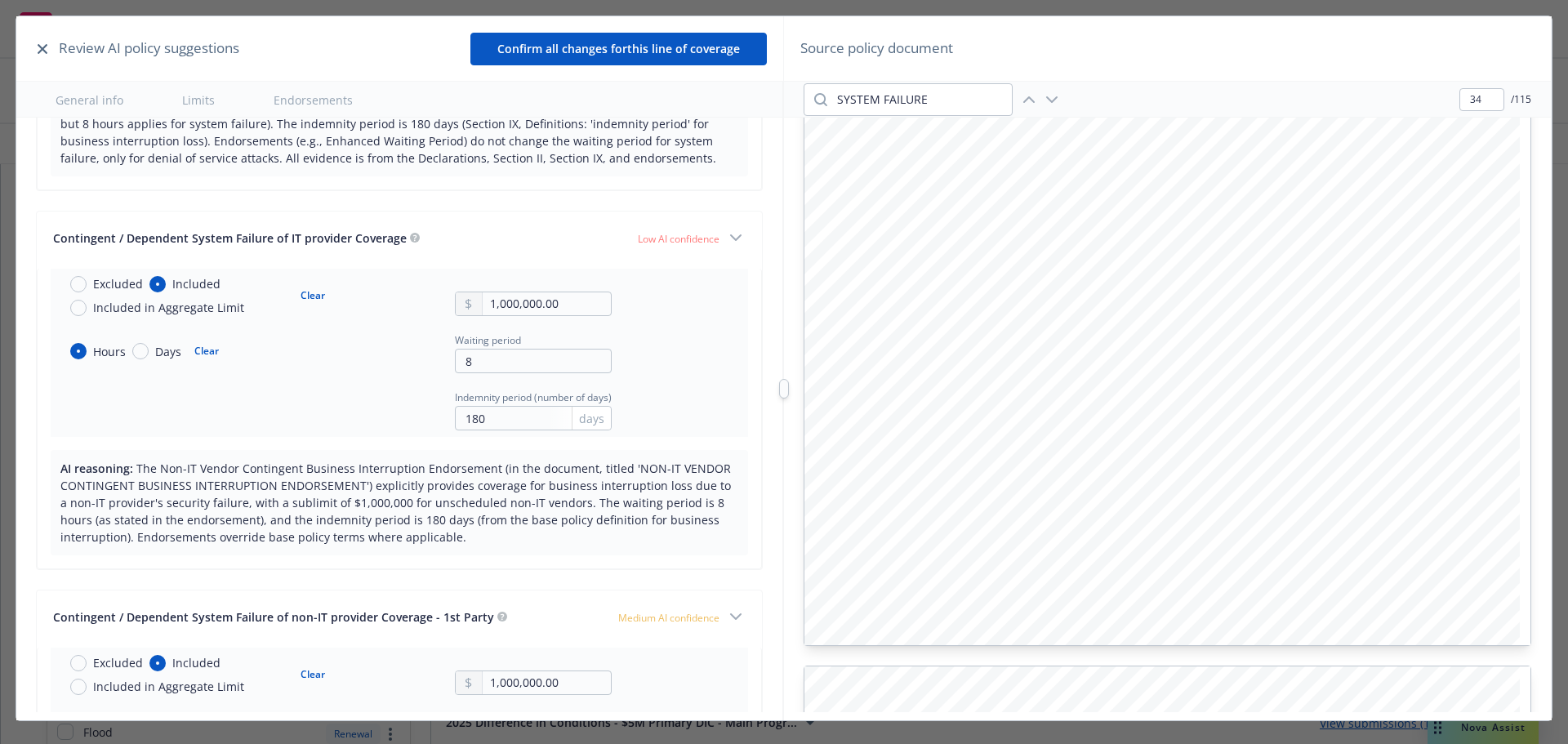
click at [311, 295] on button "Clear" at bounding box center [313, 295] width 44 height 23
radio input "false"
click at [209, 346] on button "Clear" at bounding box center [207, 351] width 44 height 23
radio input "false"
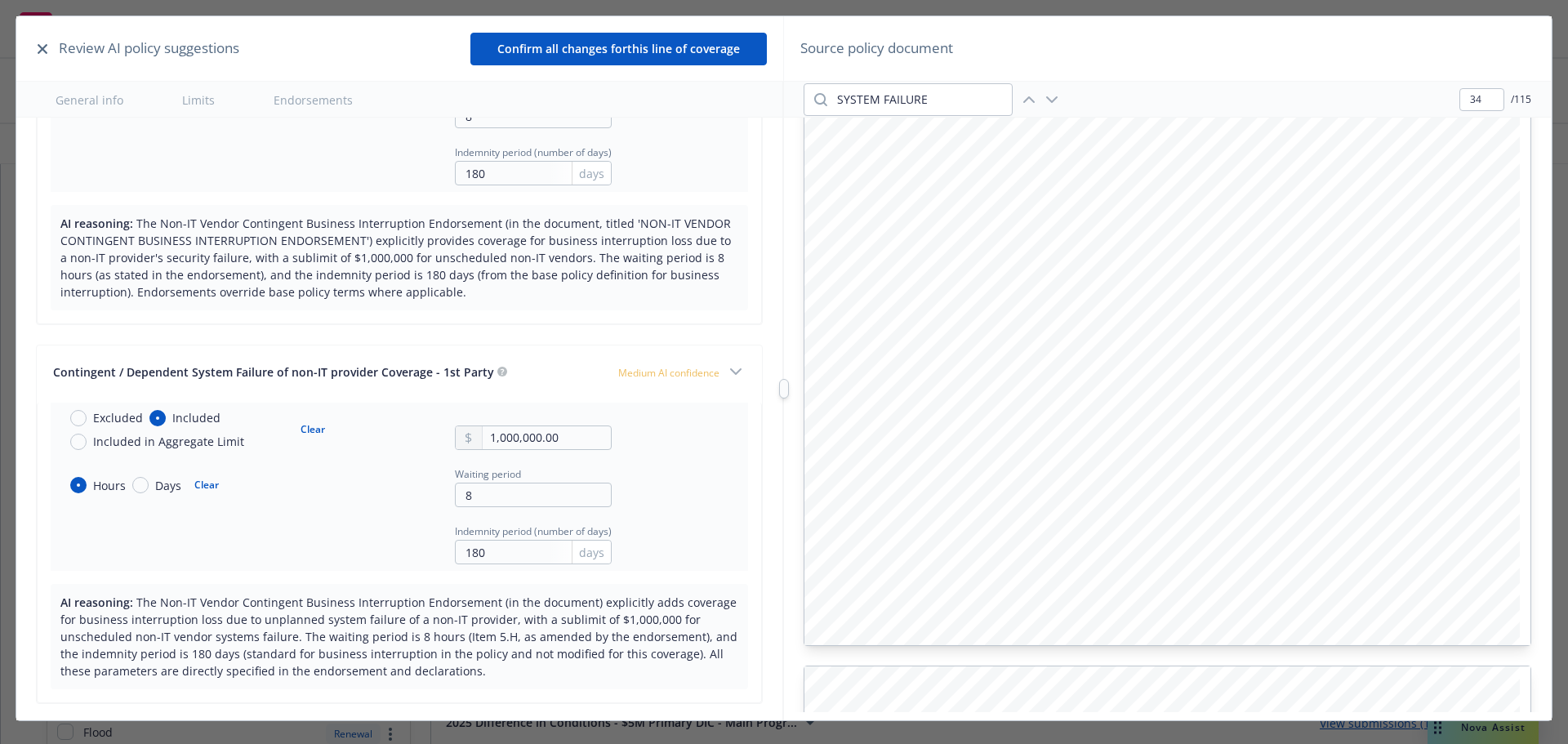
click at [307, 431] on button "Clear" at bounding box center [313, 429] width 44 height 23
radio input "false"
click at [196, 482] on button "Clear" at bounding box center [207, 485] width 44 height 23
radio input "false"
drag, startPoint x: 467, startPoint y: 495, endPoint x: 434, endPoint y: 492, distance: 33.1
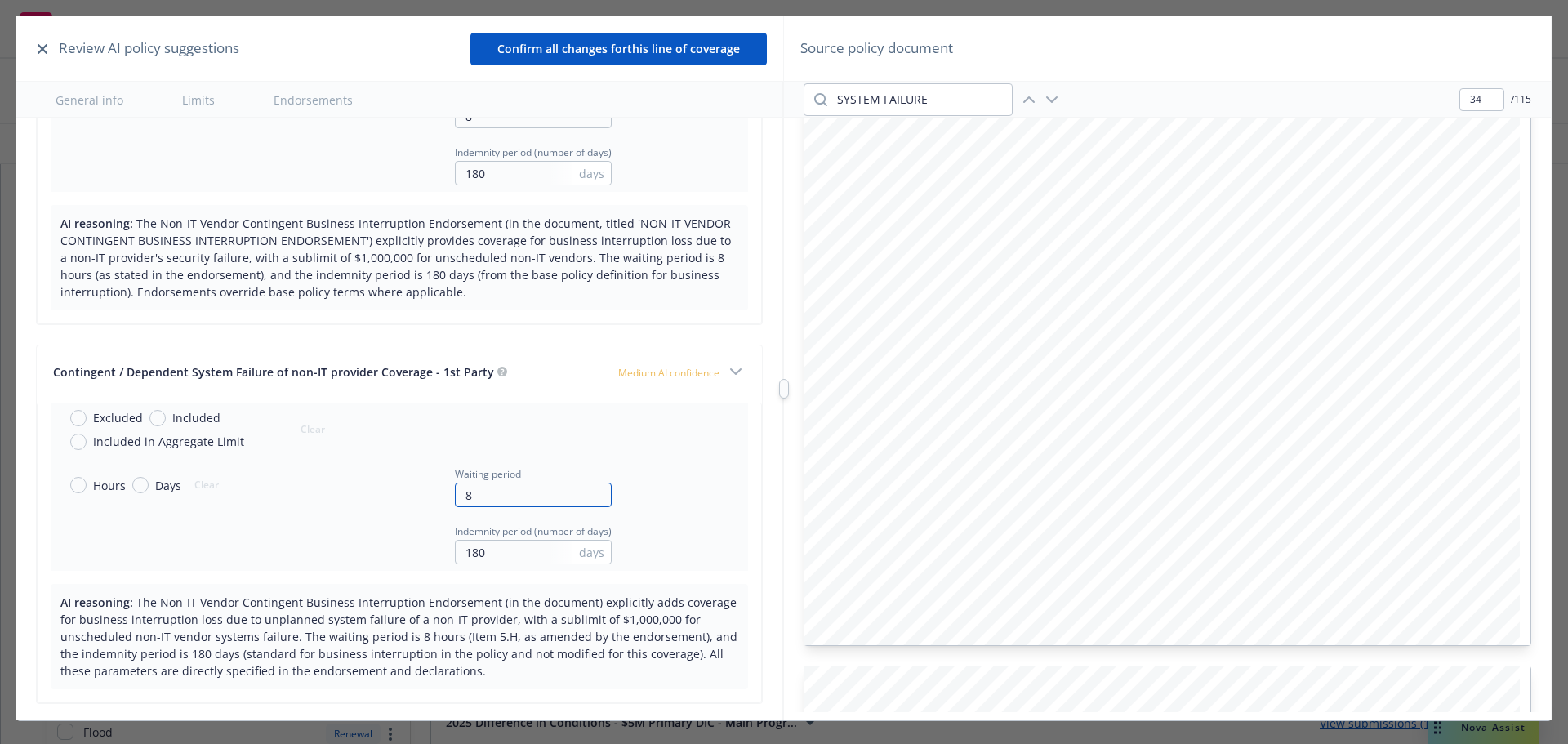
click at [435, 494] on div "Hours Days Clear Waiting period 8" at bounding box center [334, 485] width 555 height 44
click at [455, 556] on input "180" at bounding box center [533, 552] width 156 height 24
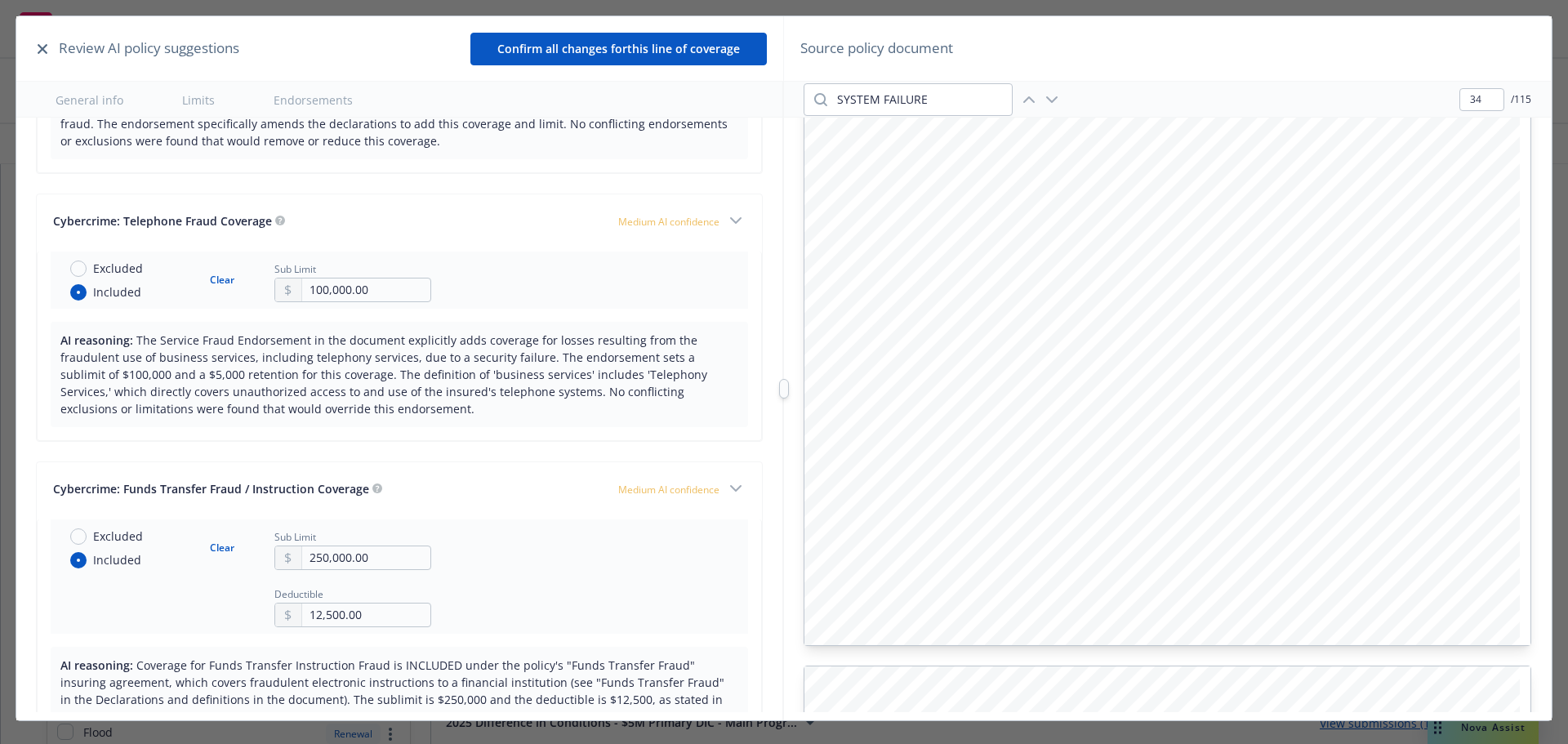
scroll to position [4788, 0]
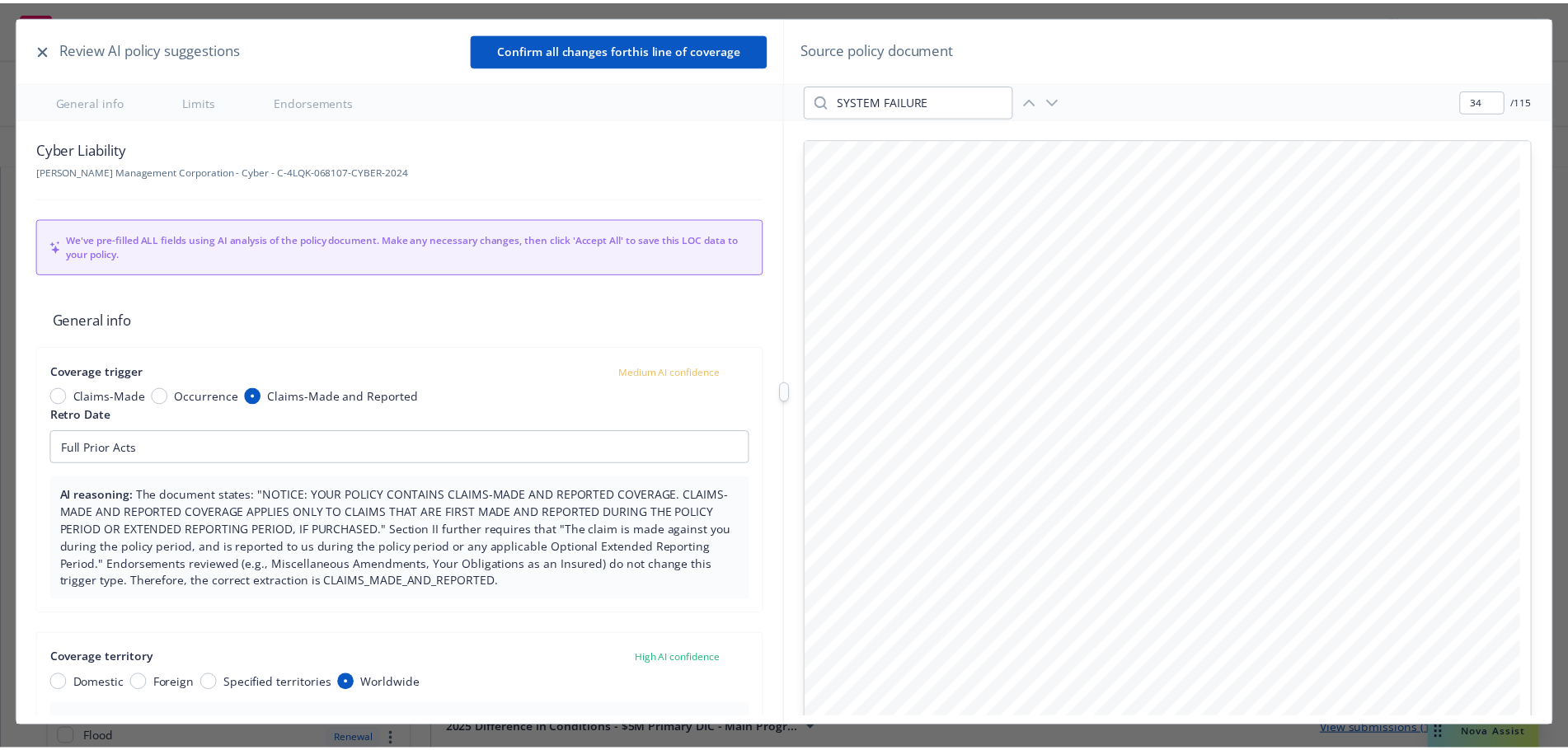
scroll to position [17623, 0]
